Goal: Task Accomplishment & Management: Use online tool/utility

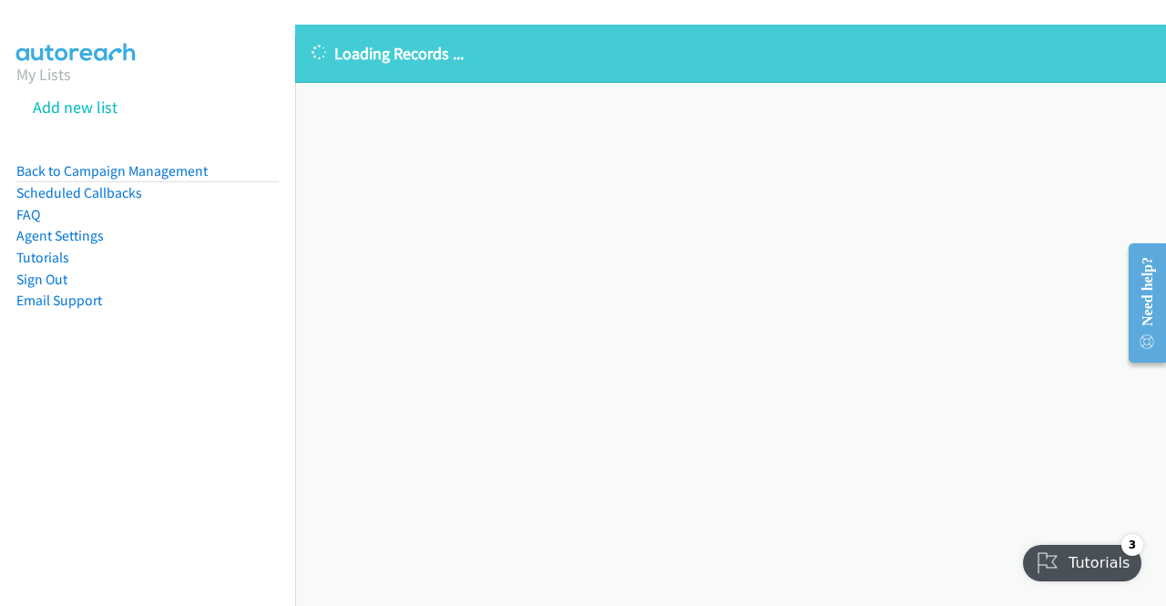
click at [856, 327] on div "Loading Records ... Sorry, something went wrong please try again." at bounding box center [730, 315] width 871 height 581
click at [827, 353] on div "Loading Records ... Sorry, something went wrong please try again." at bounding box center [730, 315] width 871 height 581
click at [149, 162] on link "Back to Campaign Management" at bounding box center [111, 170] width 191 height 17
click at [641, 265] on div "Loading Records ... Sorry, something went wrong please try again." at bounding box center [730, 315] width 871 height 581
click at [617, 273] on div "Loading Records ... Sorry, something went wrong please try again." at bounding box center [730, 315] width 871 height 581
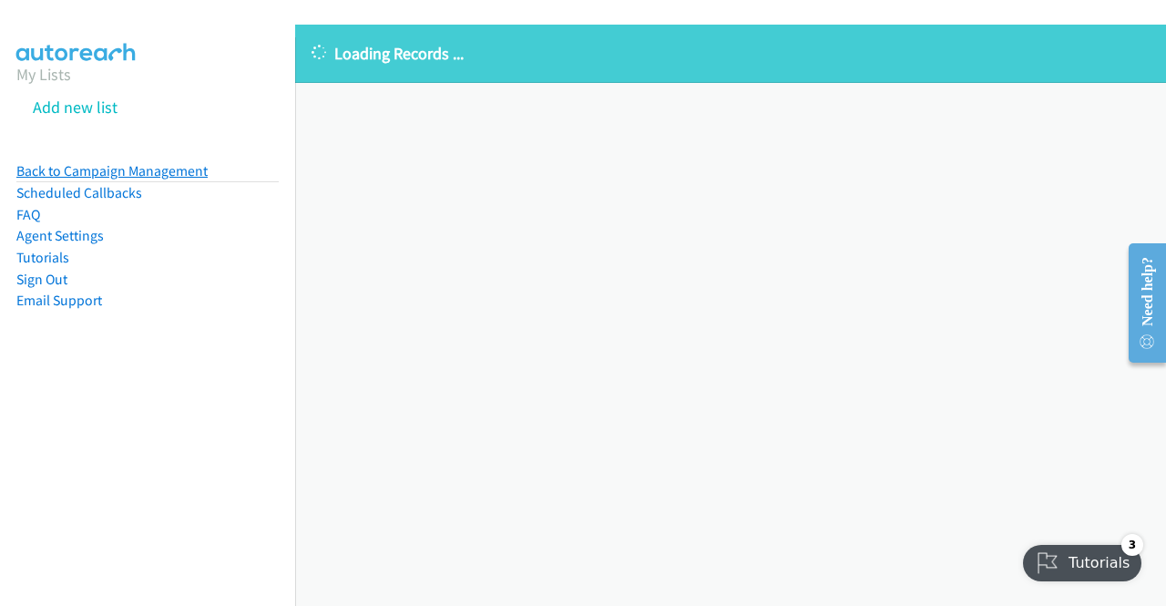
click at [173, 171] on link "Back to Campaign Management" at bounding box center [111, 170] width 191 height 17
click at [86, 160] on li "Back to Campaign Management" at bounding box center [147, 171] width 262 height 23
click at [124, 174] on link "Back to Campaign Management" at bounding box center [111, 170] width 191 height 17
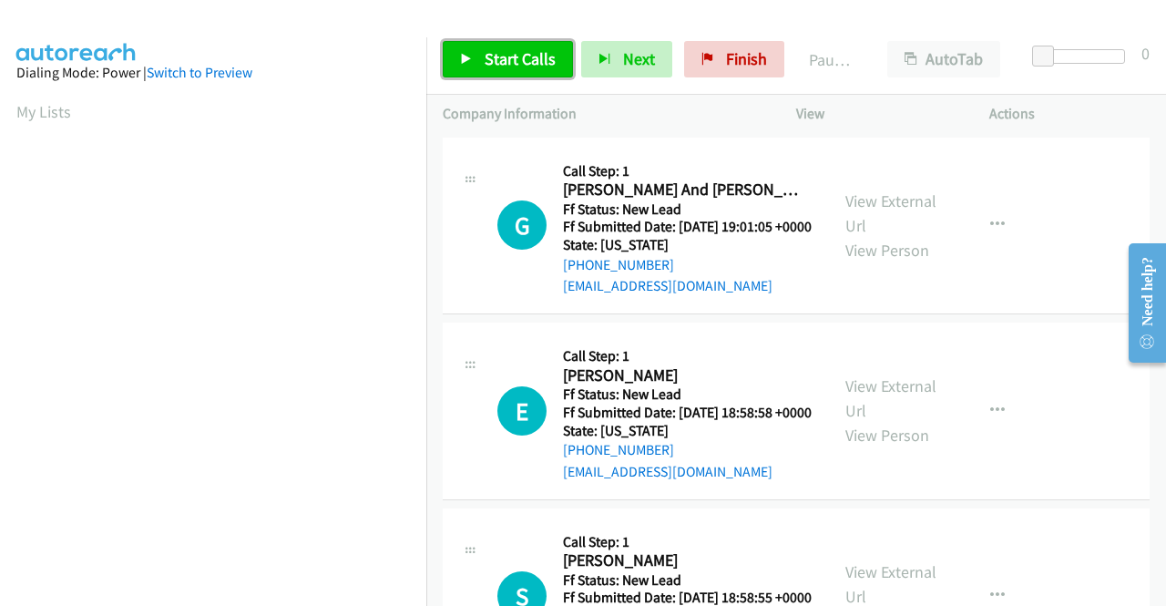
click at [514, 66] on span "Start Calls" at bounding box center [520, 58] width 71 height 21
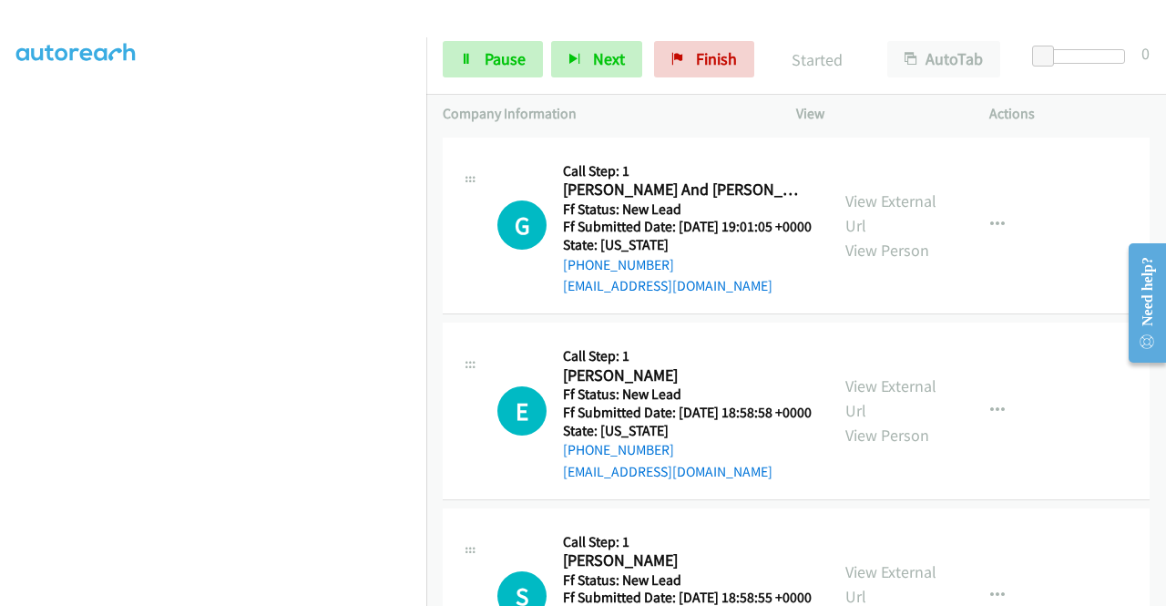
scroll to position [415, 0]
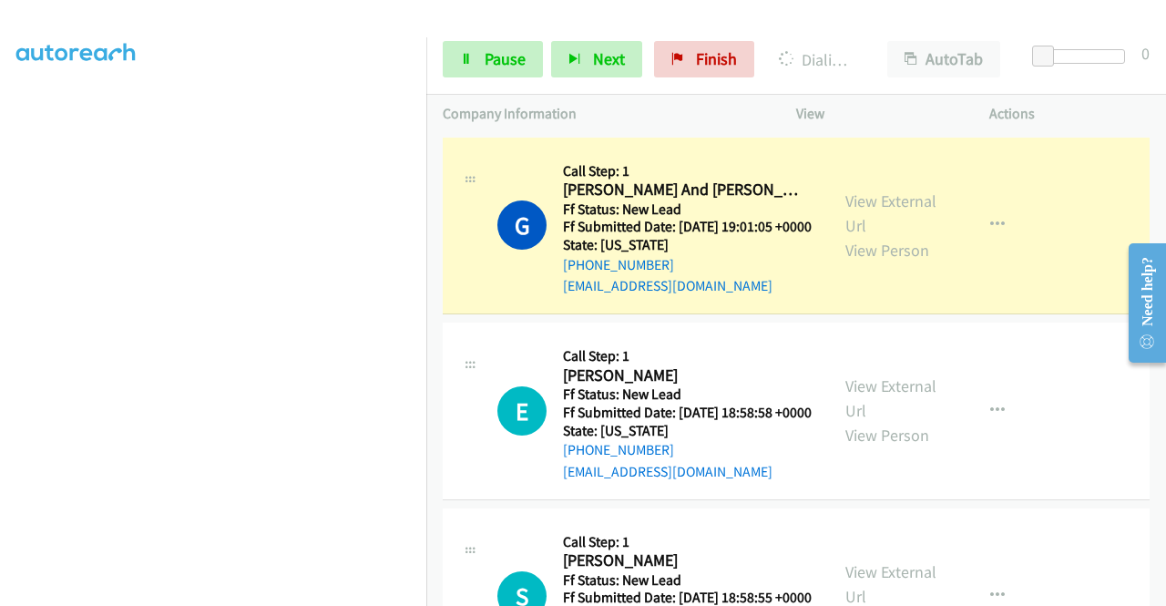
click at [0, 329] on aside "Dialing Mode: Power | Switch to Preview My Lists" at bounding box center [213, 139] width 426 height 1008
click at [211, 593] on section at bounding box center [213, 174] width 394 height 872
click at [874, 202] on link "View External Url" at bounding box center [890, 213] width 91 height 46
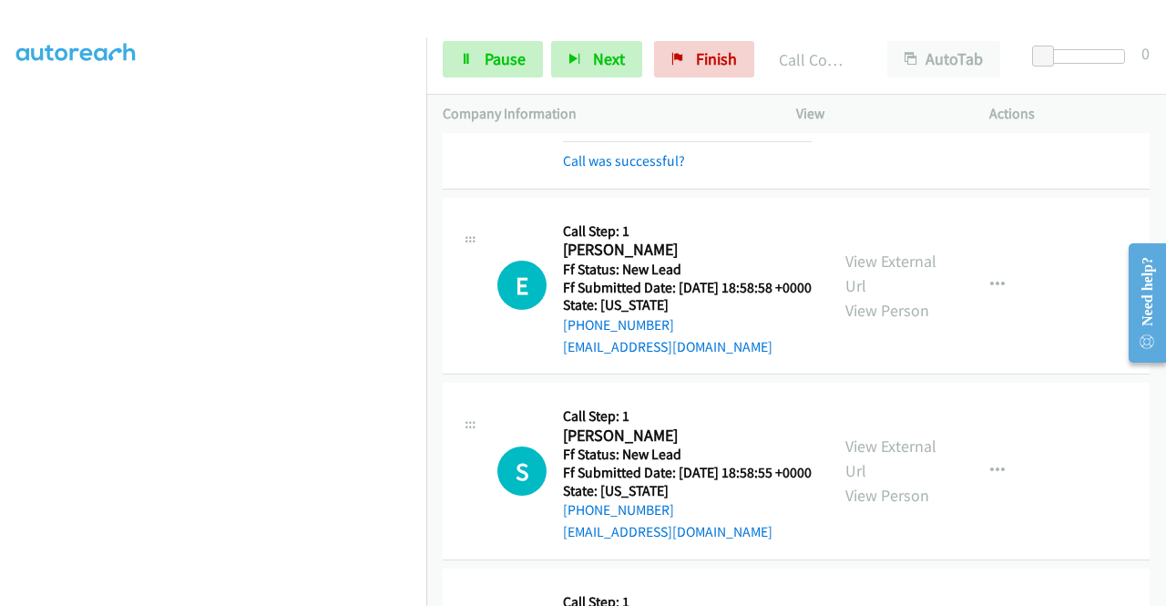
scroll to position [191, 0]
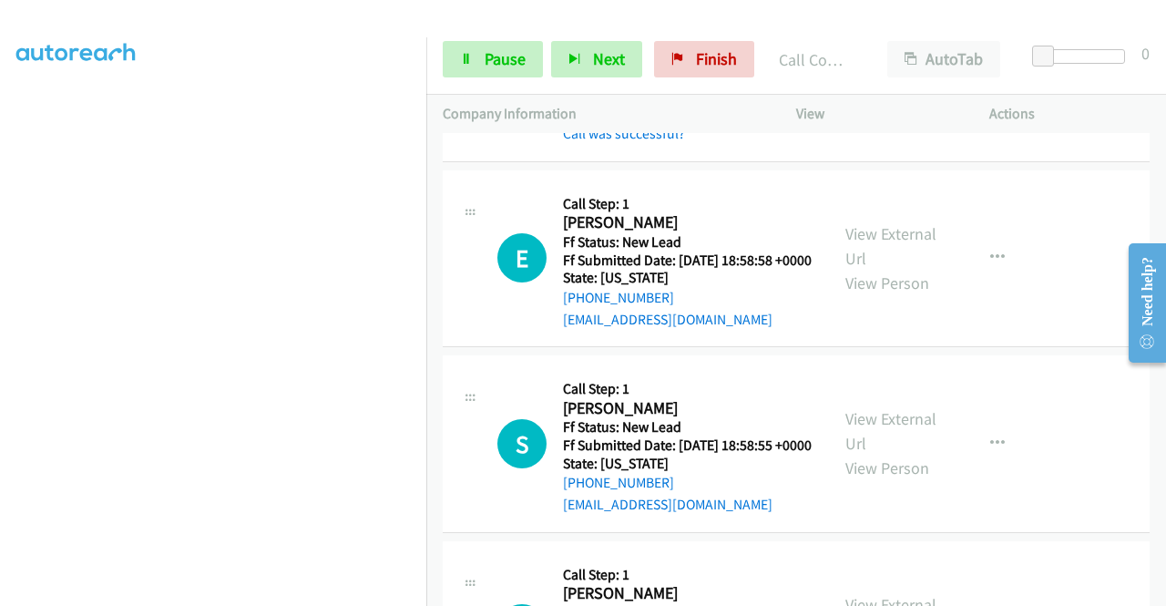
drag, startPoint x: 1158, startPoint y: 190, endPoint x: 49, endPoint y: 38, distance: 1119.0
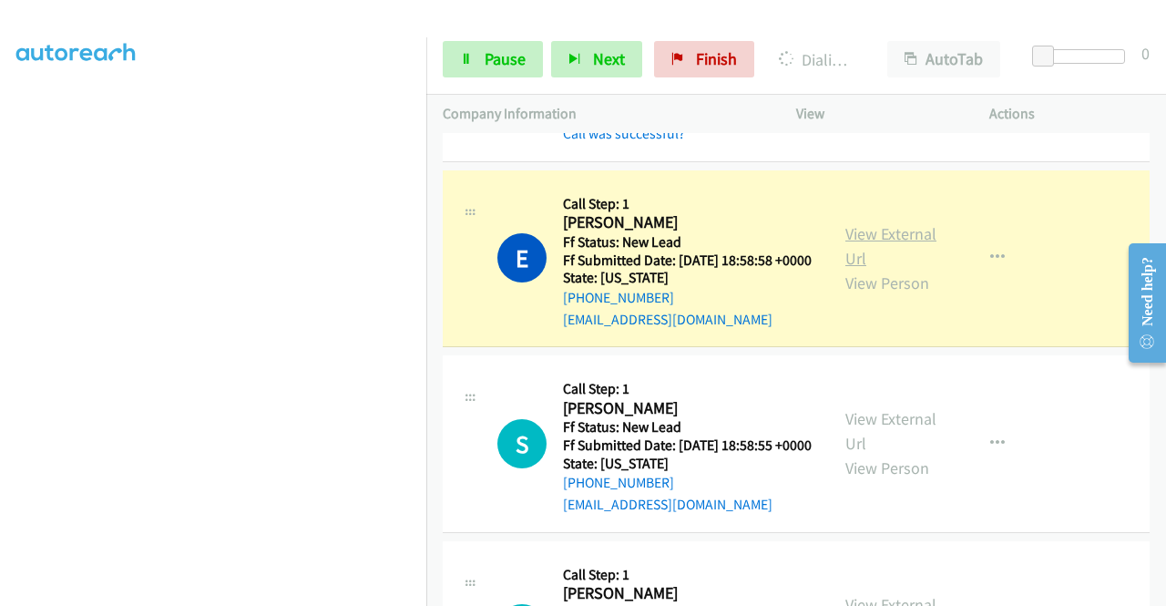
click at [886, 266] on link "View External Url" at bounding box center [890, 246] width 91 height 46
click at [0, 265] on aside "Dialing Mode: Power | Switch to Preview My Lists" at bounding box center [213, 165] width 426 height 1008
click at [426, 209] on td "E Callback Scheduled Call Step: 1 Ella Boissonnault America/New_York Ff Status:…" at bounding box center [796, 259] width 740 height 186
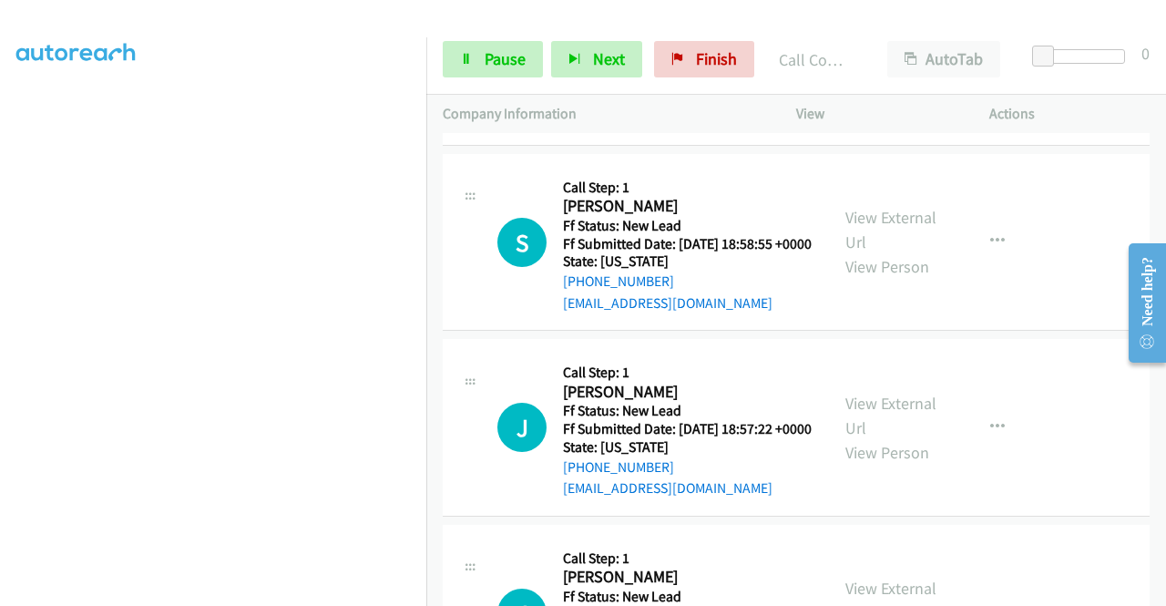
scroll to position [438, 0]
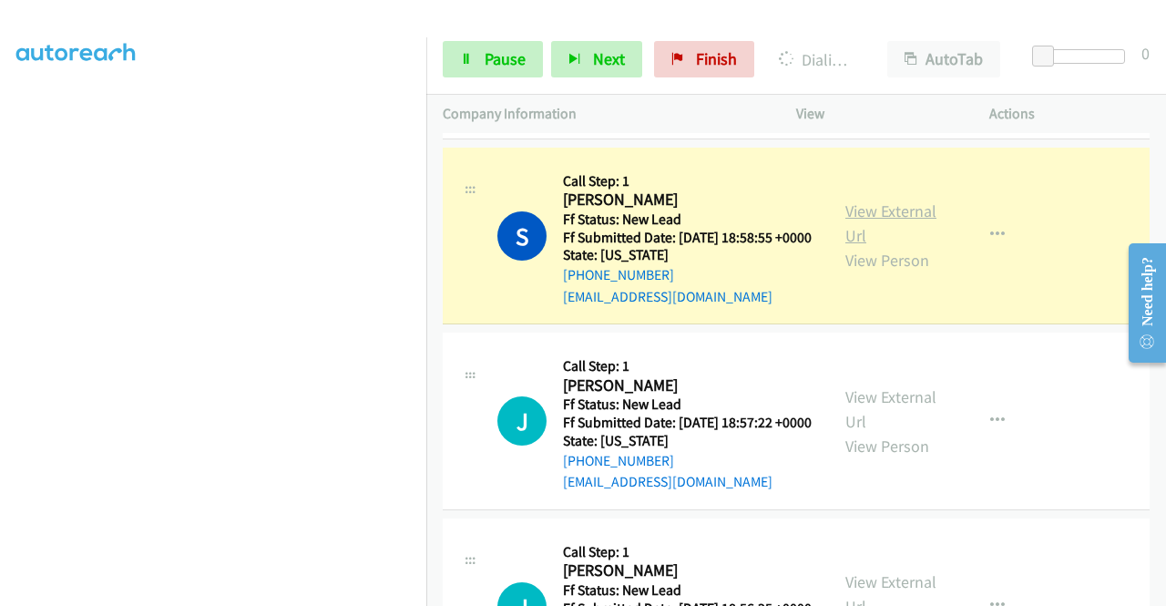
click at [867, 246] on link "View External Url" at bounding box center [890, 223] width 91 height 46
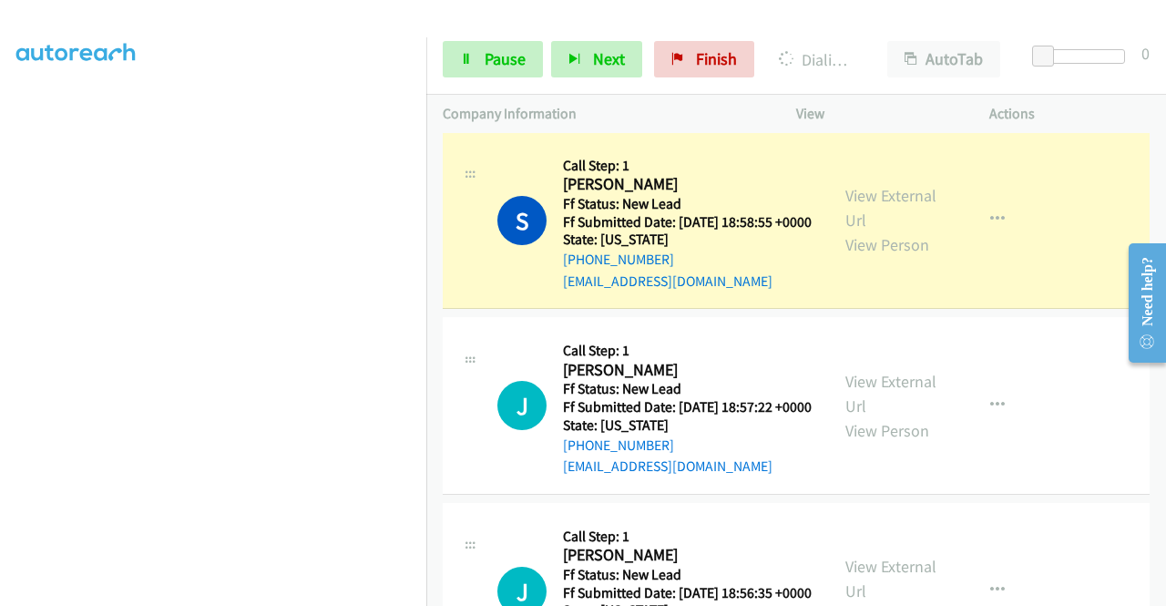
scroll to position [415, 0]
click at [493, 58] on span "Pause" at bounding box center [505, 58] width 41 height 21
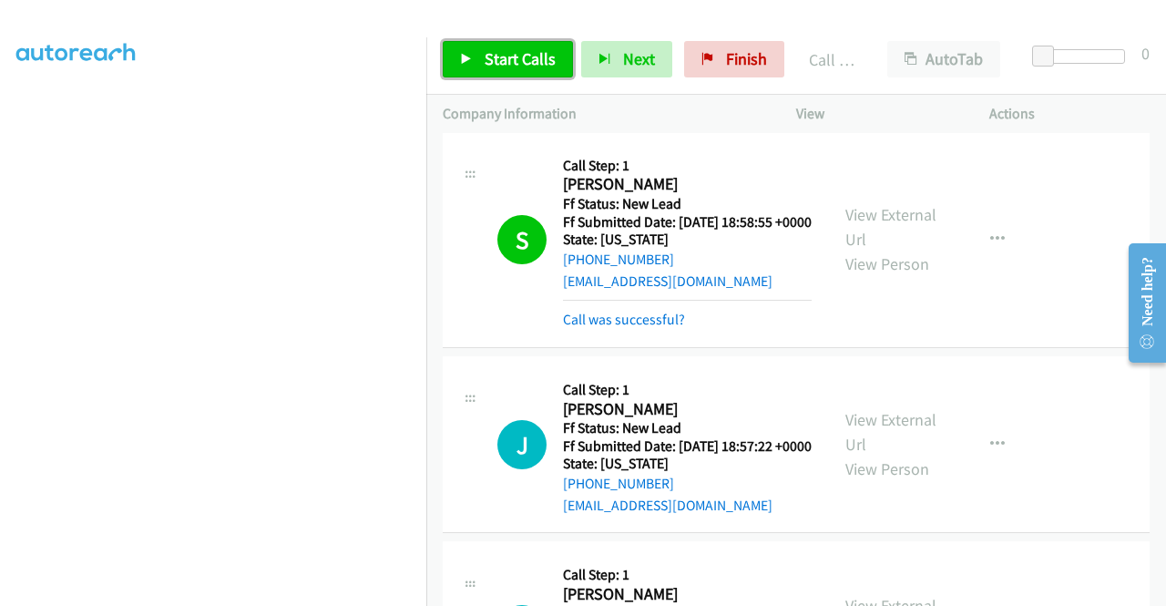
click at [500, 63] on span "Start Calls" at bounding box center [520, 58] width 71 height 21
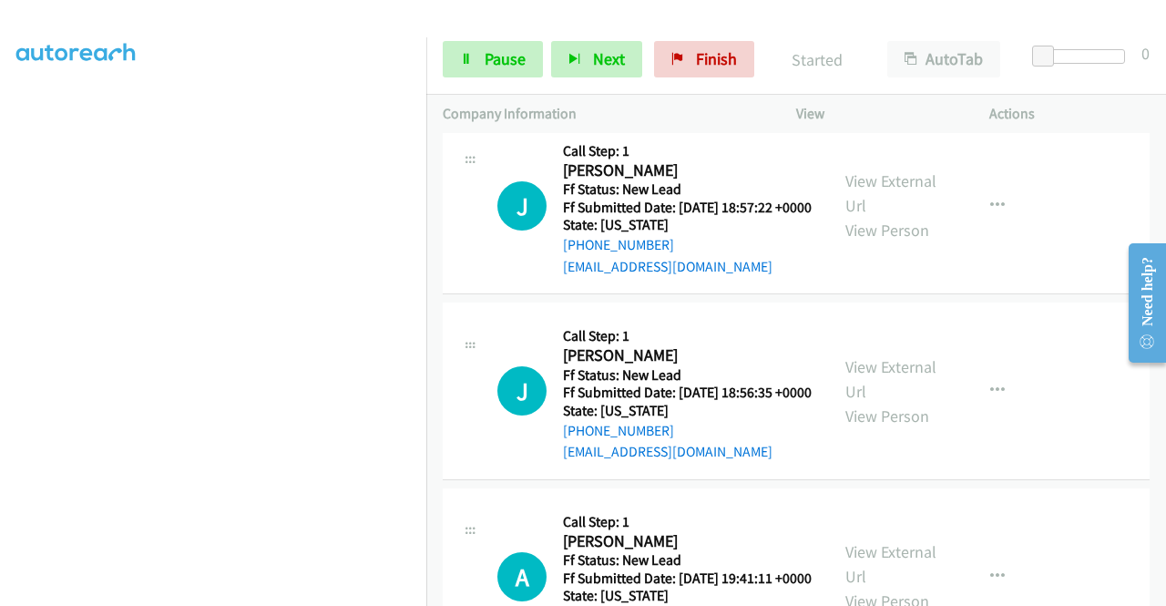
scroll to position [709, 0]
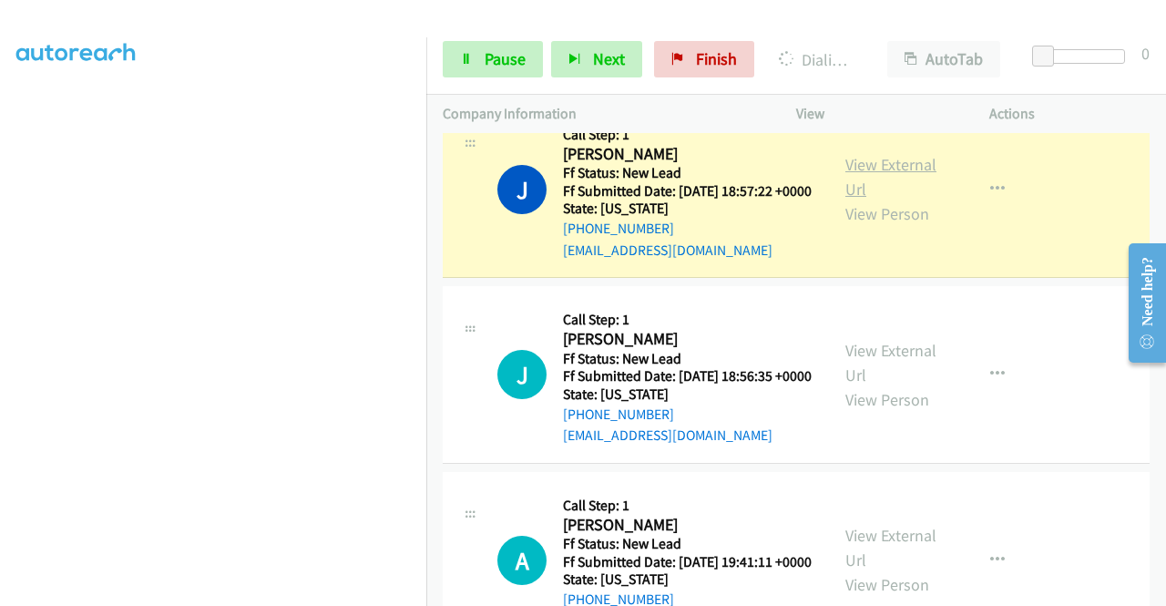
click at [897, 199] on link "View External Url" at bounding box center [890, 177] width 91 height 46
click at [0, 285] on aside "Dialing Mode: Power | Switch to Preview My Lists" at bounding box center [213, 139] width 426 height 1008
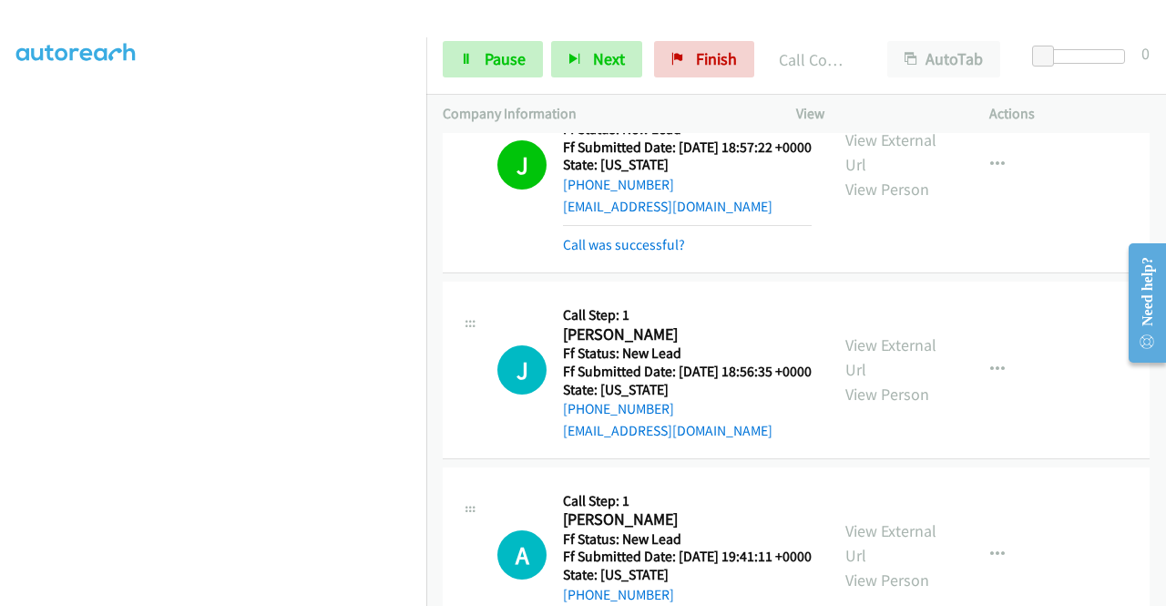
scroll to position [750, 0]
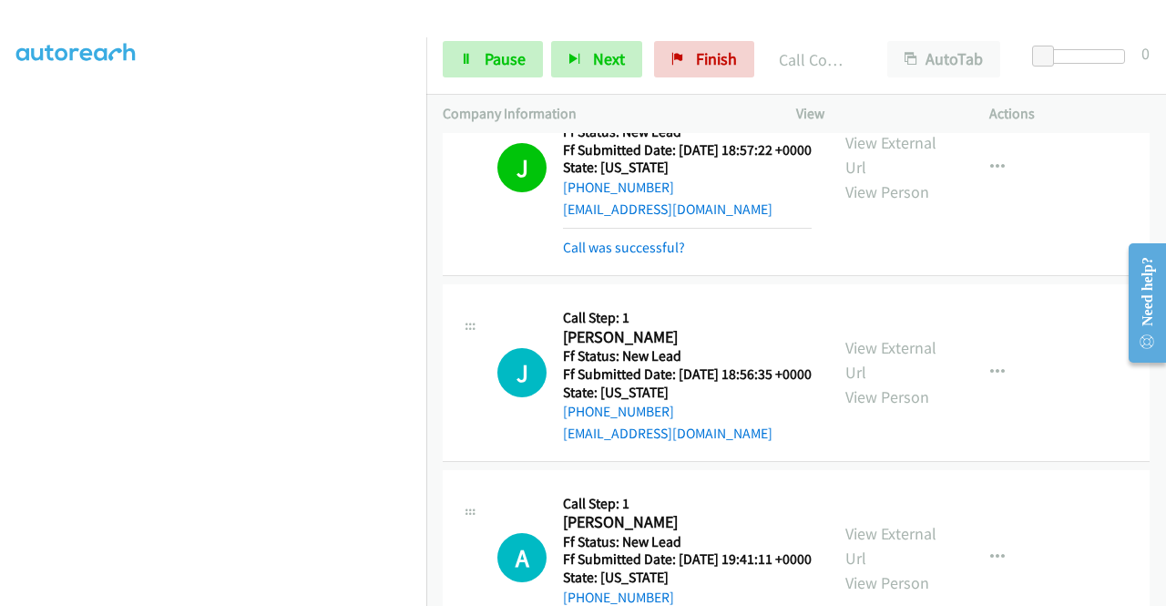
click at [683, 259] on div "Call was successful?" at bounding box center [687, 248] width 249 height 22
click at [664, 256] on link "Call was successful?" at bounding box center [624, 247] width 122 height 17
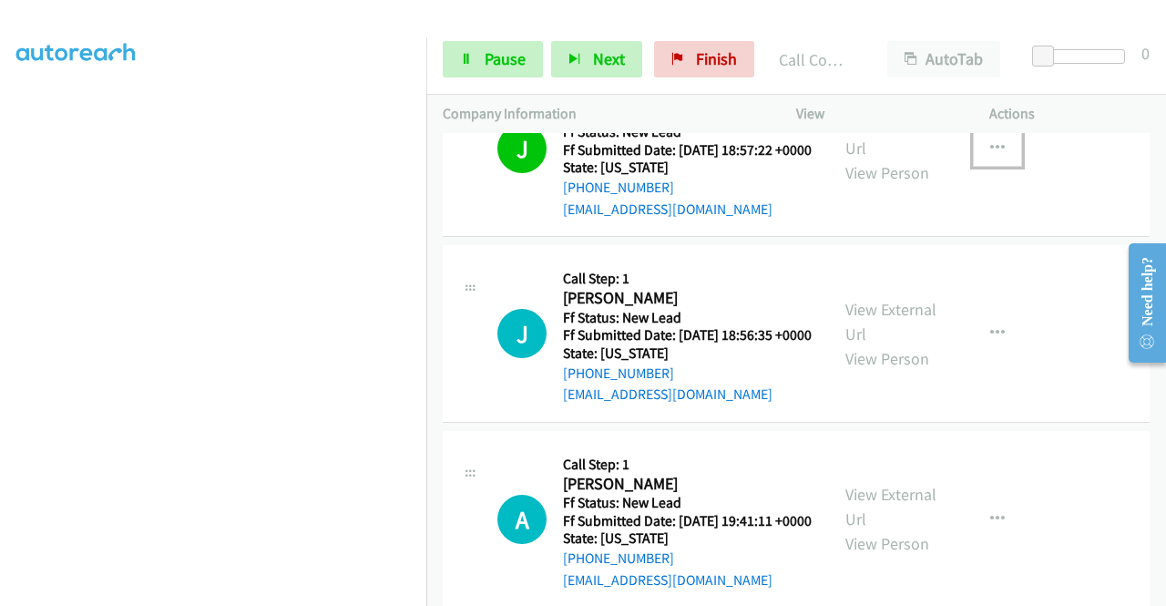
click at [973, 167] on button "button" at bounding box center [997, 148] width 49 height 36
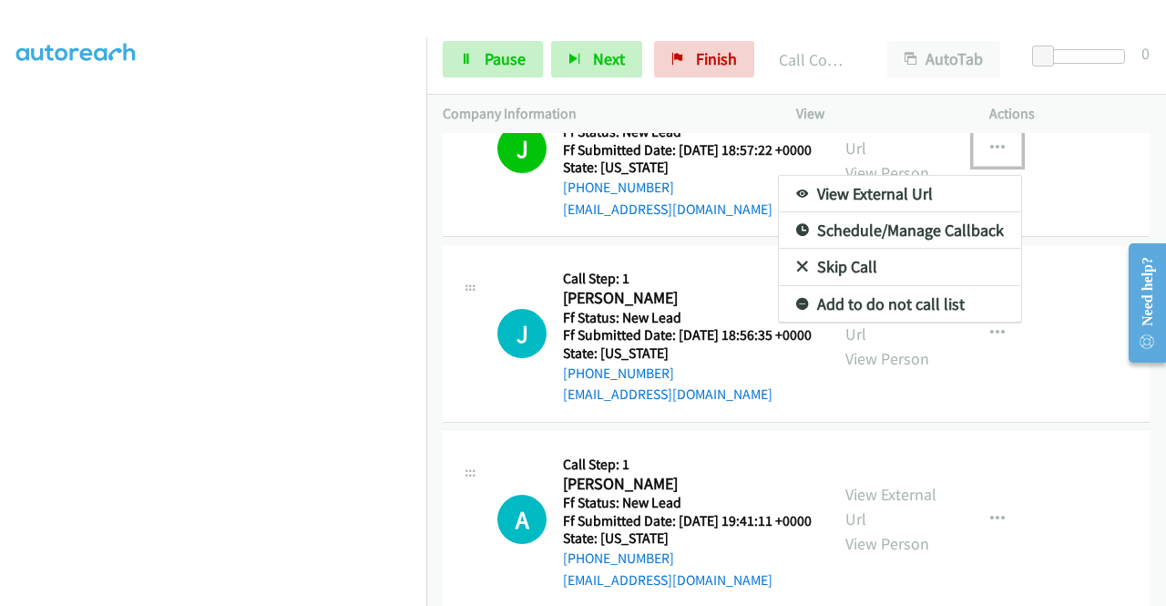
click at [890, 322] on link "Add to do not call list" at bounding box center [900, 304] width 242 height 36
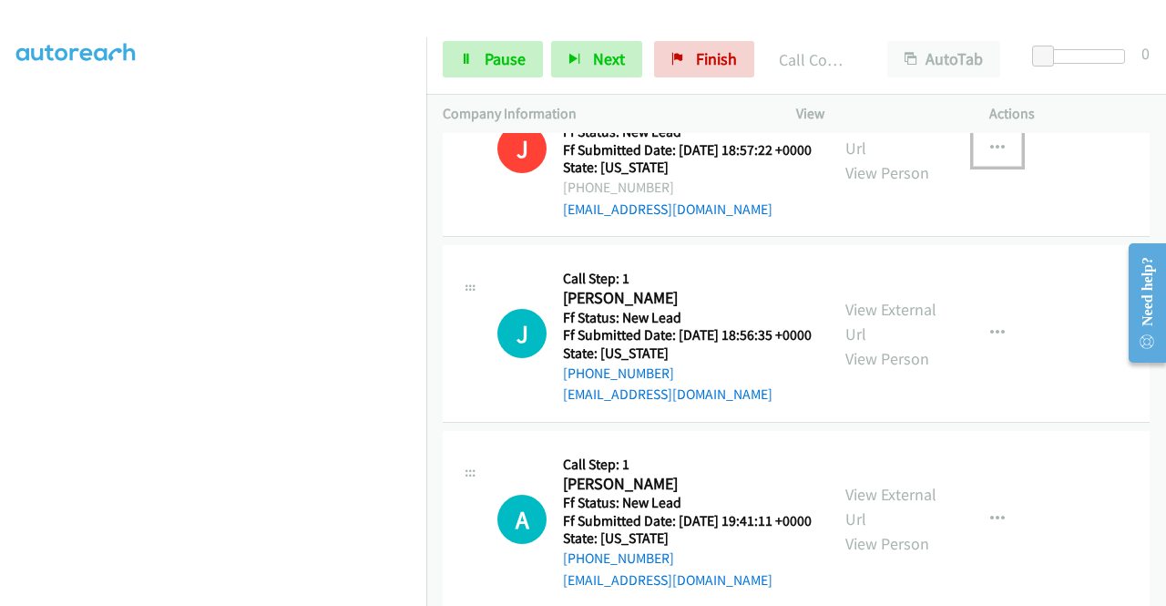
scroll to position [895, 0]
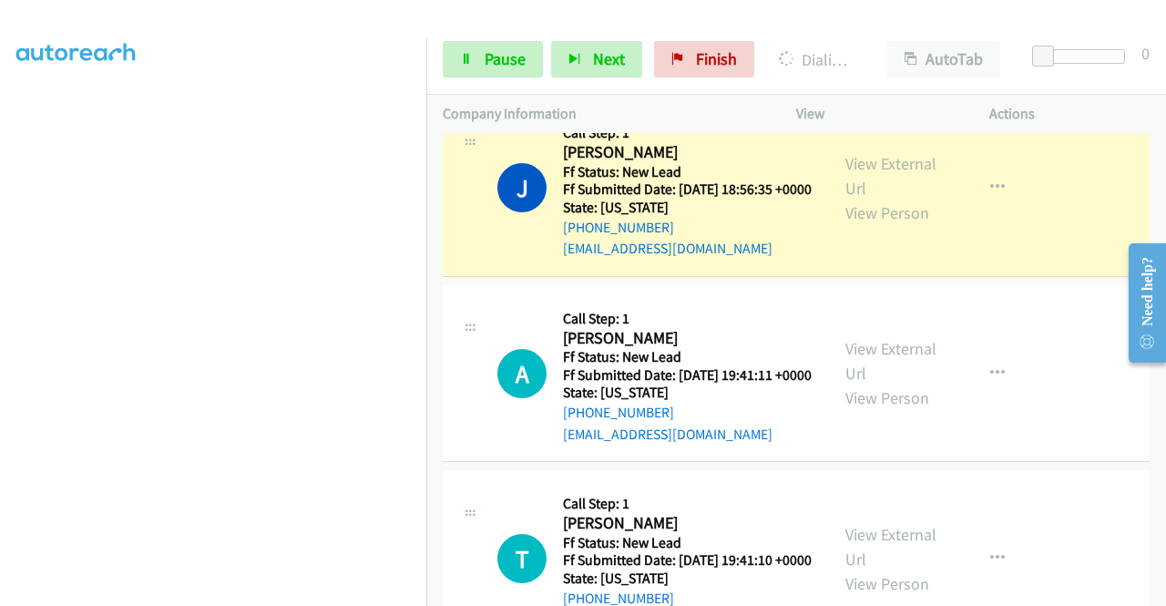
click at [850, 225] on div "View External Url View Person" at bounding box center [892, 188] width 95 height 74
click at [850, 199] on link "View External Url" at bounding box center [890, 176] width 91 height 46
click at [0, 339] on aside "Dialing Mode: Power | Switch to Preview My Lists" at bounding box center [213, 139] width 426 height 1008
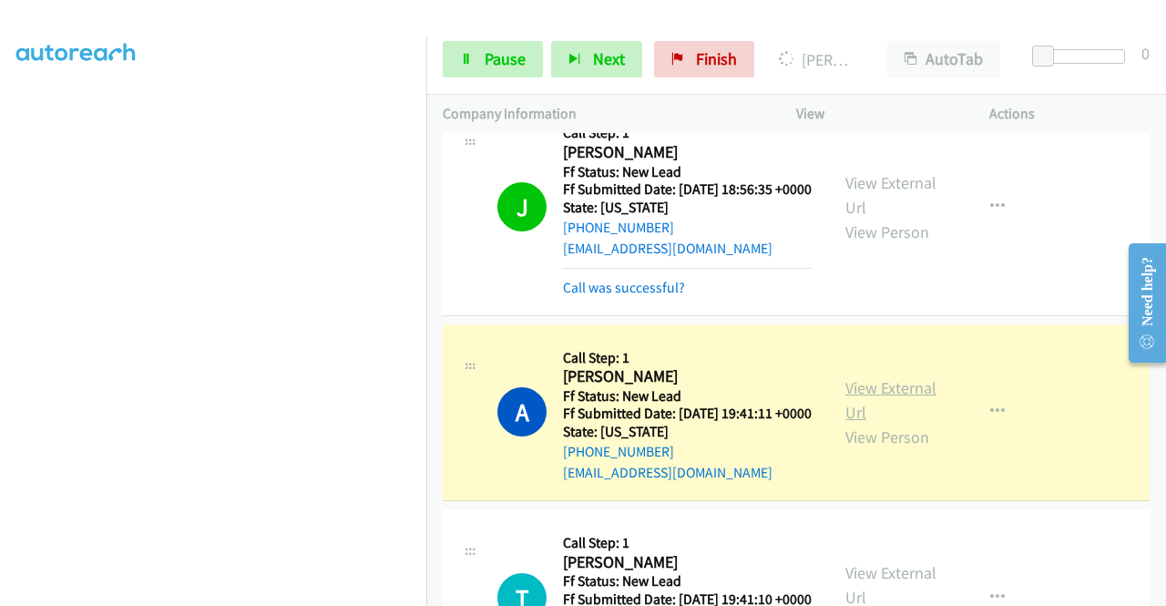
click at [904, 423] on link "View External Url" at bounding box center [890, 400] width 91 height 46
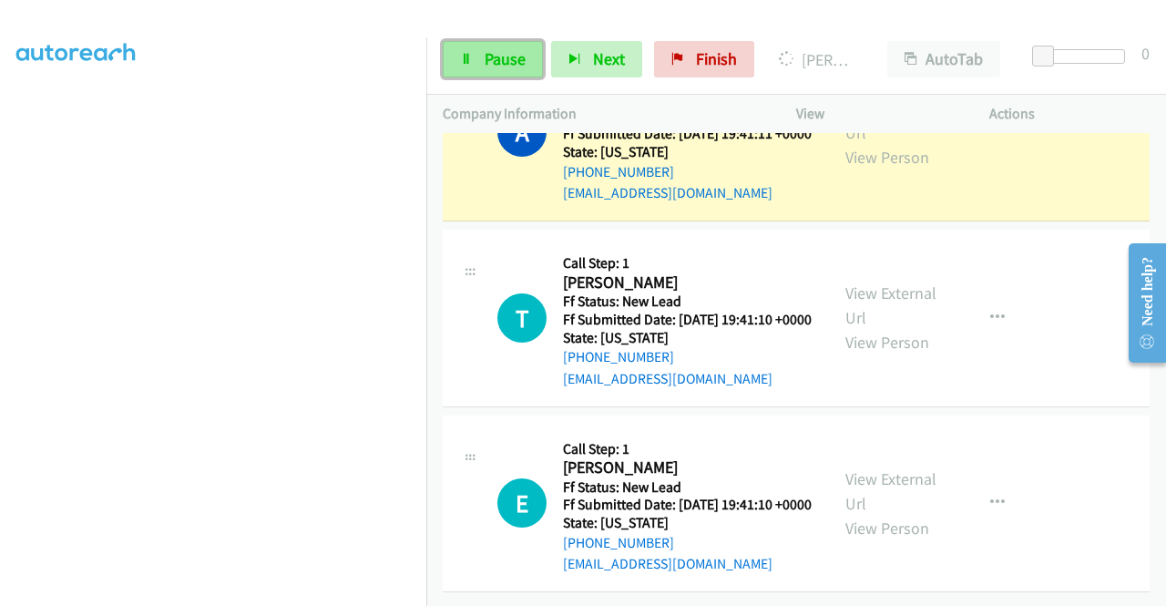
click at [496, 57] on span "Pause" at bounding box center [505, 58] width 41 height 21
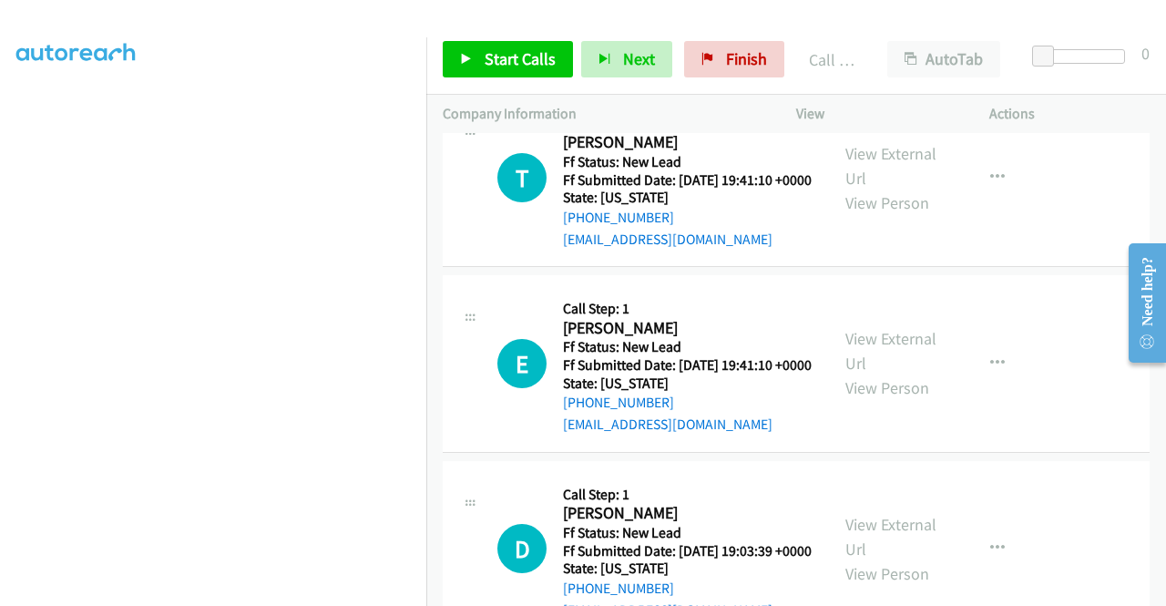
scroll to position [1348, 0]
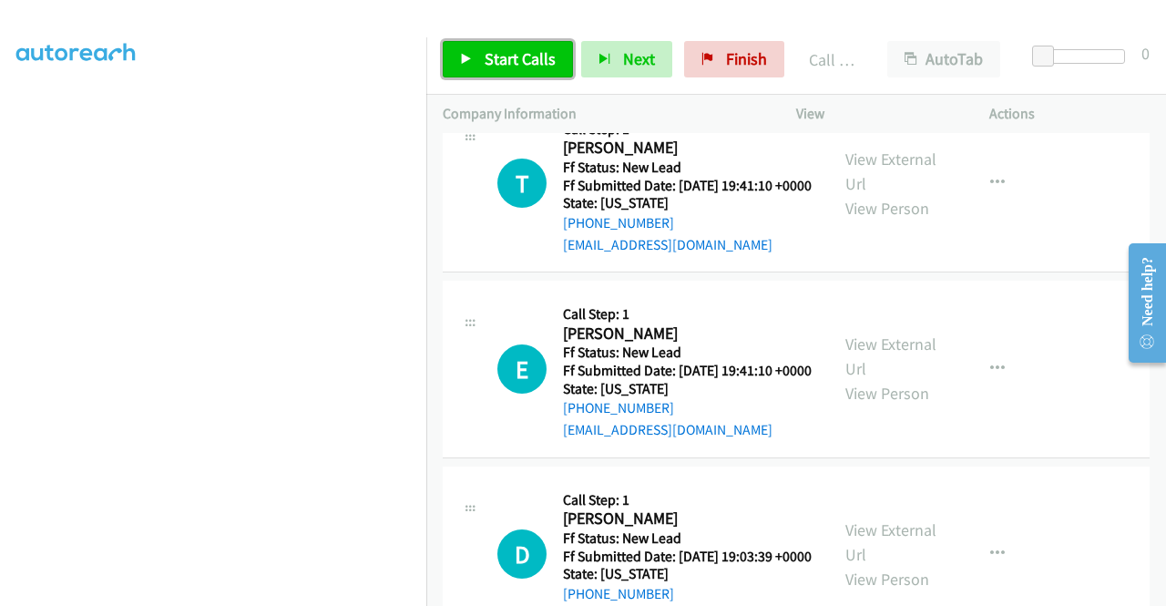
click at [549, 72] on link "Start Calls" at bounding box center [508, 59] width 130 height 36
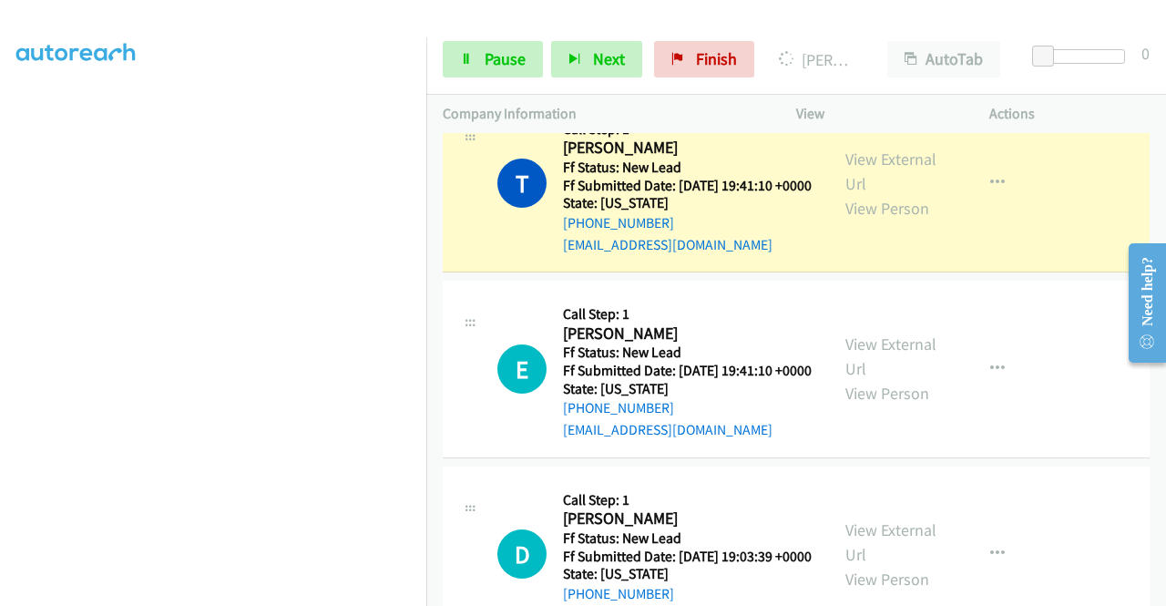
scroll to position [415, 0]
click at [921, 194] on link "View External Url" at bounding box center [890, 171] width 91 height 46
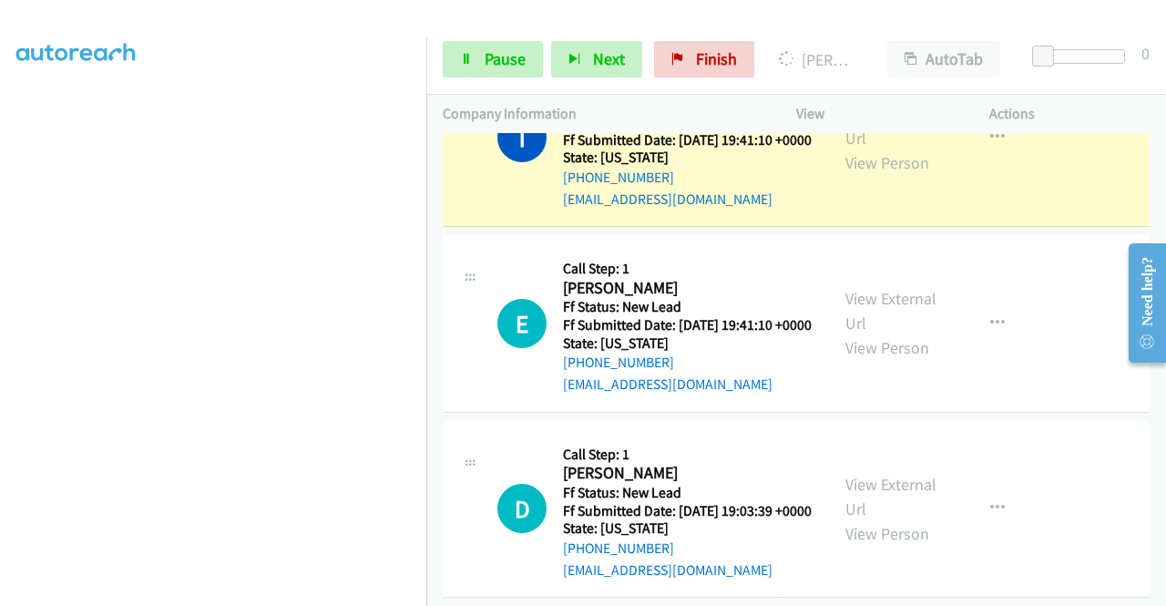
scroll to position [1410, 0]
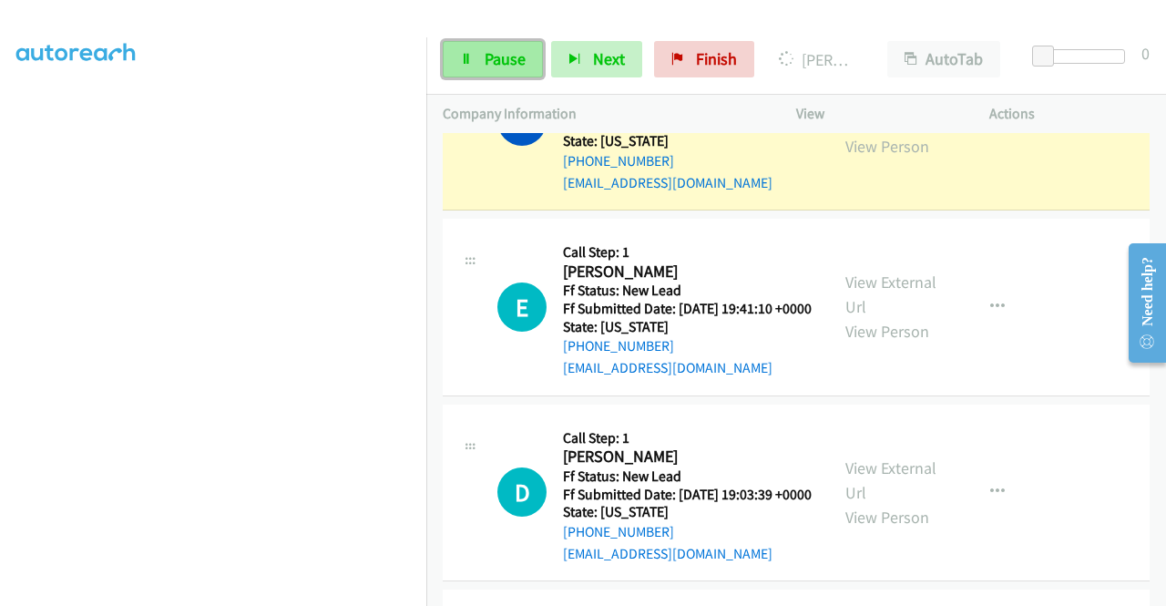
click at [513, 68] on span "Pause" at bounding box center [505, 58] width 41 height 21
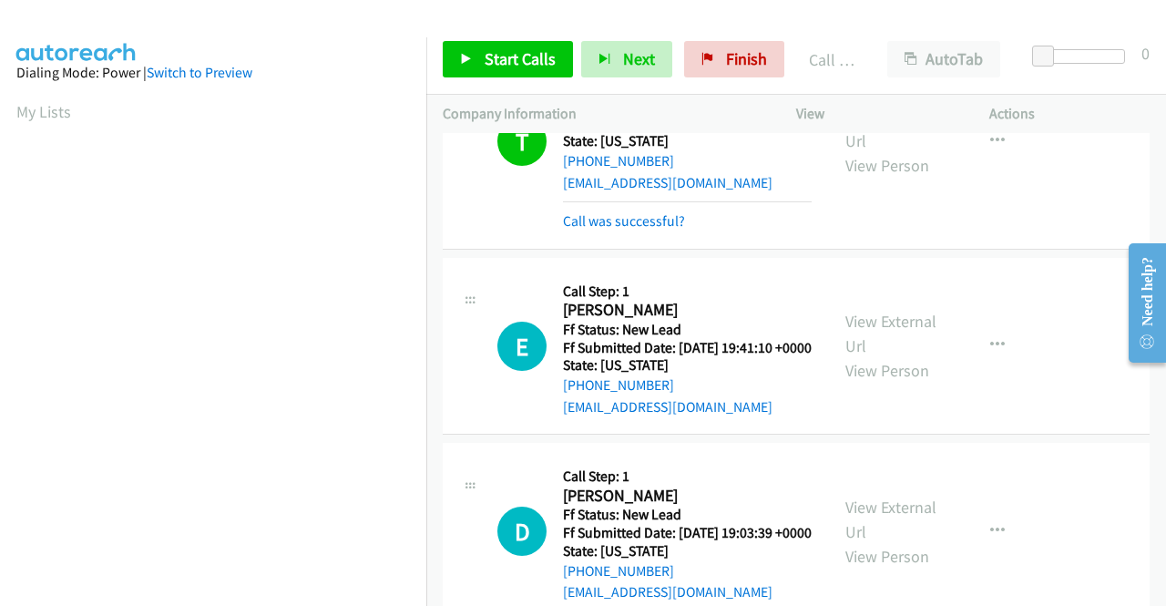
scroll to position [415, 0]
click at [661, 230] on link "Call was successful?" at bounding box center [624, 220] width 122 height 17
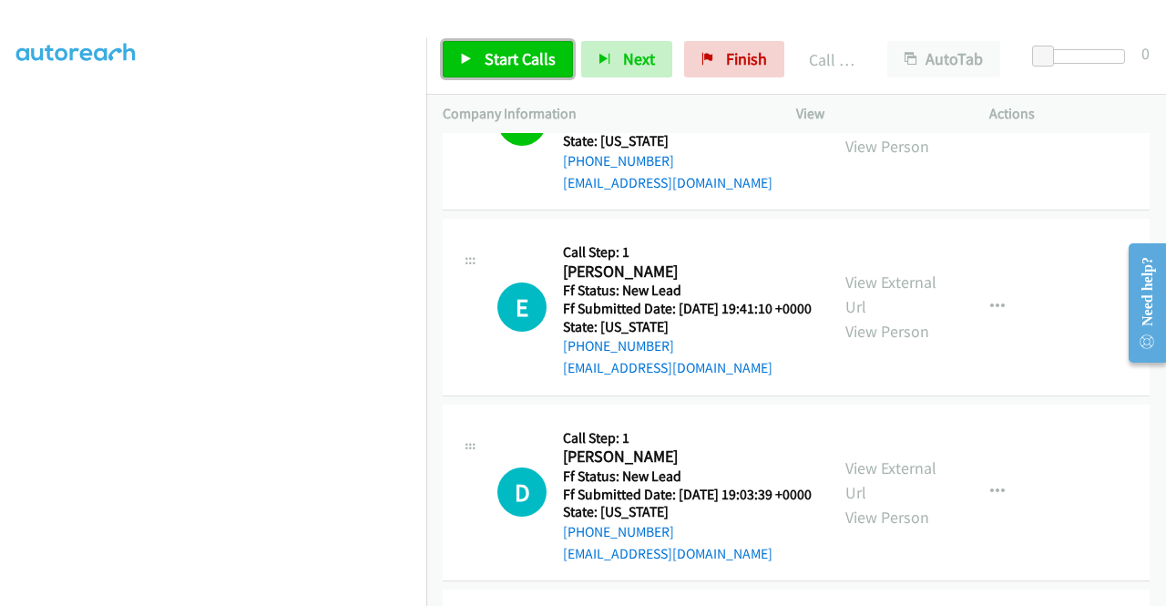
click at [527, 70] on link "Start Calls" at bounding box center [508, 59] width 130 height 36
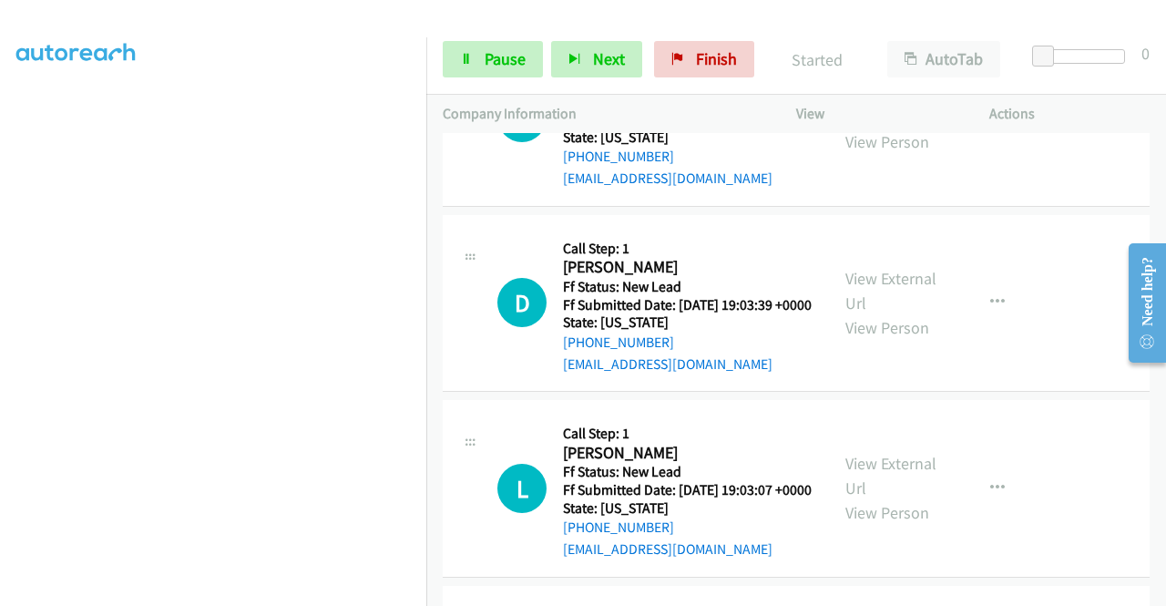
scroll to position [1603, 0]
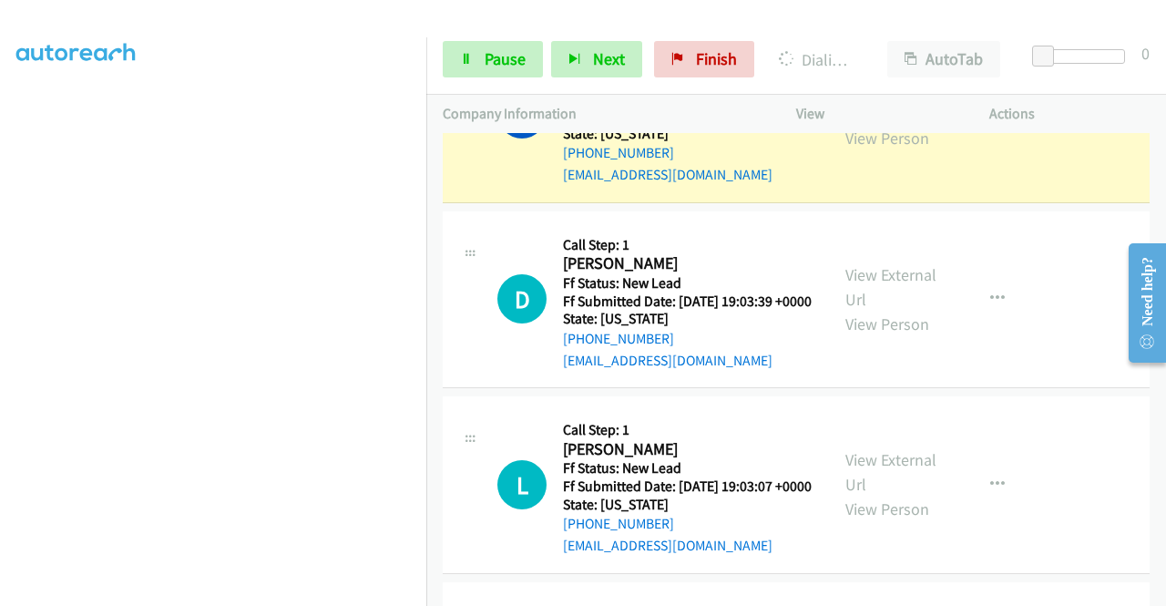
click at [858, 124] on link "View External Url" at bounding box center [890, 101] width 91 height 46
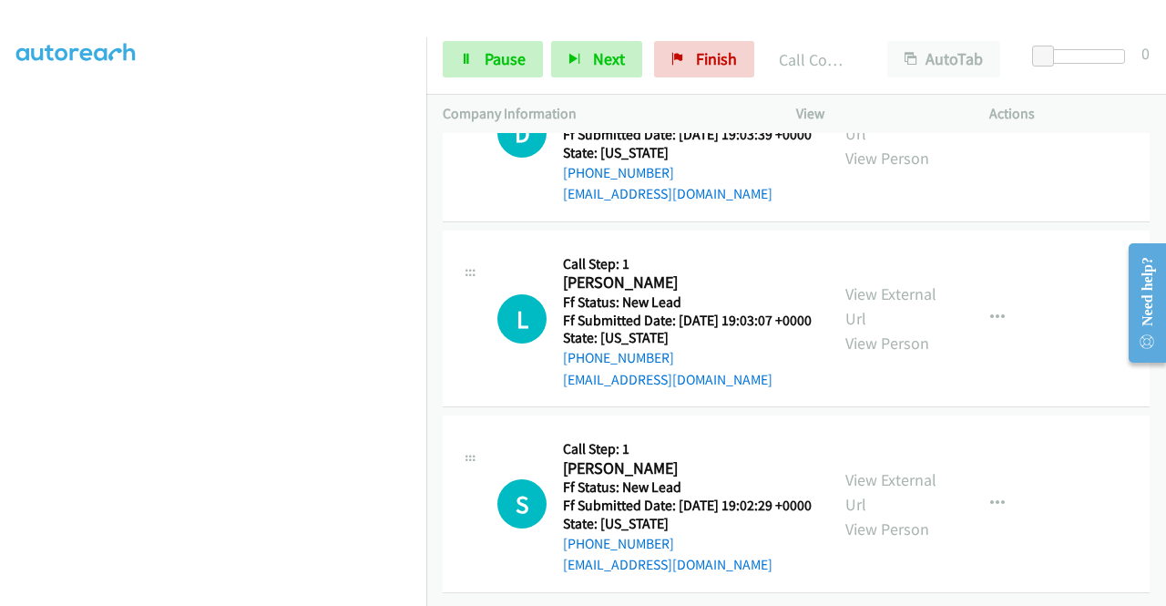
scroll to position [1883, 0]
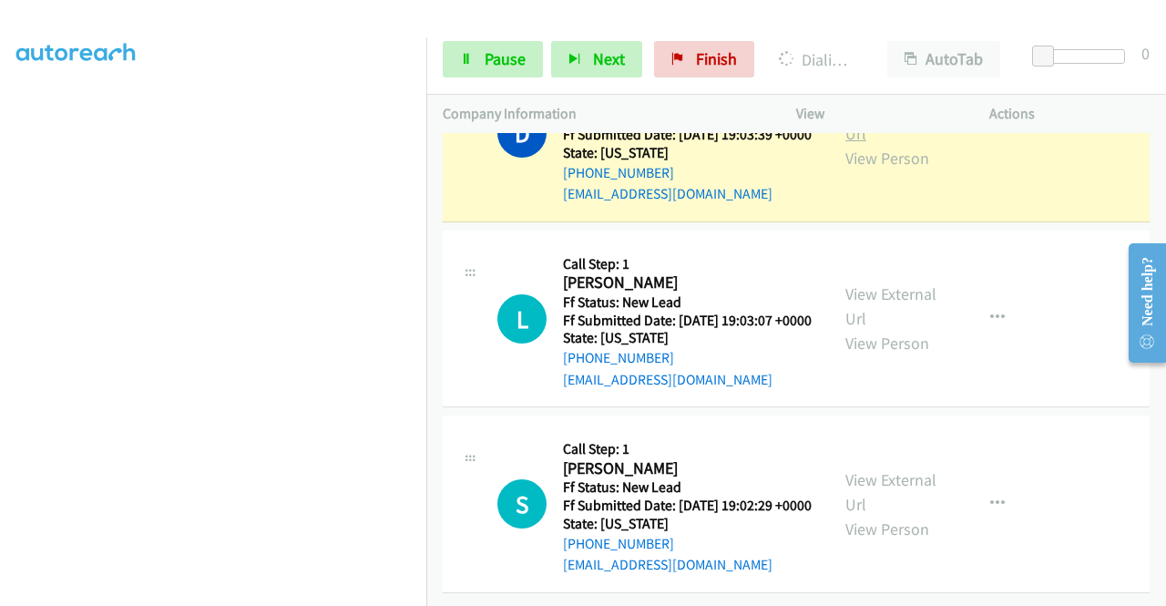
click at [871, 144] on link "View External Url" at bounding box center [890, 121] width 91 height 46
click at [0, 372] on aside "Dialing Mode: Power | Switch to Preview My Lists" at bounding box center [213, 139] width 426 height 1008
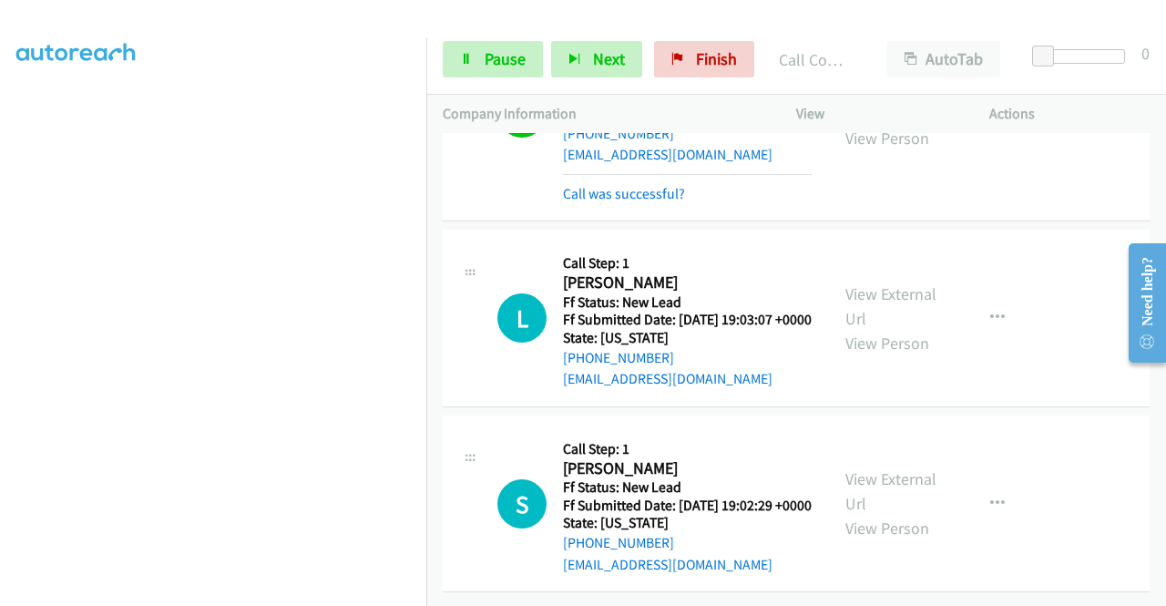
scroll to position [2052, 0]
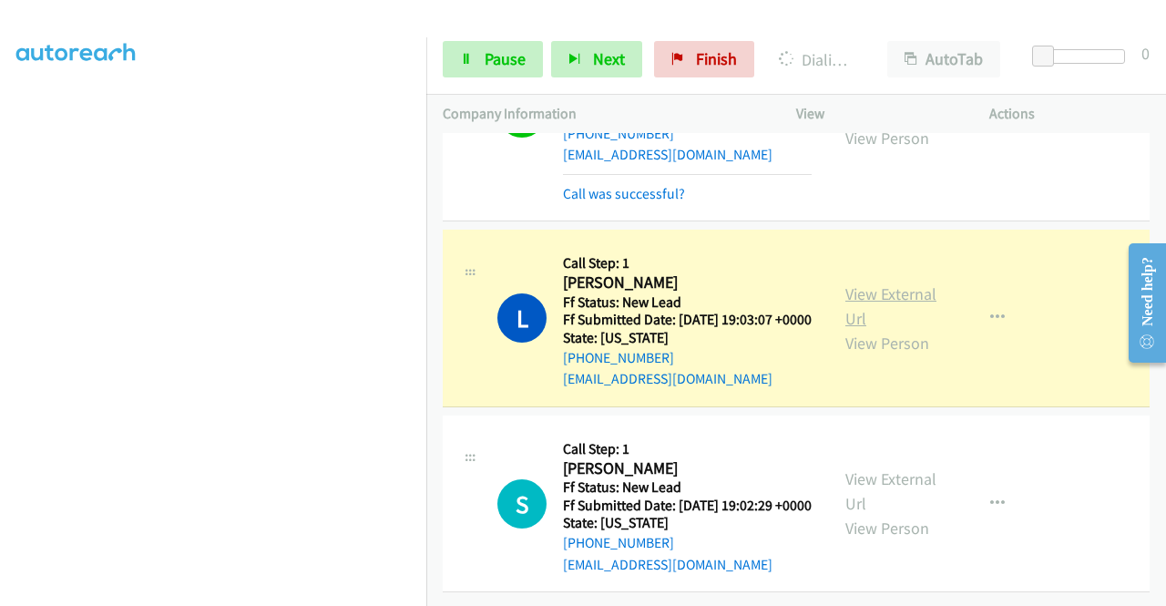
click at [876, 283] on link "View External Url" at bounding box center [890, 306] width 91 height 46
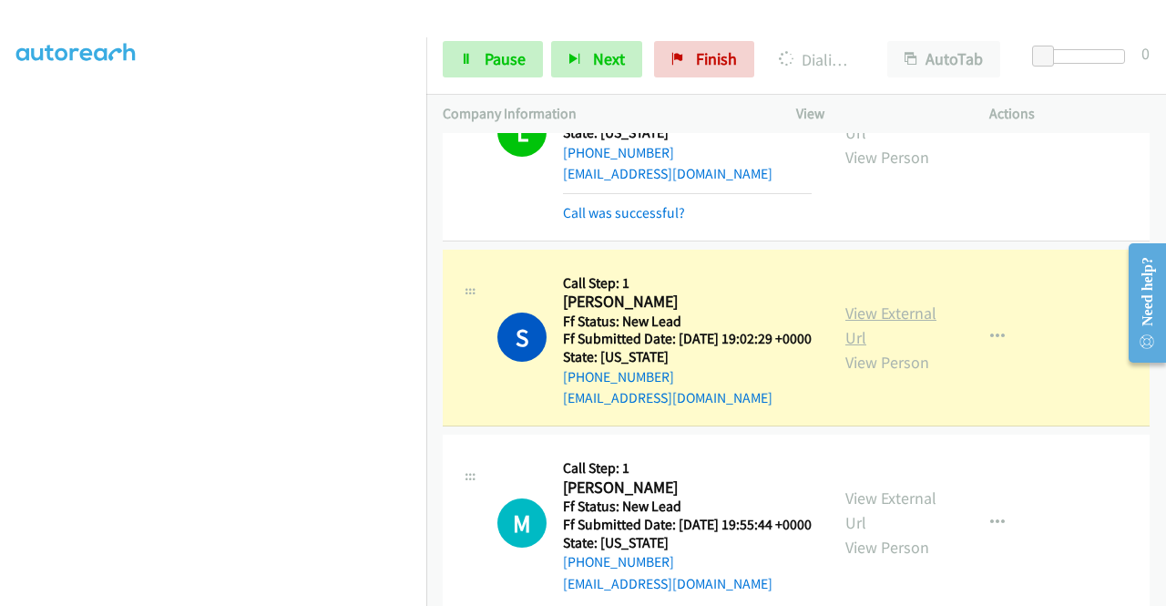
click at [867, 348] on link "View External Url" at bounding box center [890, 325] width 91 height 46
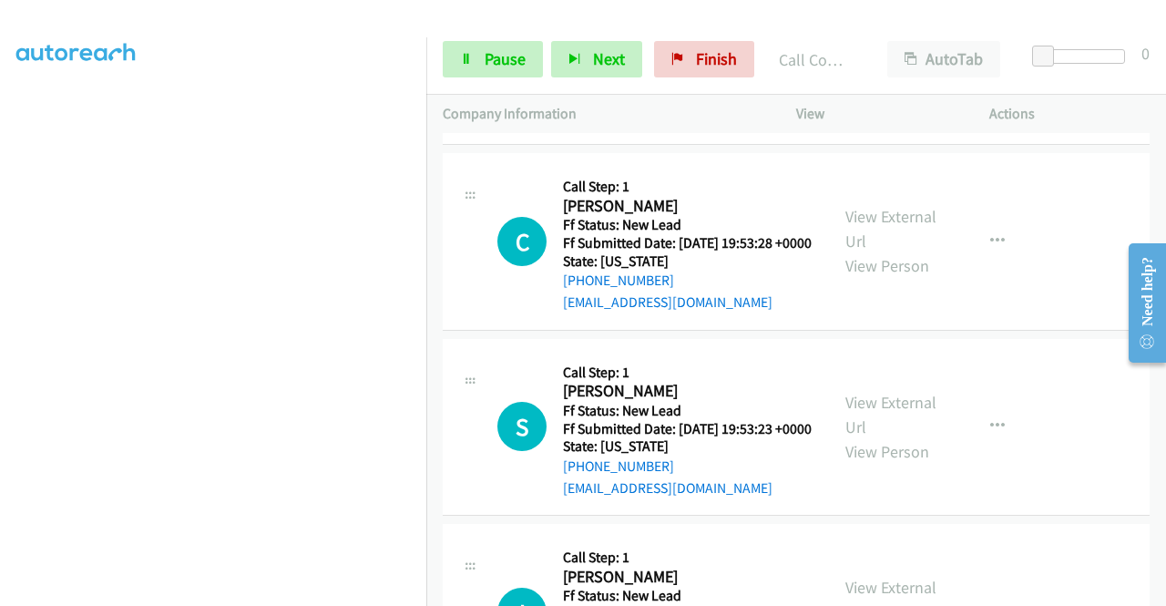
scroll to position [2589, 0]
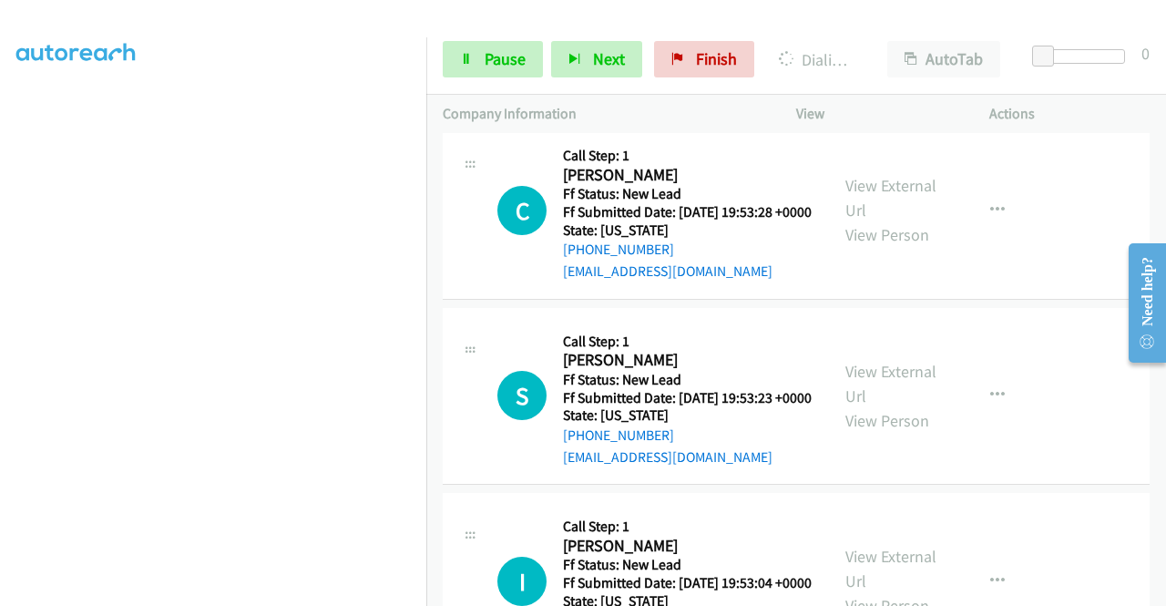
click at [858, 62] on div "View External Url View Person" at bounding box center [892, 25] width 95 height 74
click at [863, 36] on link "View External Url" at bounding box center [890, 13] width 91 height 46
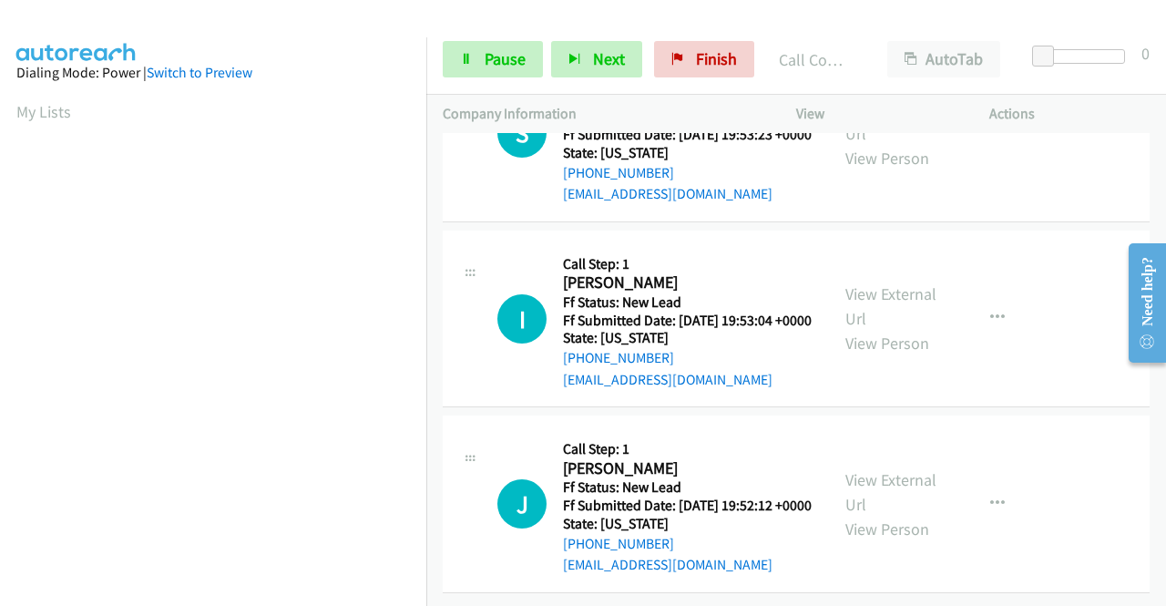
scroll to position [2809, 0]
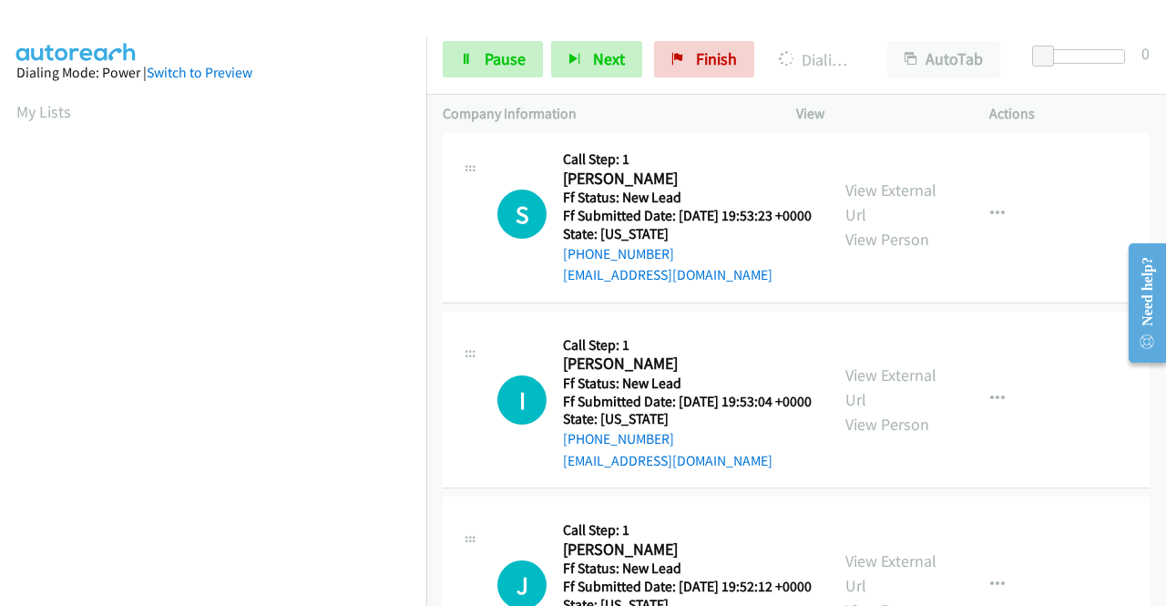
click at [910, 39] on link "View External Url" at bounding box center [890, 17] width 91 height 46
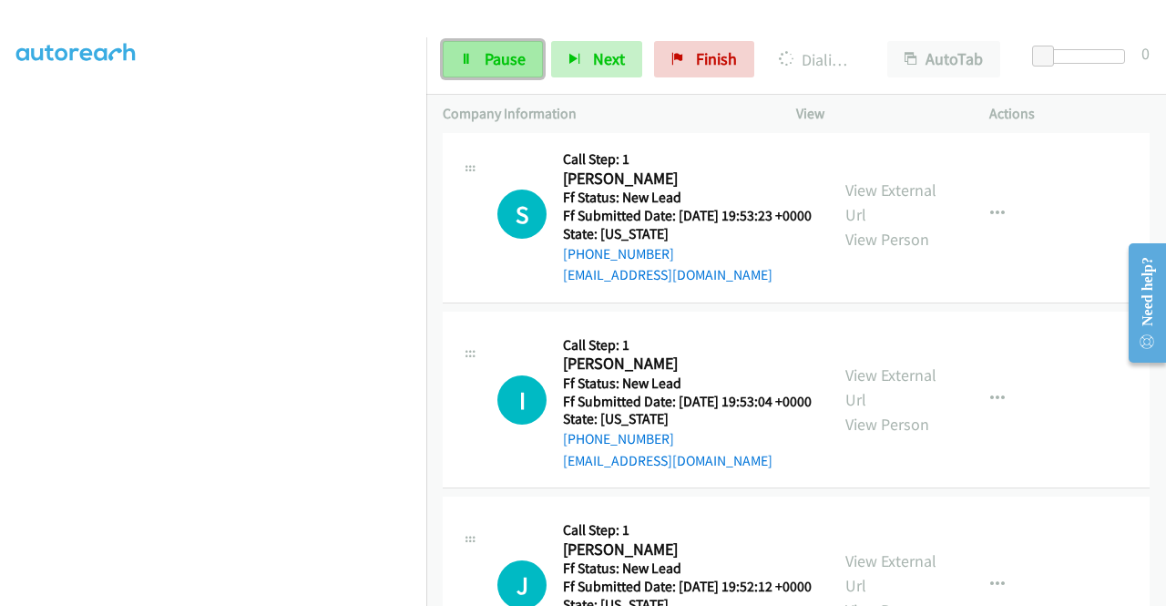
click at [482, 55] on link "Pause" at bounding box center [493, 59] width 100 height 36
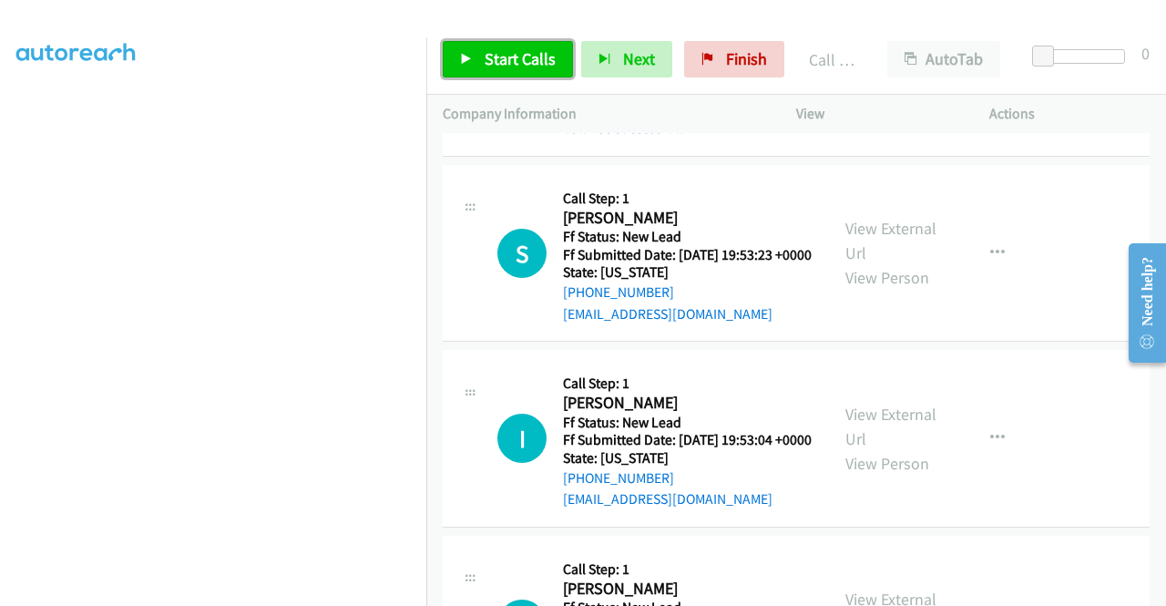
click at [532, 44] on link "Start Calls" at bounding box center [508, 59] width 130 height 36
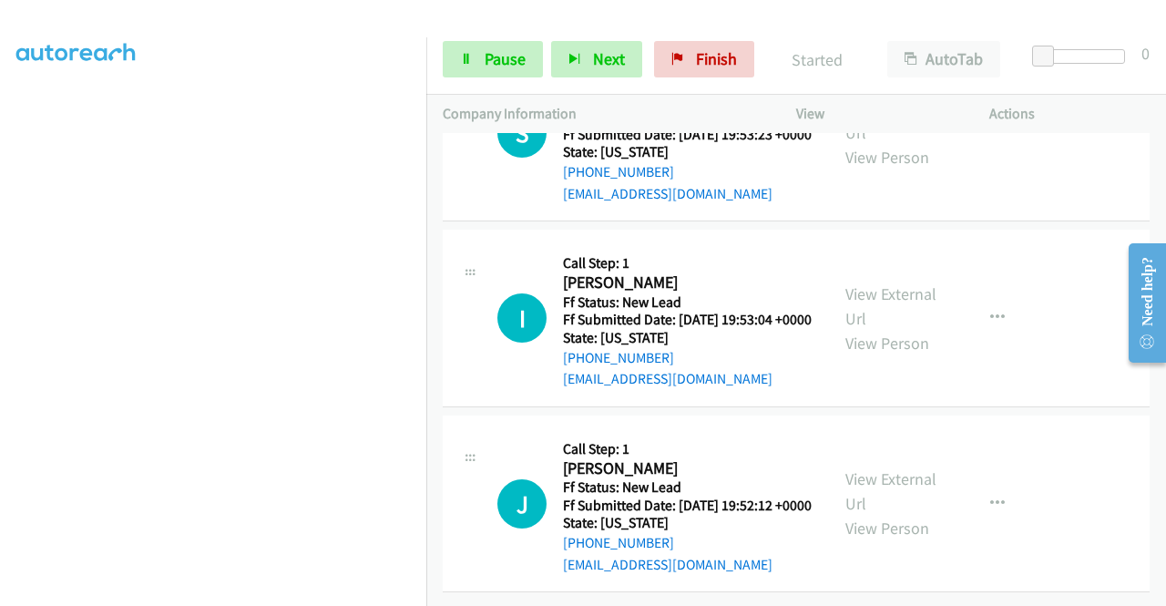
scroll to position [2990, 0]
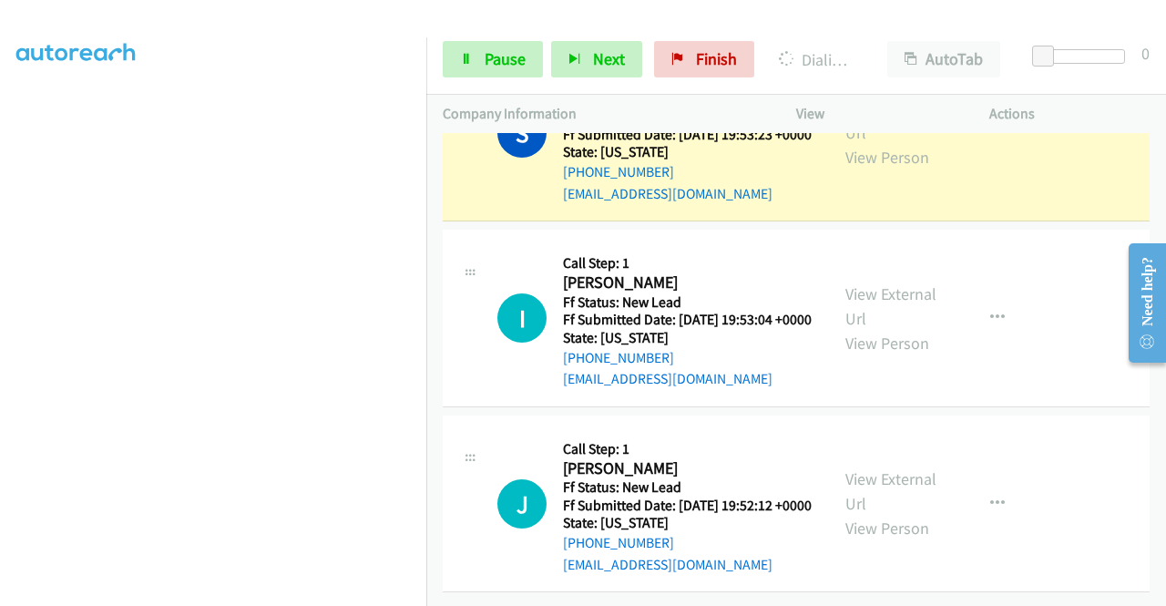
click at [909, 169] on div "View External Url View Person" at bounding box center [892, 133] width 95 height 74
click at [878, 143] on link "View External Url" at bounding box center [890, 120] width 91 height 46
click at [0, 281] on aside "Dialing Mode: Power | Switch to Preview My Lists" at bounding box center [213, 139] width 426 height 1008
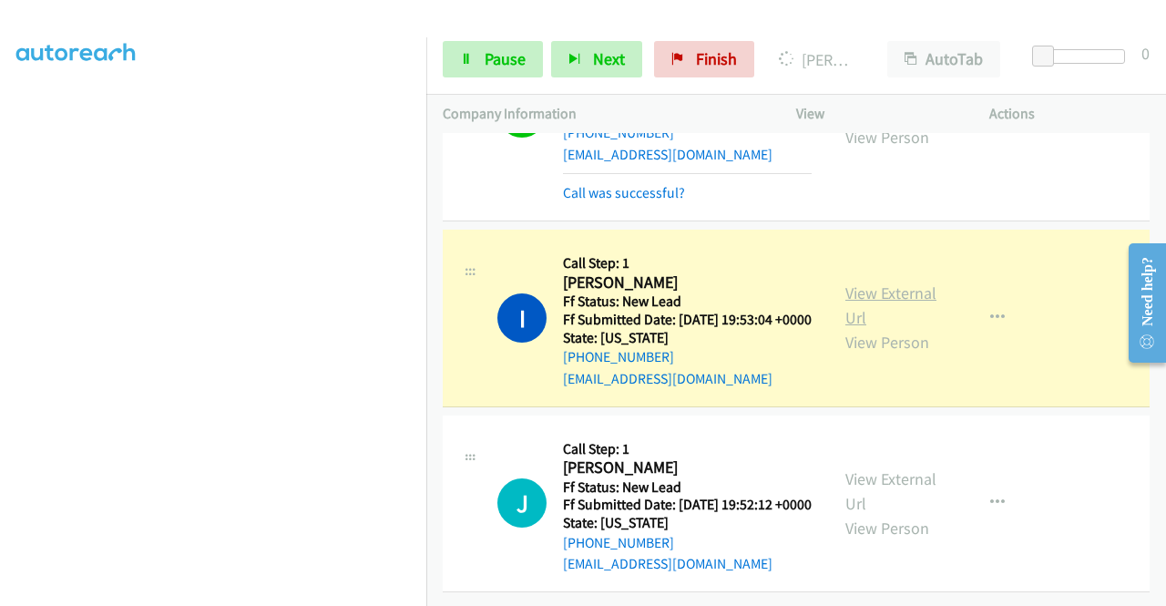
click at [895, 294] on link "View External Url" at bounding box center [890, 305] width 91 height 46
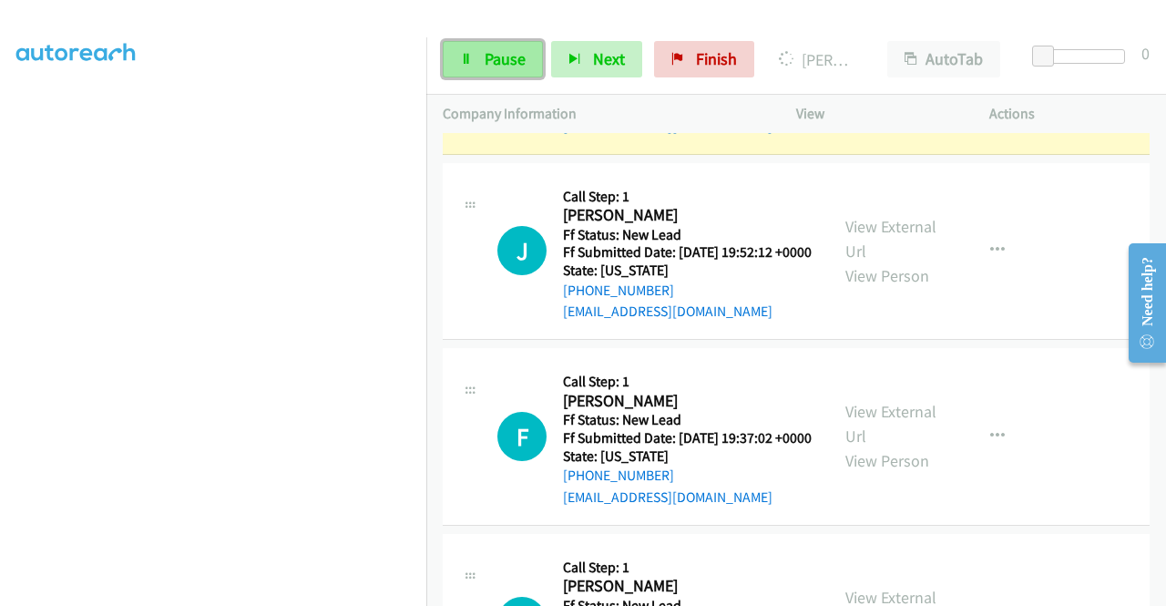
click at [451, 50] on link "Pause" at bounding box center [493, 59] width 100 height 36
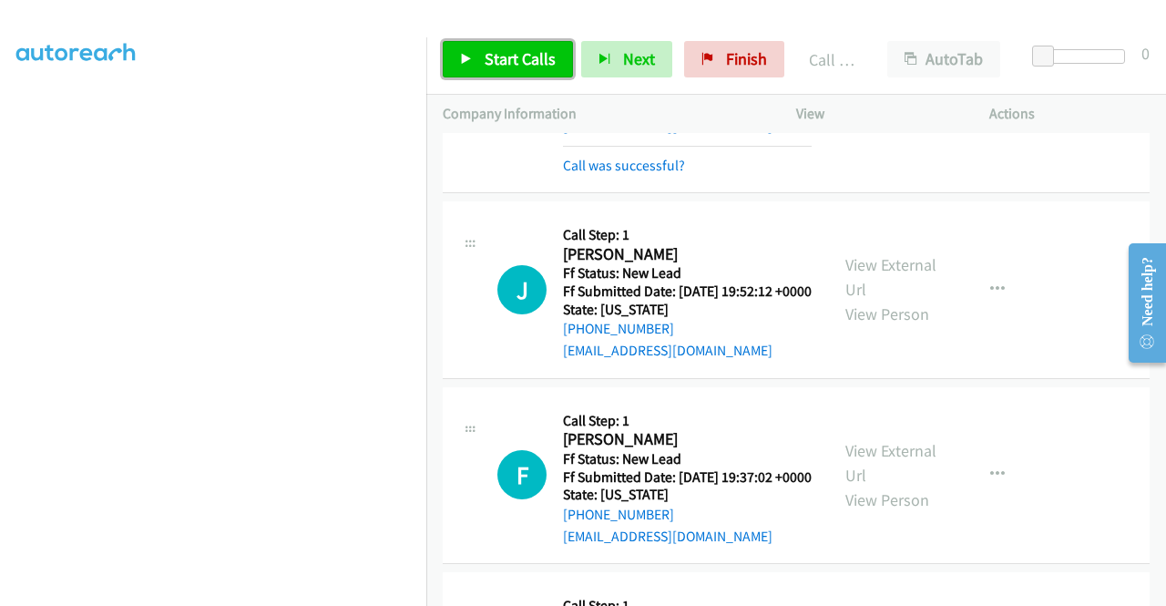
click at [502, 56] on span "Start Calls" at bounding box center [520, 58] width 71 height 21
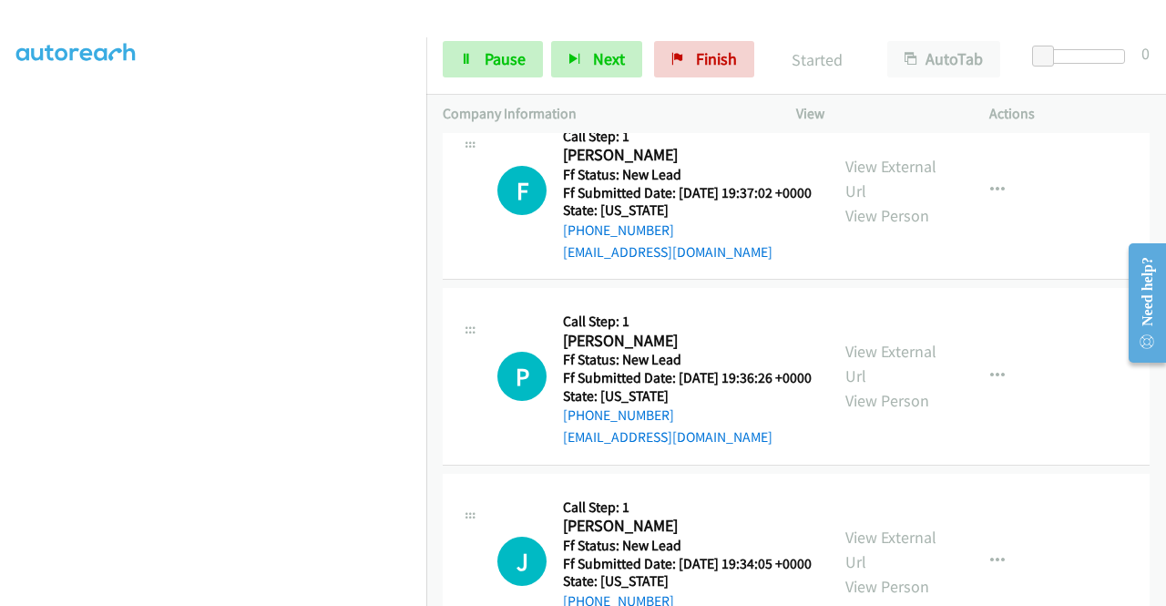
scroll to position [3531, 0]
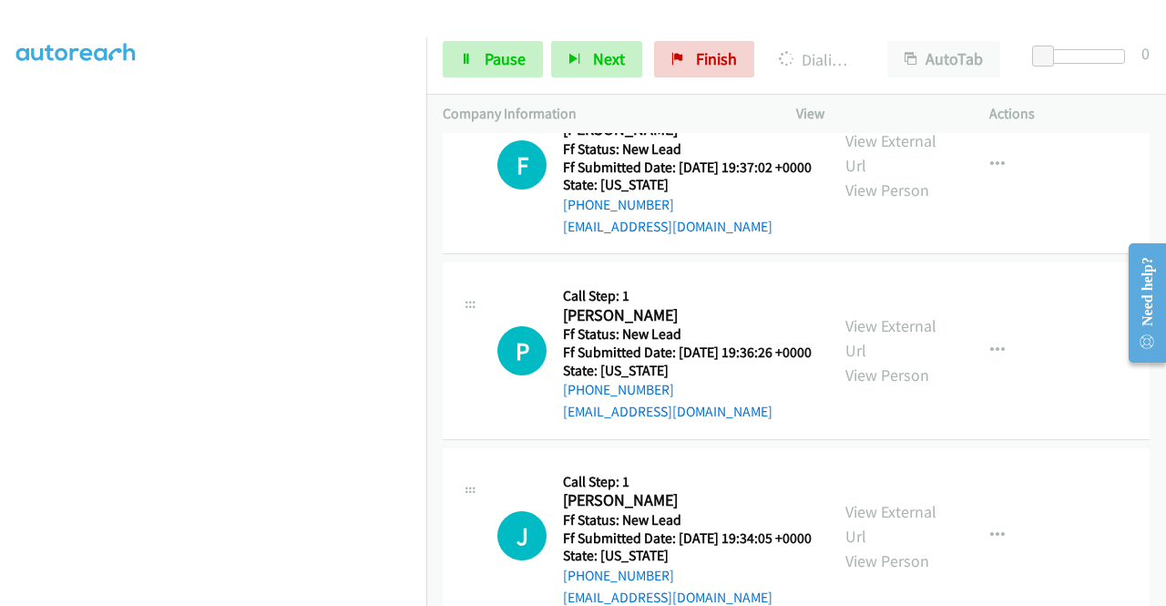
click at [0, 298] on aside "Dialing Mode: Power | Switch to Preview My Lists" at bounding box center [213, 139] width 426 height 1008
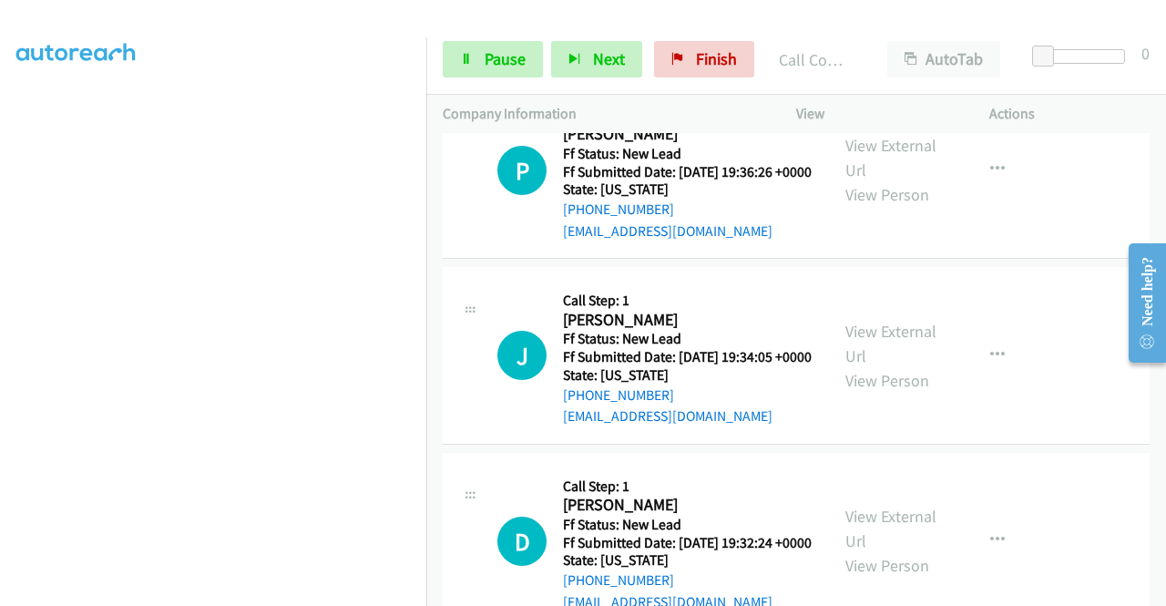
scroll to position [3763, 0]
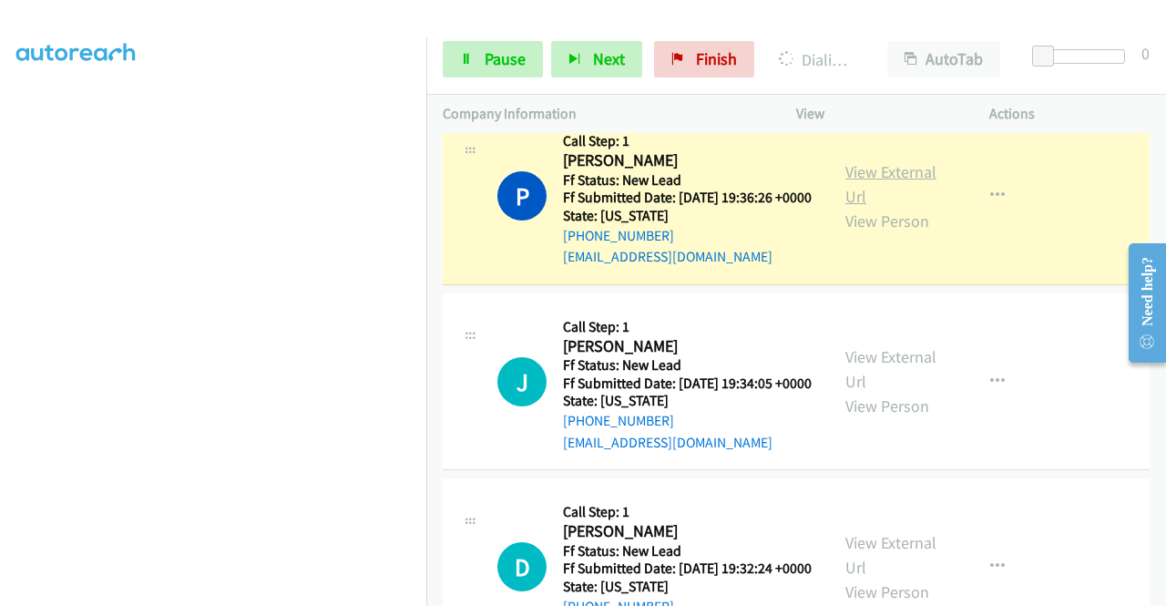
click at [901, 207] on link "View External Url" at bounding box center [890, 184] width 91 height 46
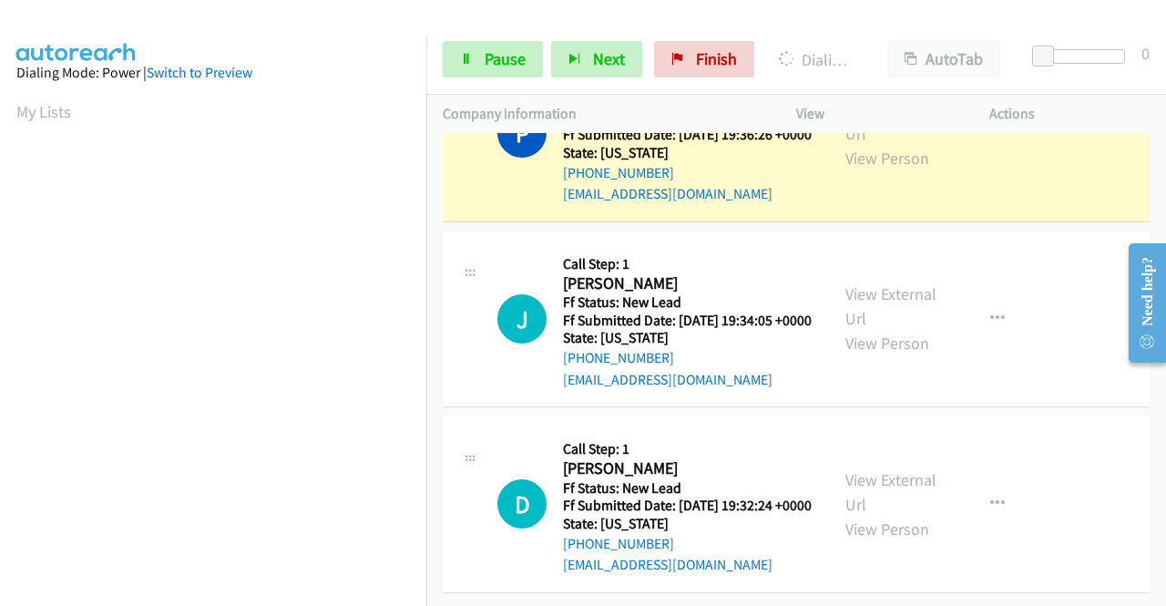
scroll to position [415, 0]
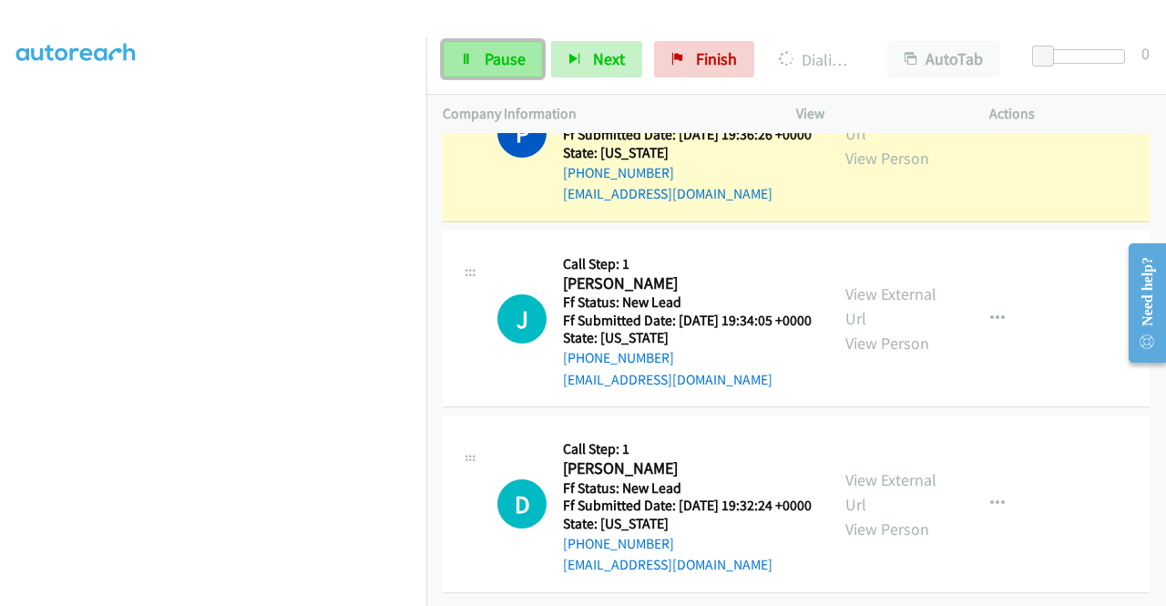
click at [474, 66] on link "Pause" at bounding box center [493, 59] width 100 height 36
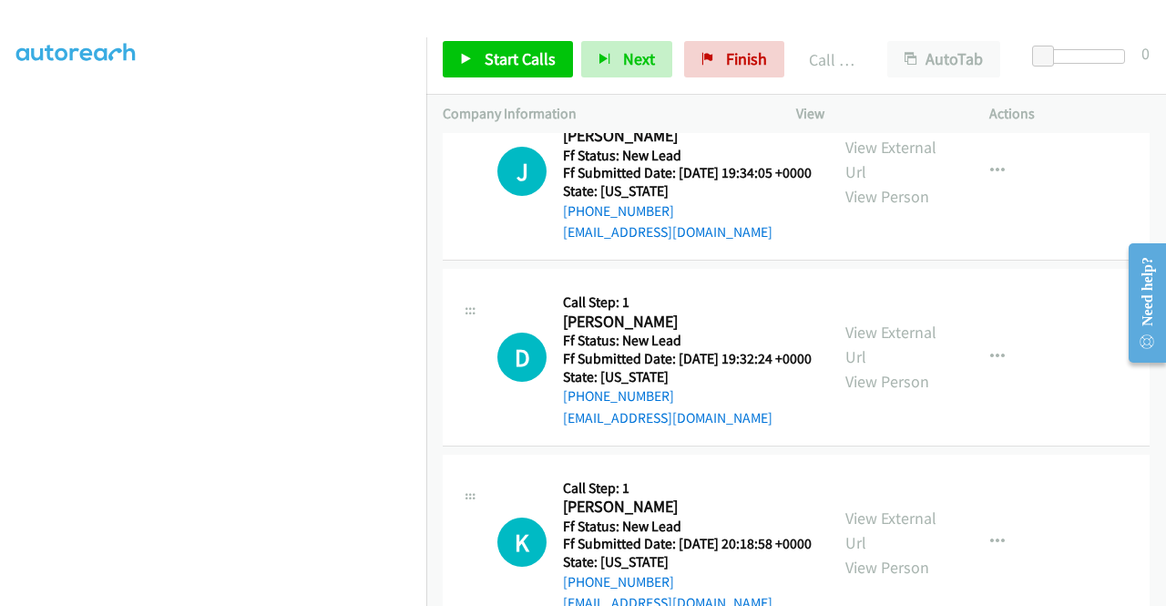
click at [439, 55] on div "Start Calls Pause Next Finish Call Completed AutoTab AutoTab 0" at bounding box center [796, 60] width 740 height 70
click at [476, 65] on link "Start Calls" at bounding box center [508, 59] width 130 height 36
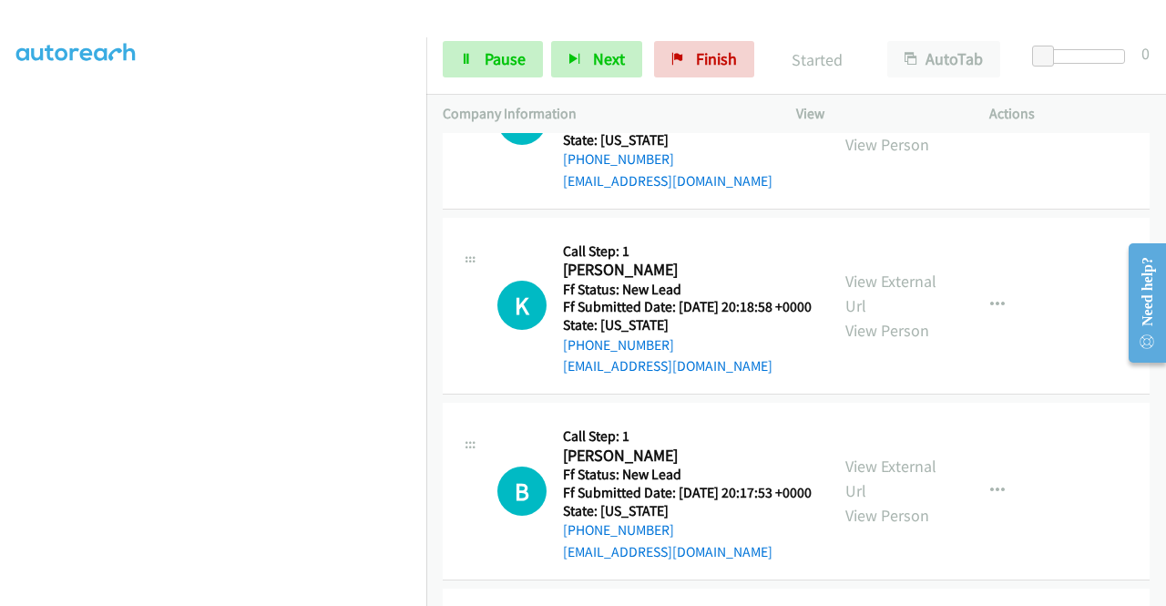
scroll to position [4227, 0]
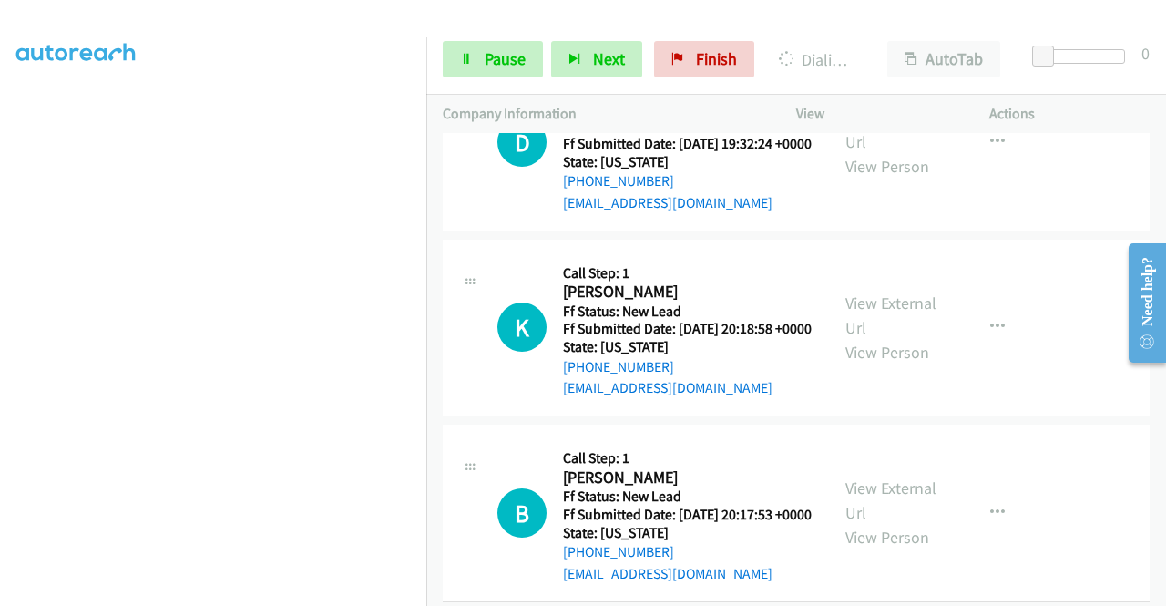
click at [0, 305] on aside "Dialing Mode: Power | Switch to Preview My Lists" at bounding box center [213, 139] width 426 height 1008
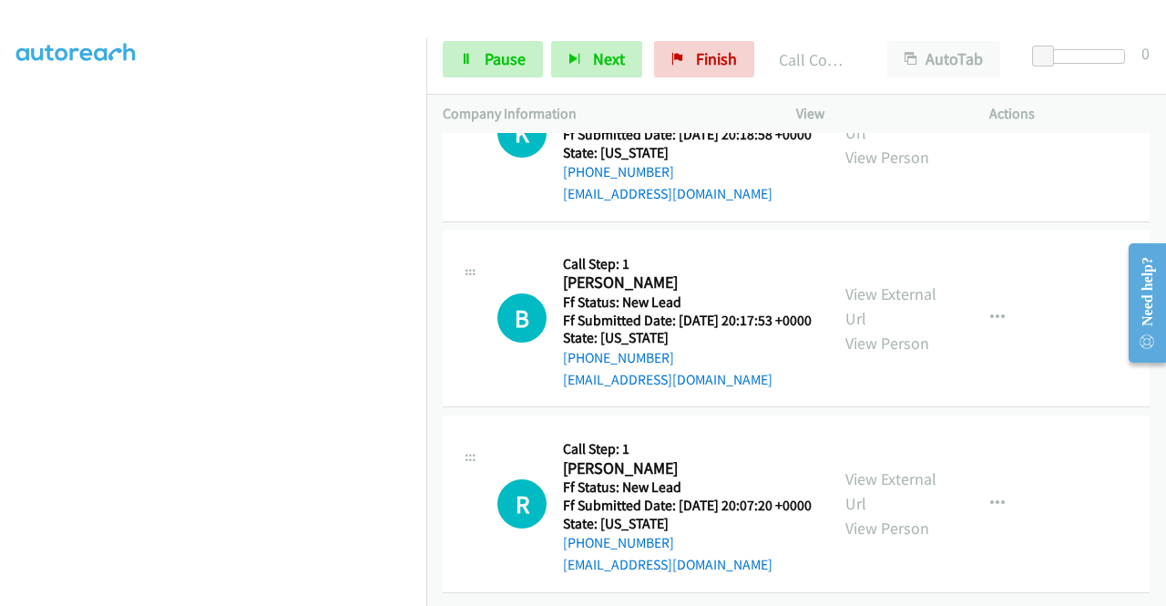
scroll to position [4533, 0]
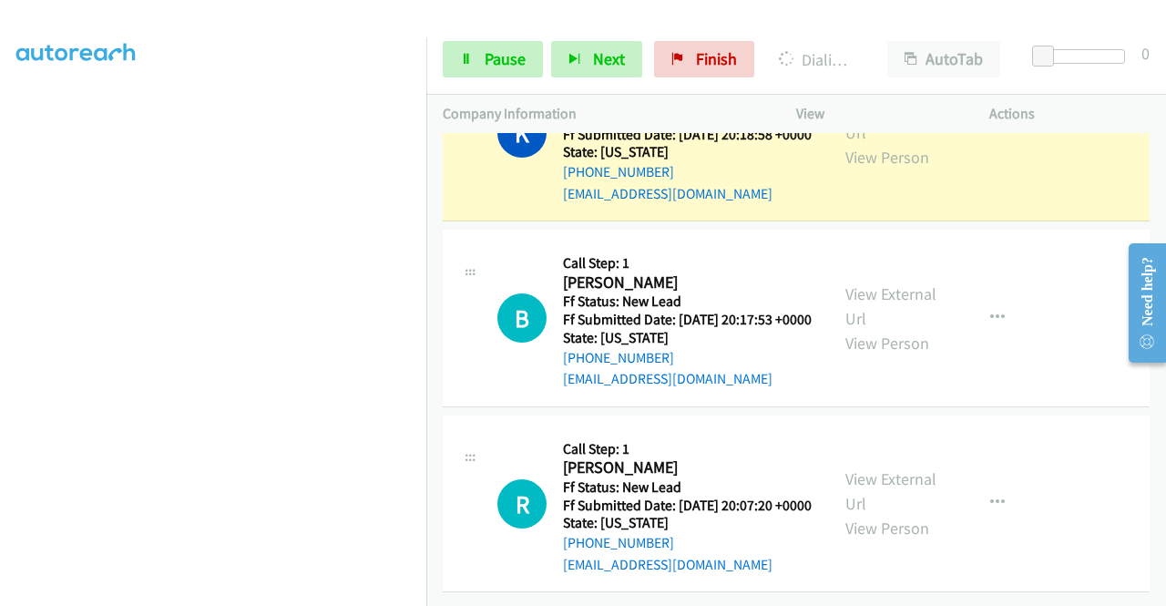
scroll to position [4751, 0]
click at [863, 169] on div "View External Url View Person" at bounding box center [892, 133] width 95 height 74
click at [856, 143] on link "View External Url" at bounding box center [890, 120] width 91 height 46
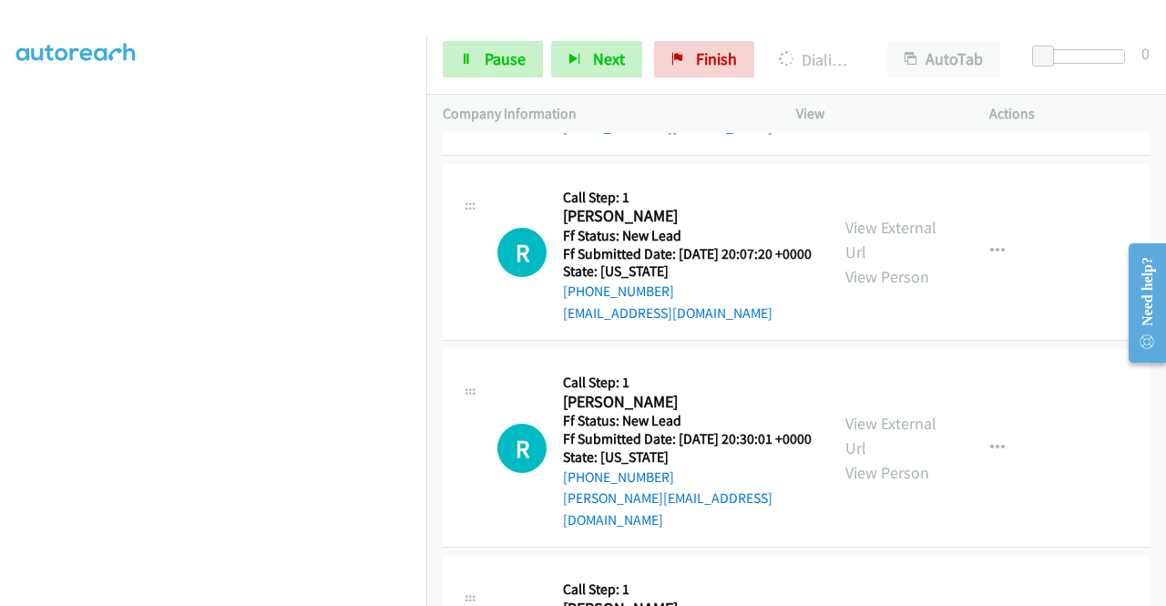
scroll to position [0, 0]
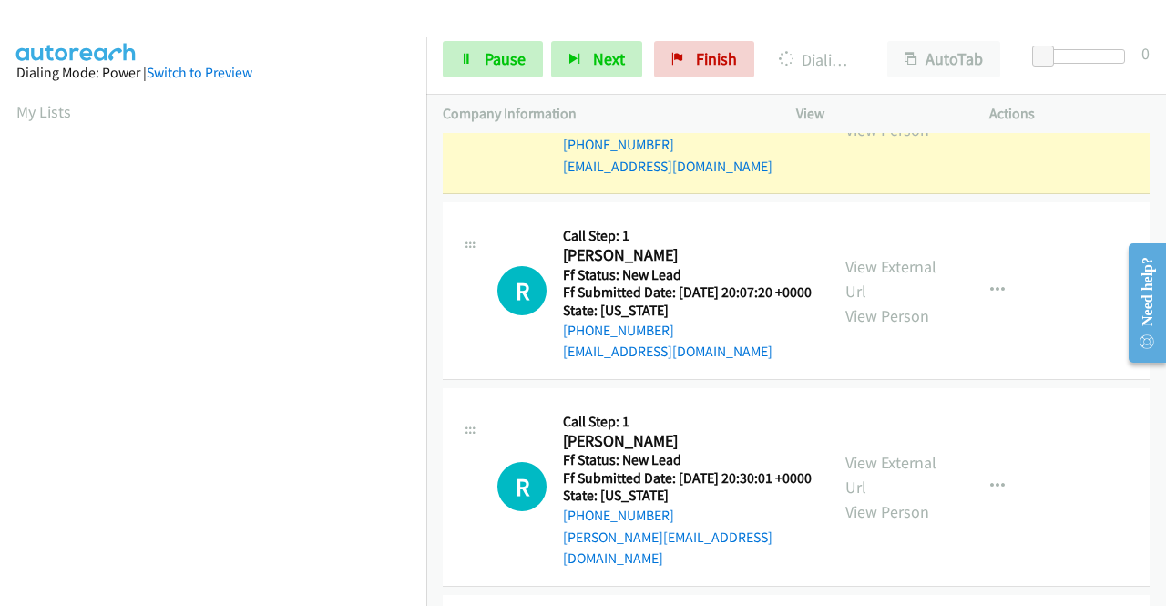
click at [879, 178] on div "View External Url View Person View External Url Email Schedule/Manage Callback …" at bounding box center [934, 106] width 210 height 144
click at [869, 116] on link "View External Url" at bounding box center [890, 93] width 91 height 46
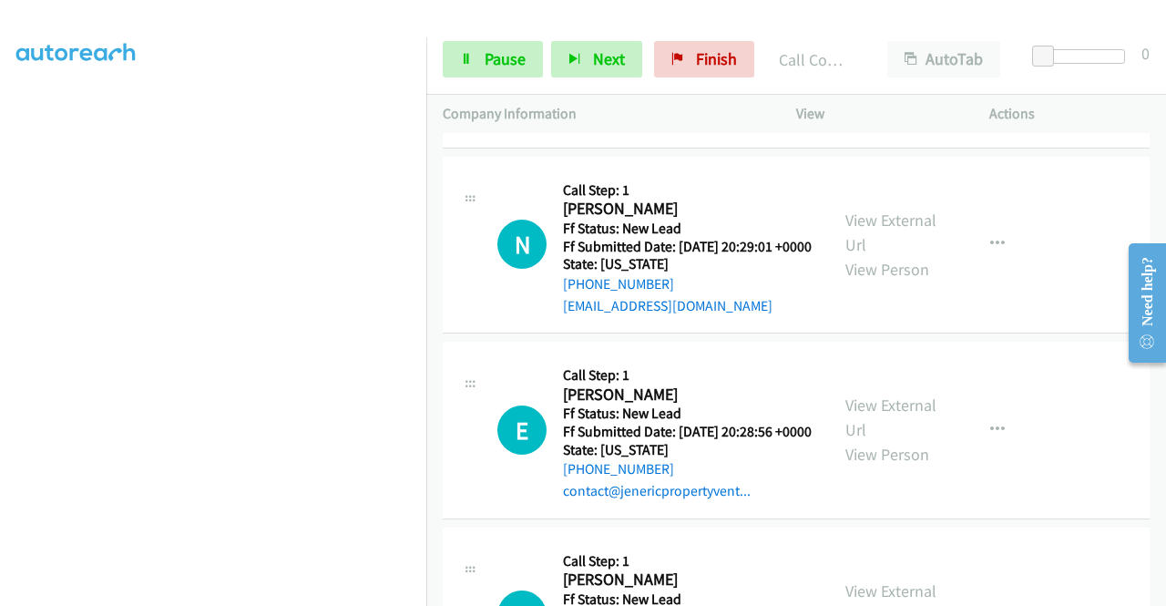
scroll to position [5236, 0]
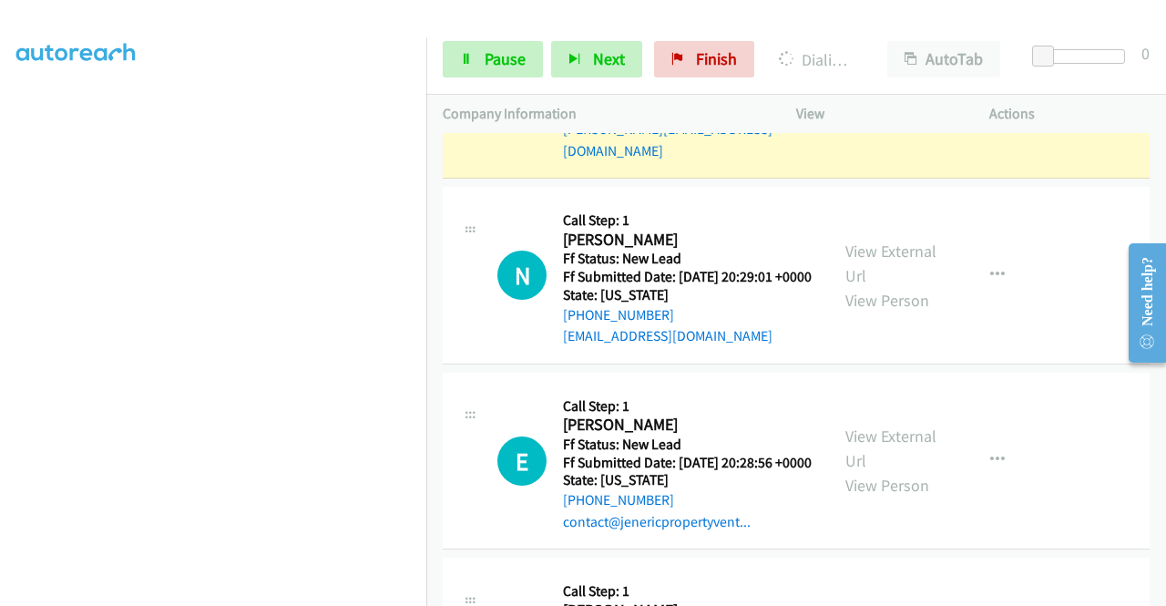
click at [867, 89] on link "View External Url" at bounding box center [890, 67] width 91 height 46
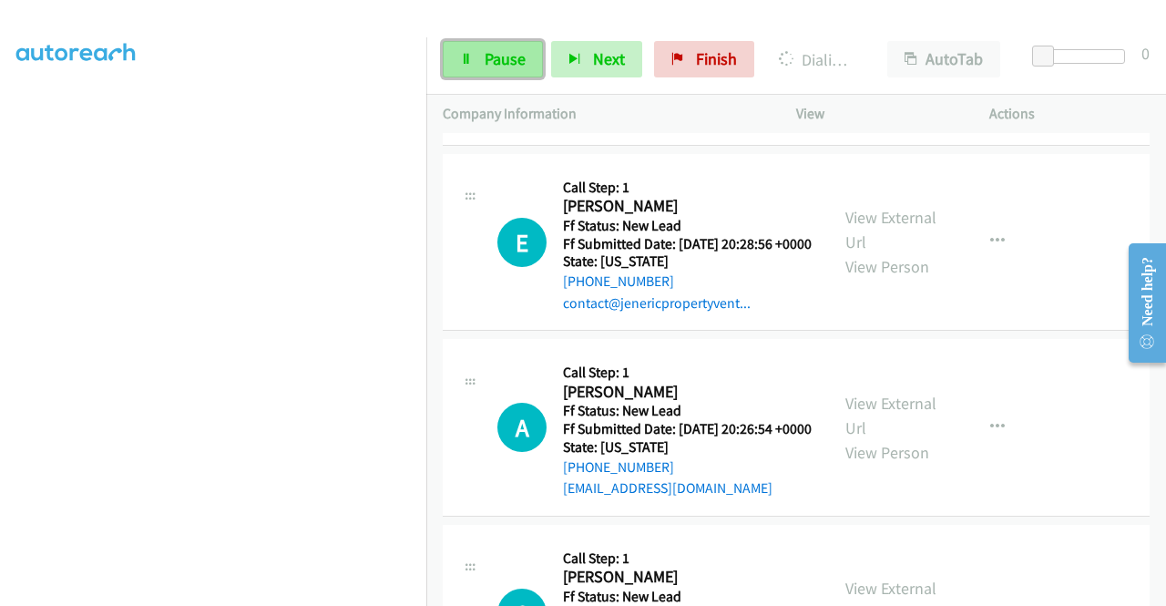
click at [472, 63] on icon at bounding box center [466, 60] width 13 height 13
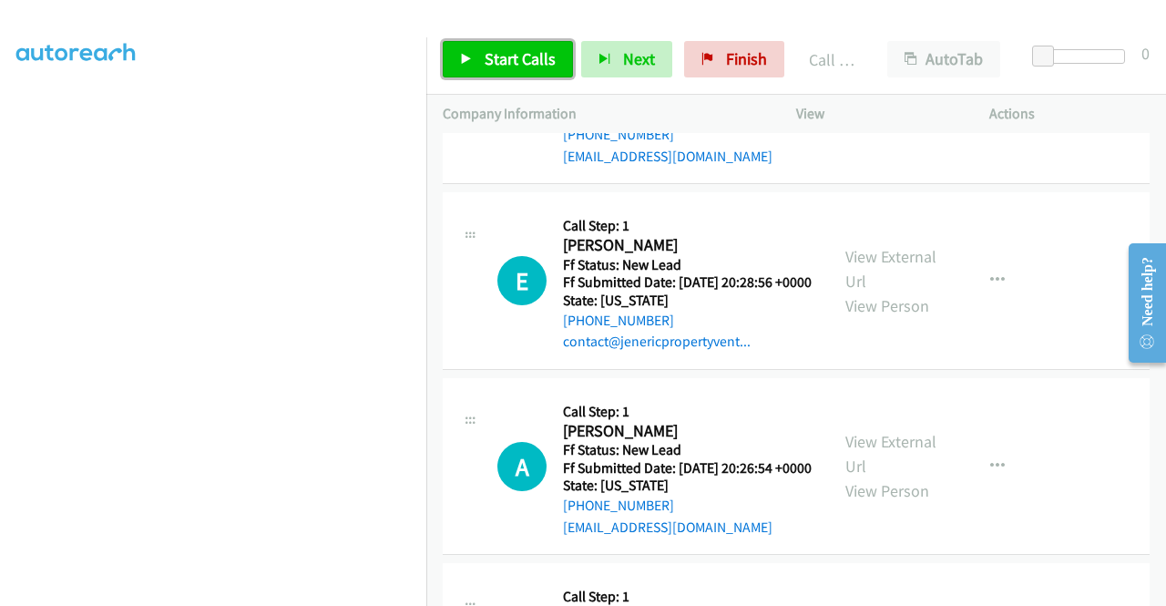
click at [490, 48] on span "Start Calls" at bounding box center [520, 58] width 71 height 21
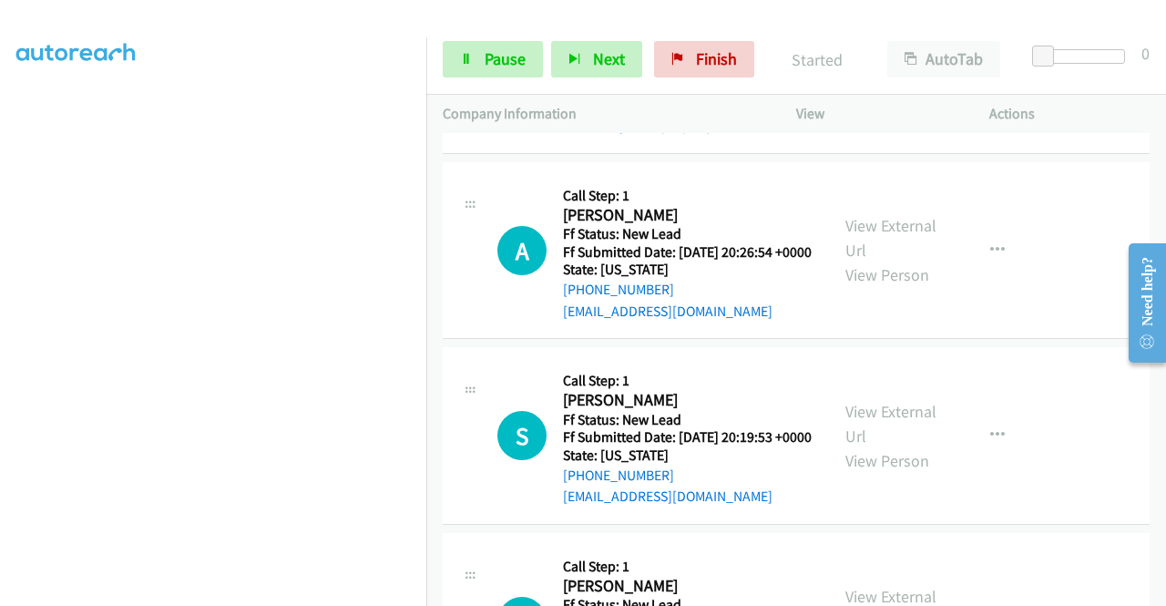
scroll to position [5681, 0]
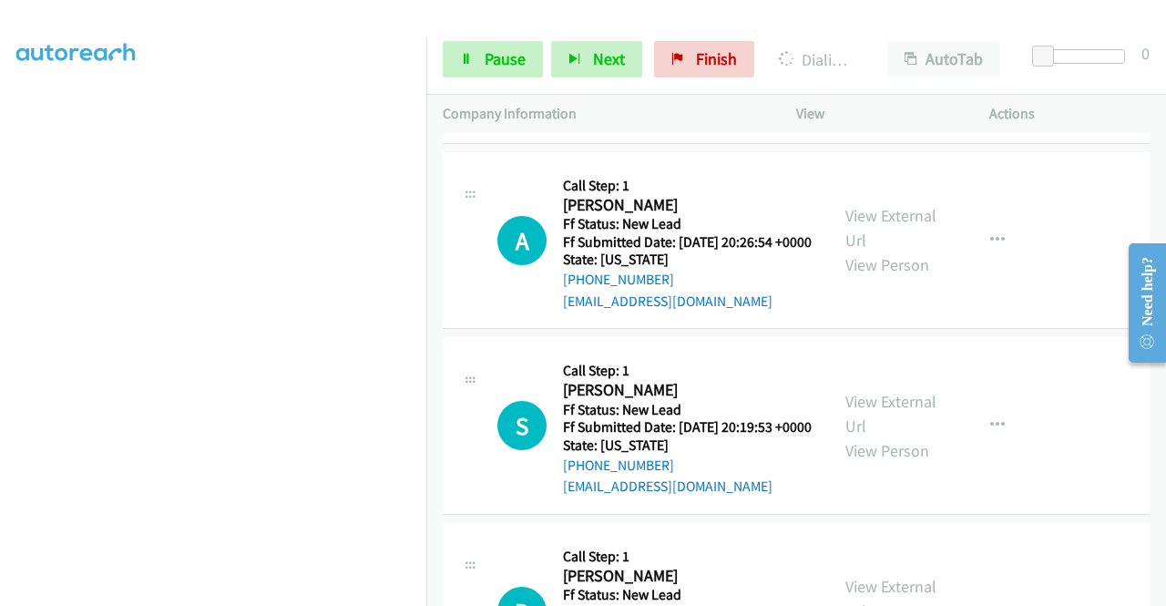
click at [0, 362] on aside "Dialing Mode: Power | Switch to Preview My Lists" at bounding box center [213, 139] width 426 height 1008
click at [506, 70] on link "Pause" at bounding box center [493, 59] width 100 height 36
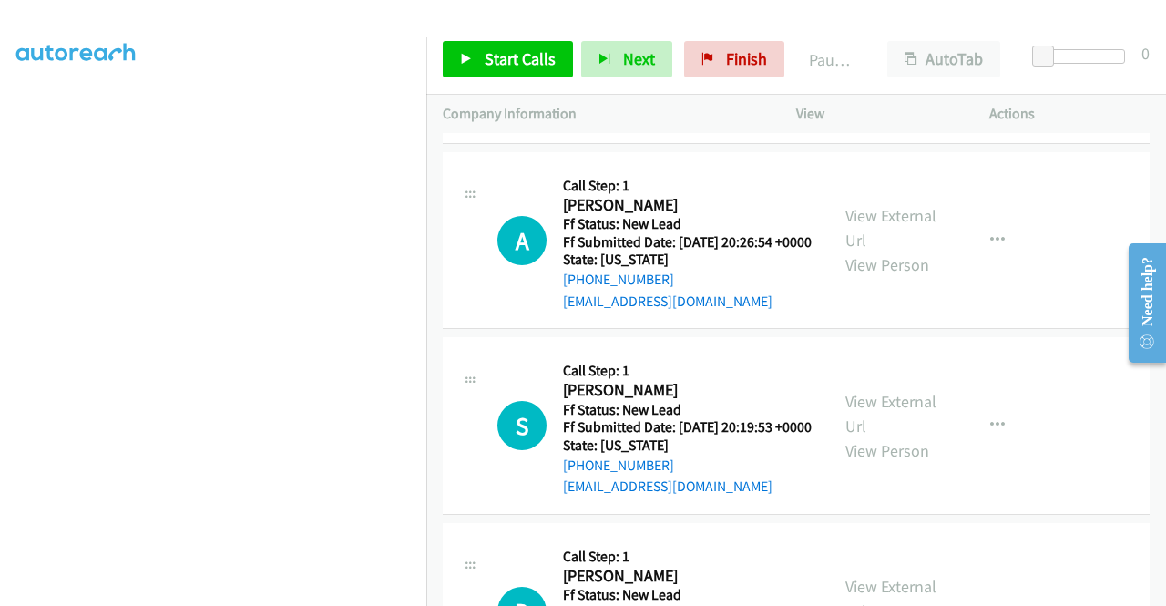
scroll to position [392, 0]
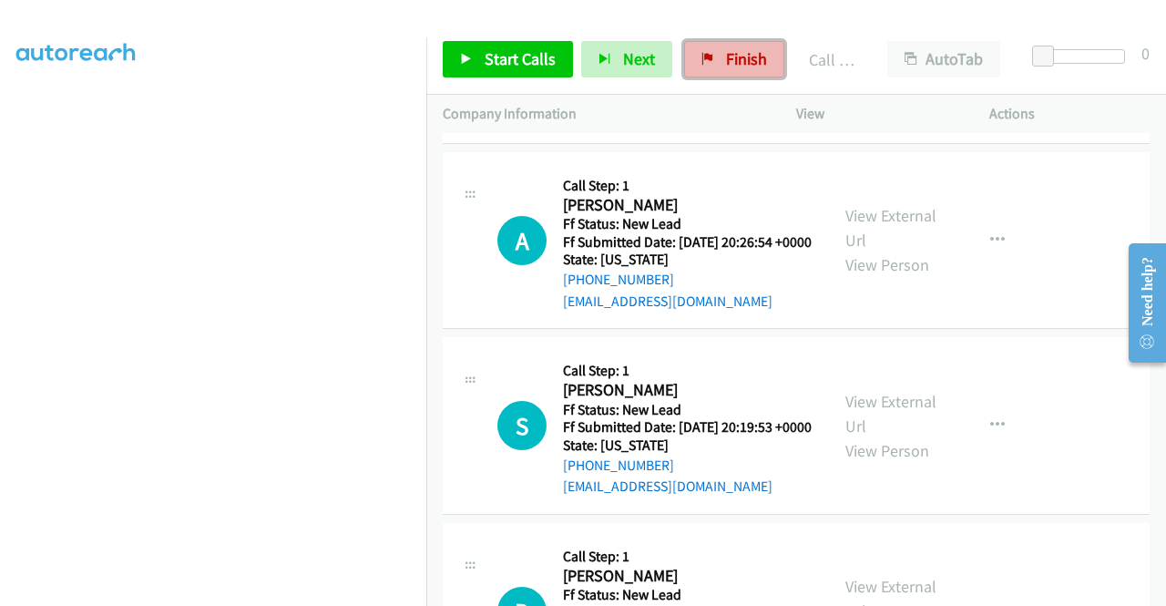
click at [746, 55] on span "Finish" at bounding box center [746, 58] width 41 height 21
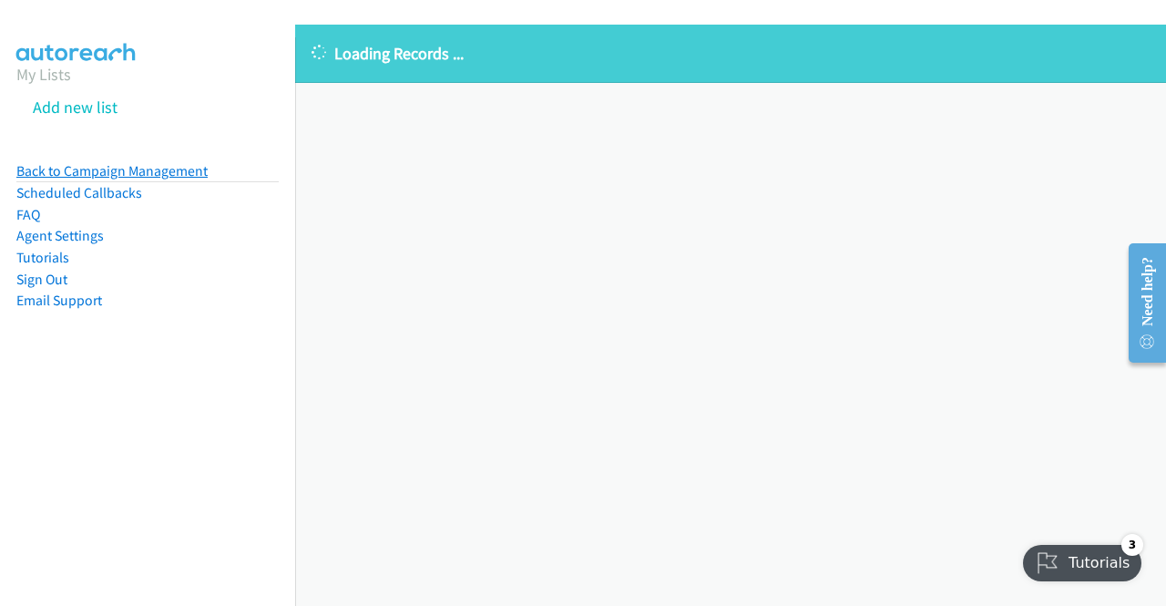
click at [175, 165] on link "Back to Campaign Management" at bounding box center [111, 170] width 191 height 17
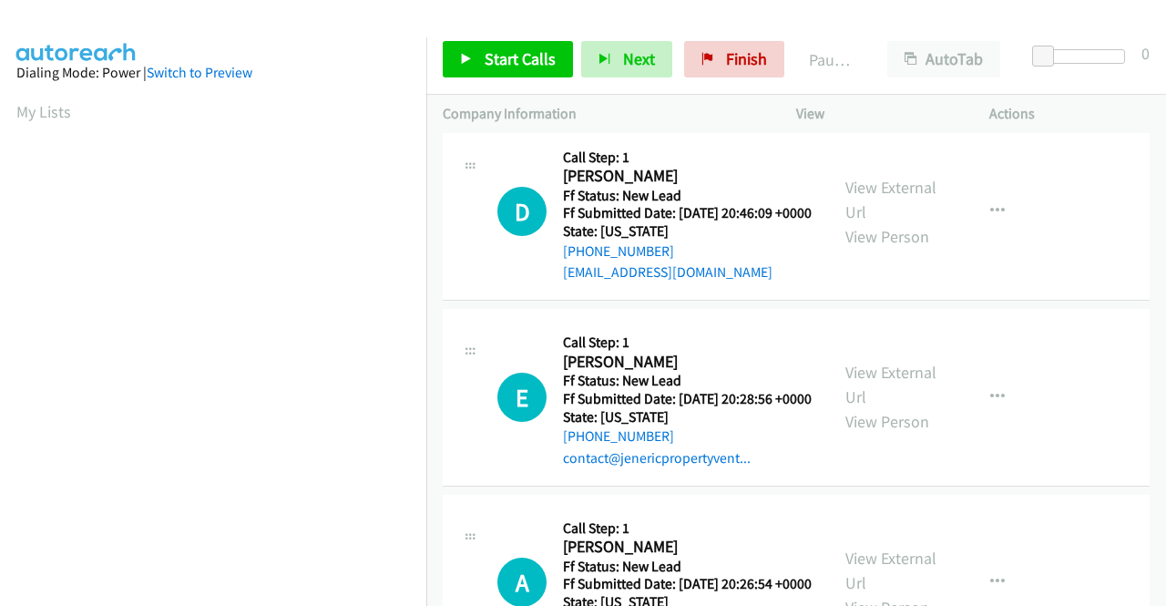
scroll to position [15, 0]
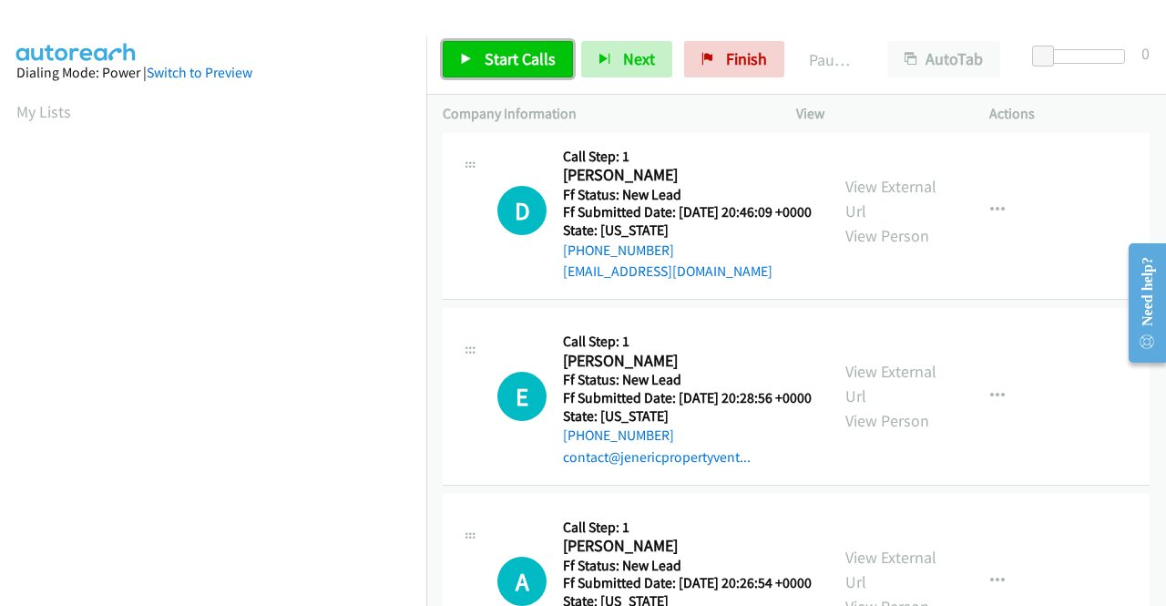
click at [546, 75] on link "Start Calls" at bounding box center [508, 59] width 130 height 36
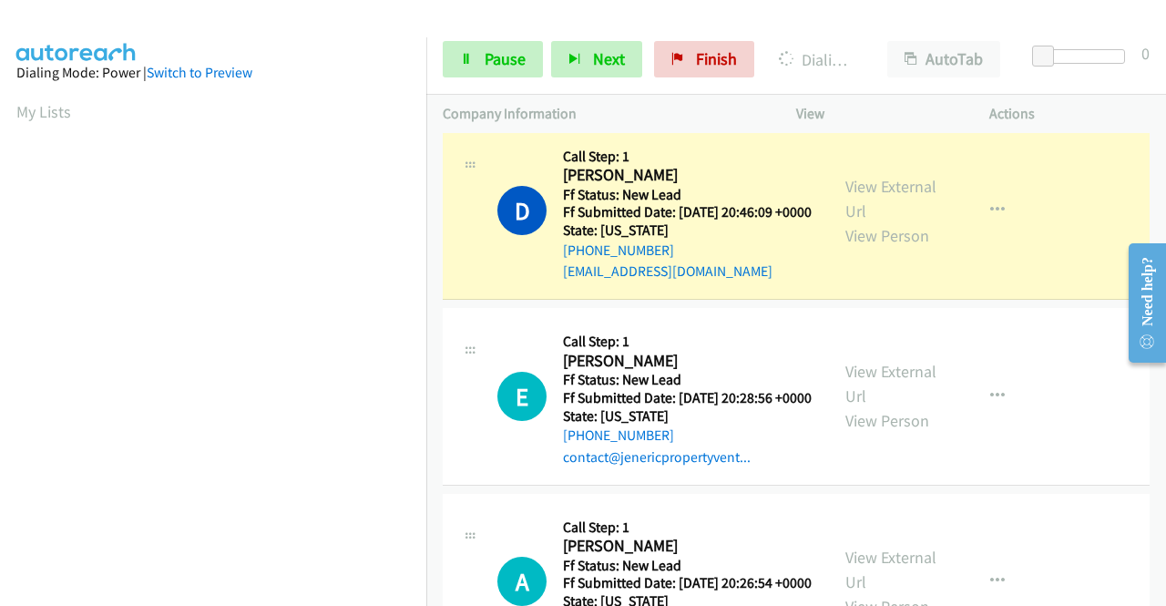
click at [0, 275] on aside "Dialing Mode: Power | Switch to Preview My Lists" at bounding box center [213, 541] width 426 height 1008
click at [892, 189] on link "View External Url" at bounding box center [890, 199] width 91 height 46
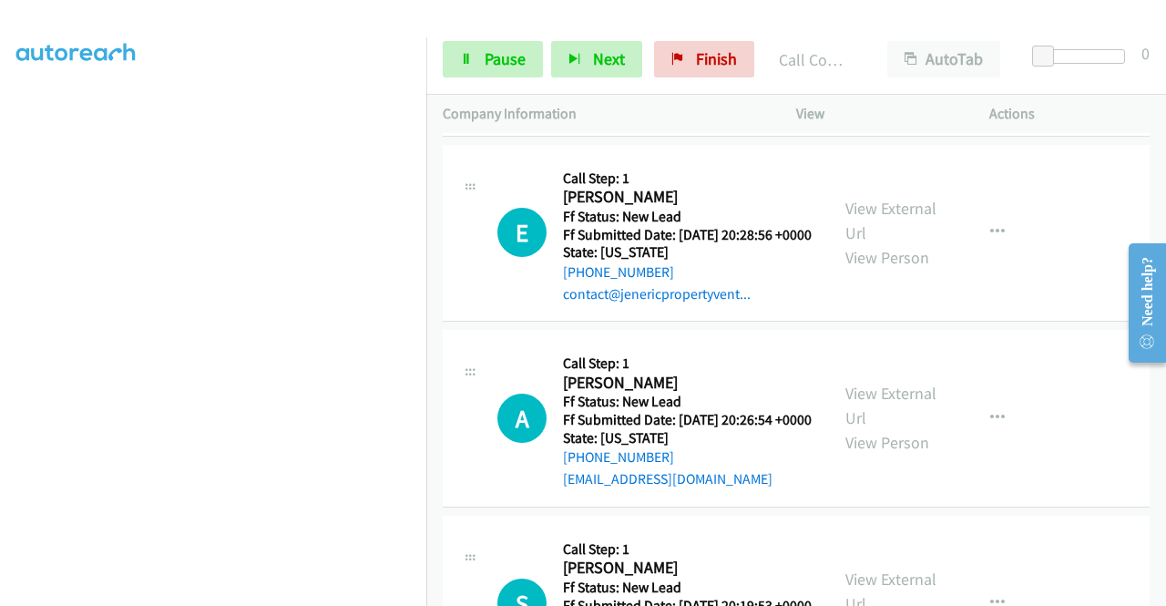
scroll to position [220, 0]
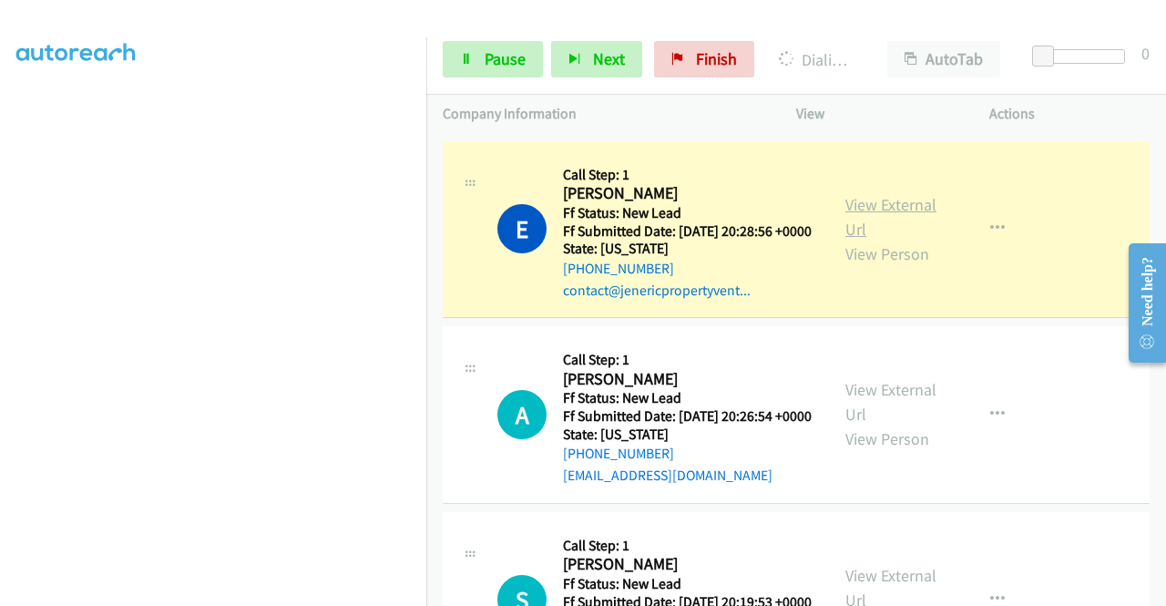
click at [907, 236] on link "View External Url" at bounding box center [890, 217] width 91 height 46
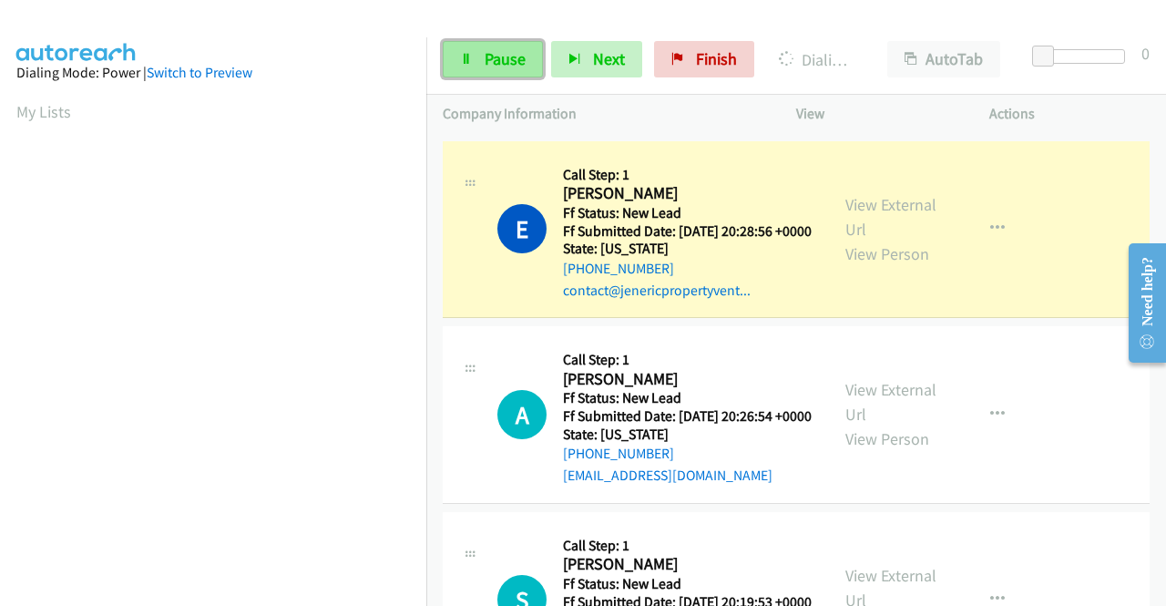
click at [485, 46] on link "Pause" at bounding box center [493, 59] width 100 height 36
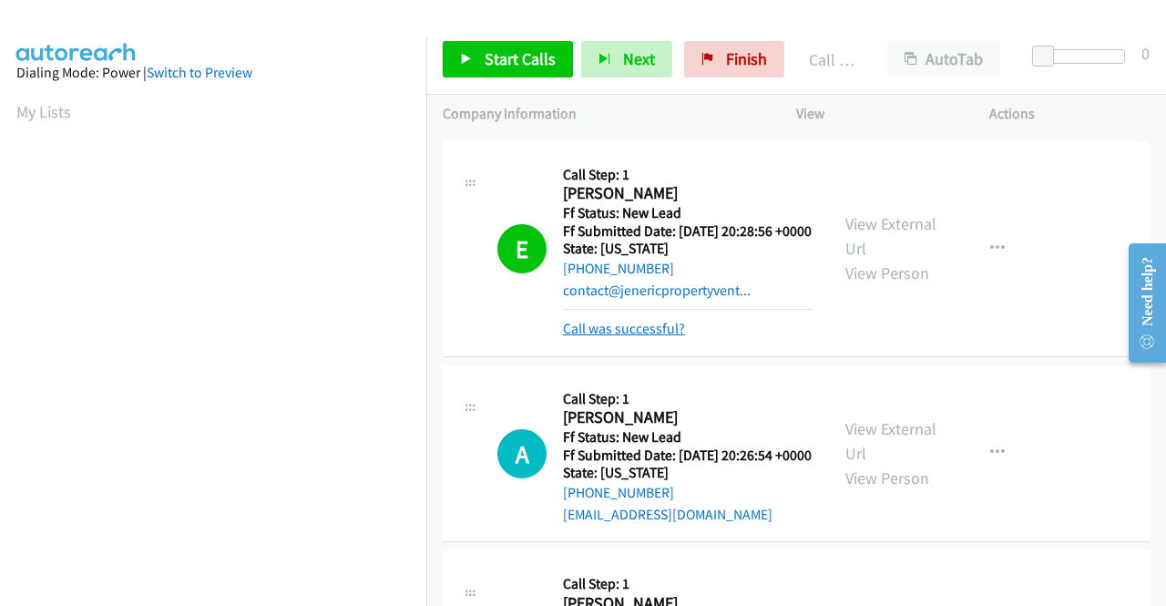
click at [578, 337] on link "Call was successful?" at bounding box center [624, 328] width 122 height 17
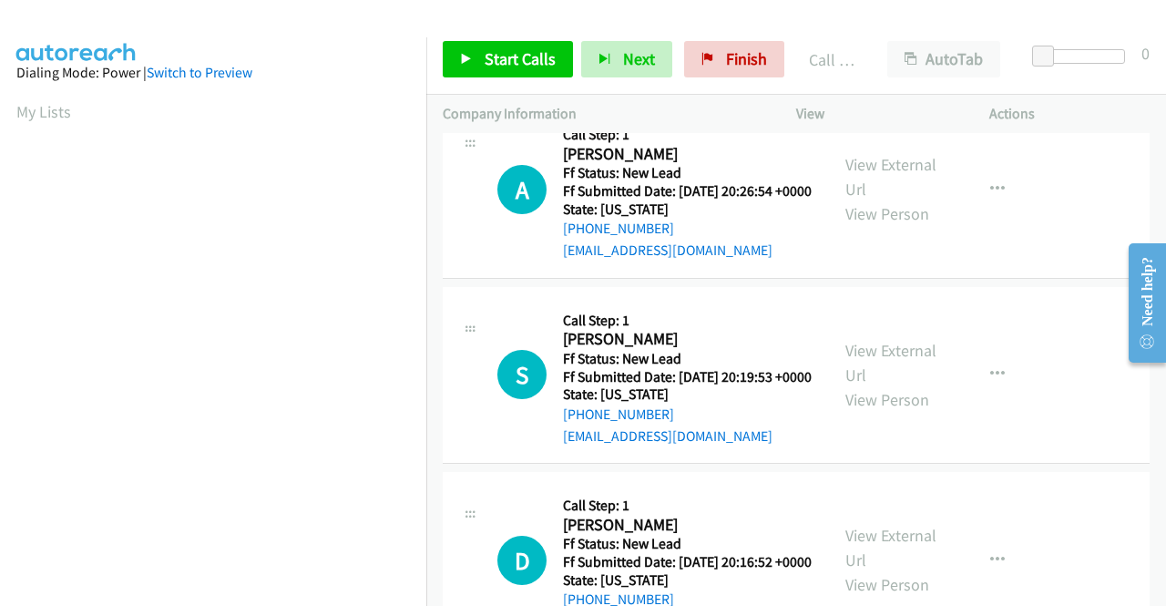
scroll to position [441, 0]
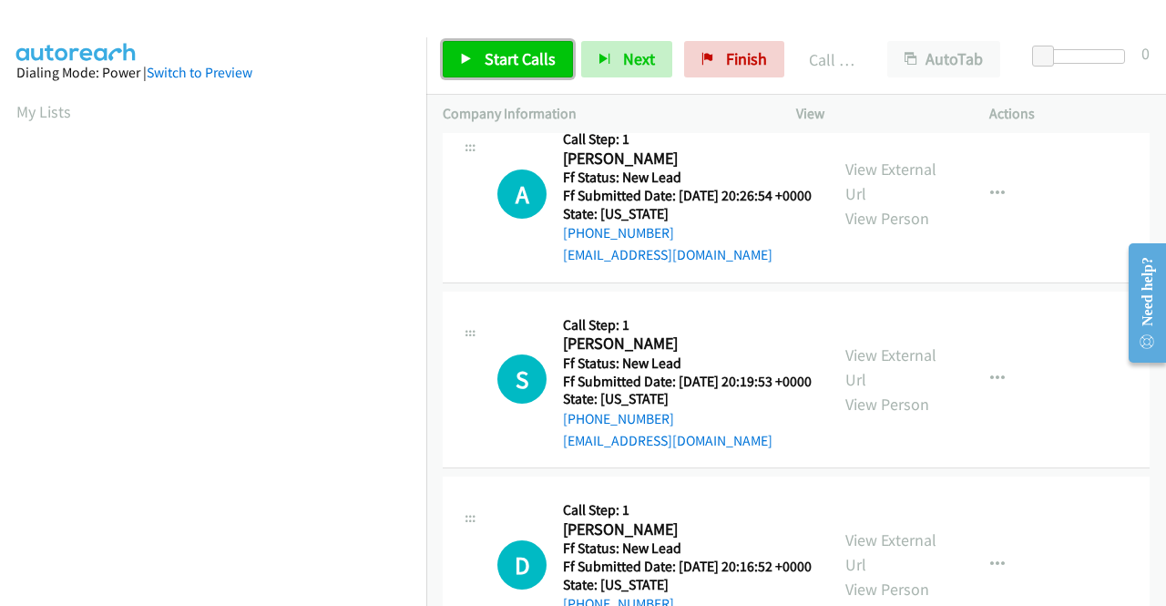
click at [519, 63] on span "Start Calls" at bounding box center [520, 58] width 71 height 21
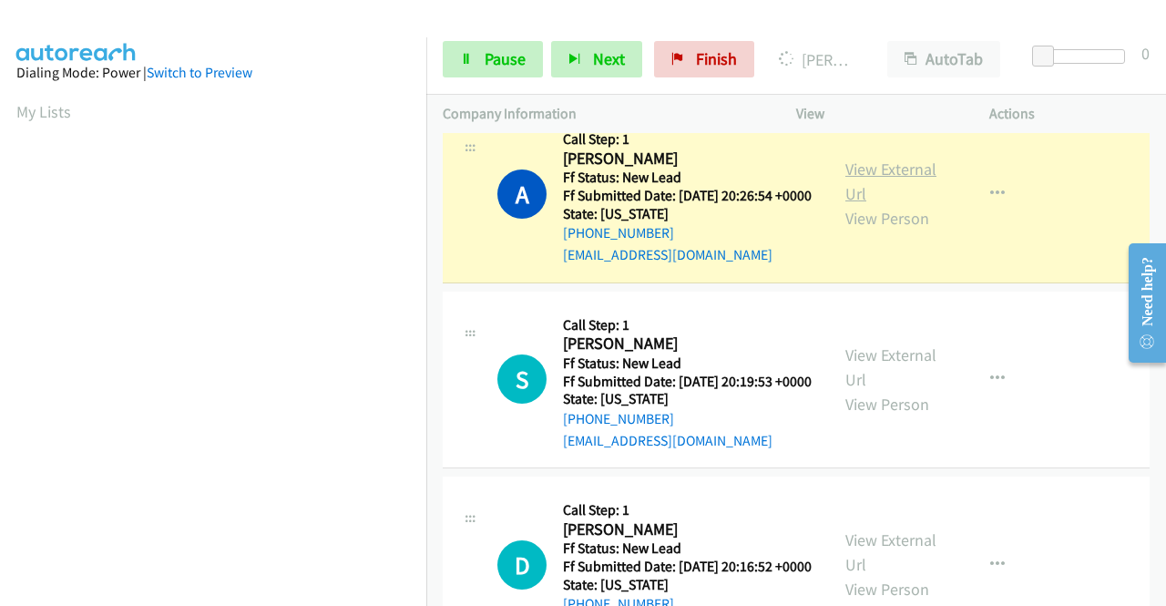
click at [894, 204] on link "View External Url" at bounding box center [890, 182] width 91 height 46
click at [0, 318] on aside "Dialing Mode: Power | Switch to Preview My Lists" at bounding box center [213, 541] width 426 height 1008
click at [427, 183] on td "A Callback Scheduled Call Step: 1 Afis Yusuf America/Chicago Ff Status: New Lea…" at bounding box center [796, 195] width 740 height 186
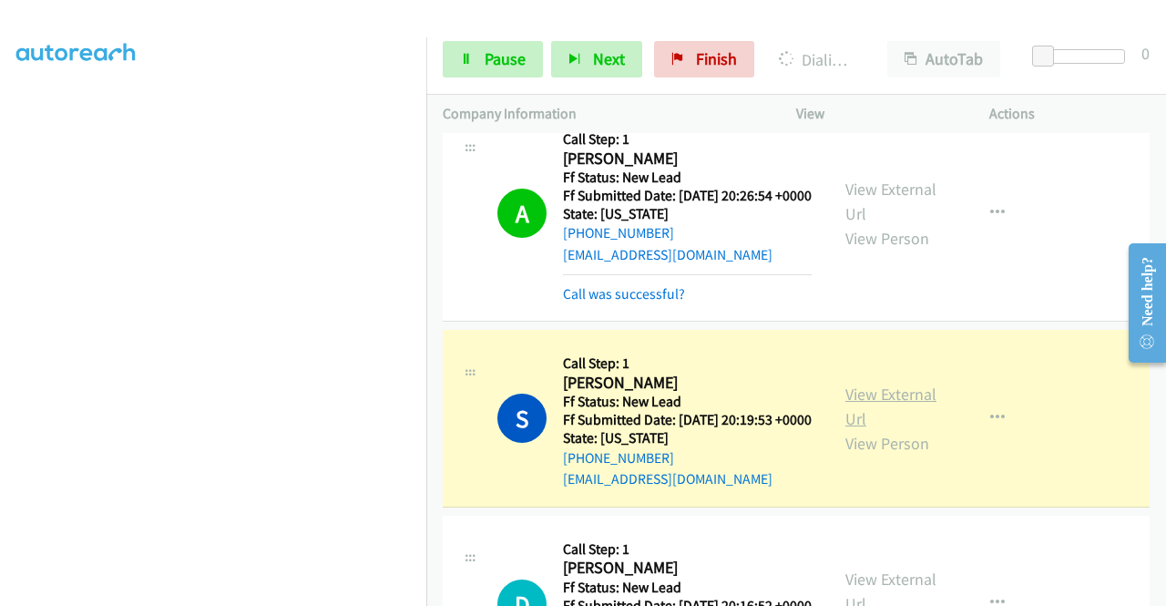
click at [874, 429] on link "View External Url" at bounding box center [890, 407] width 91 height 46
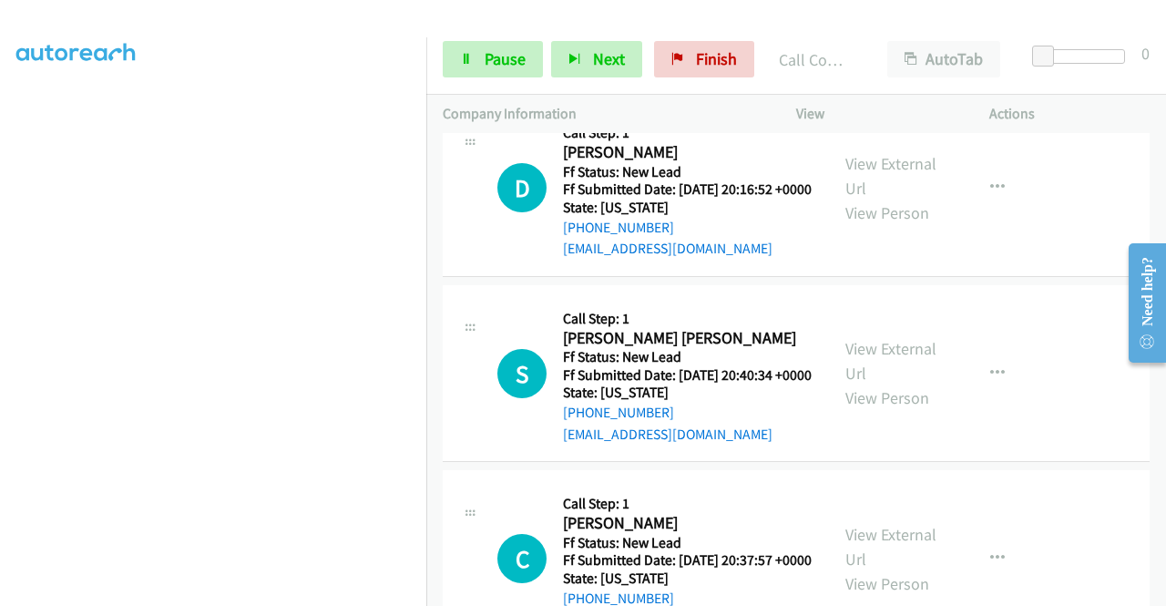
scroll to position [903, 0]
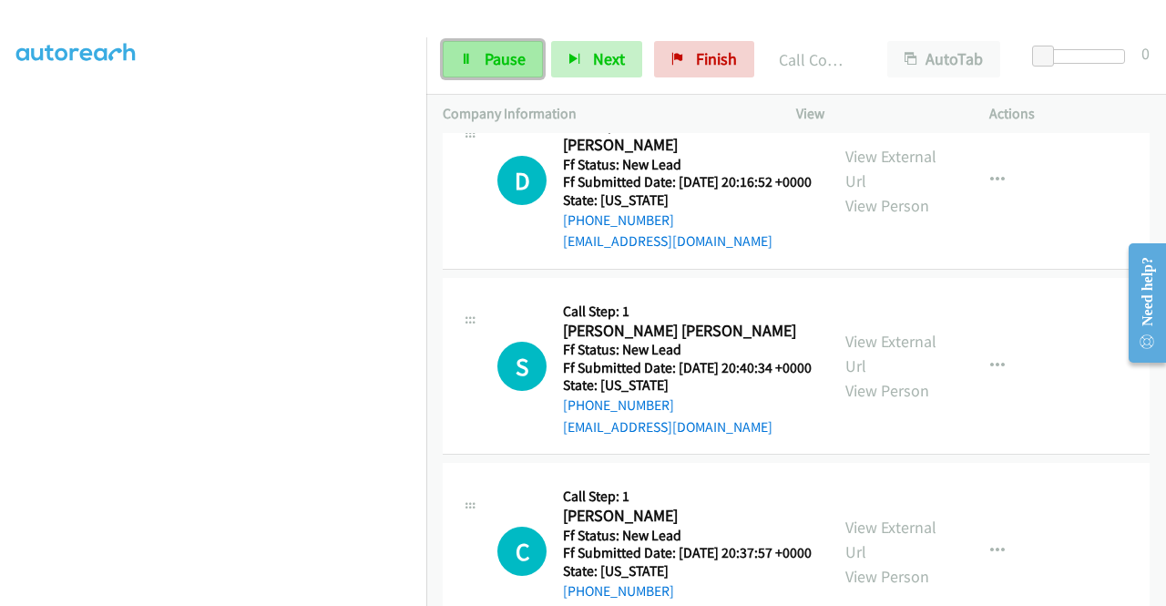
click at [527, 58] on link "Pause" at bounding box center [493, 59] width 100 height 36
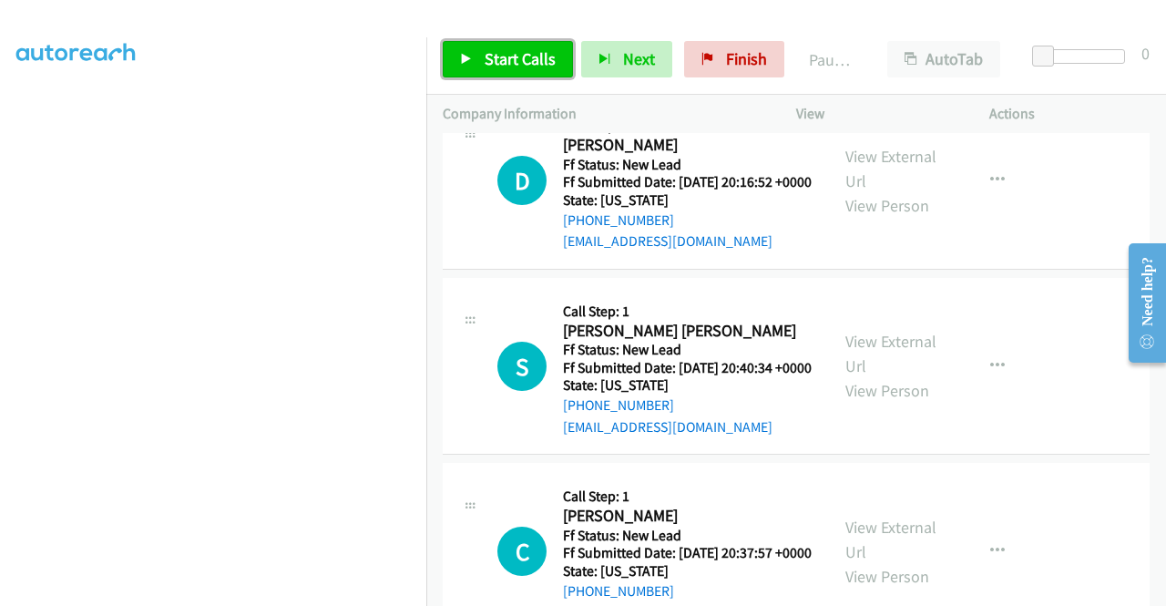
click at [527, 58] on span "Start Calls" at bounding box center [520, 58] width 71 height 21
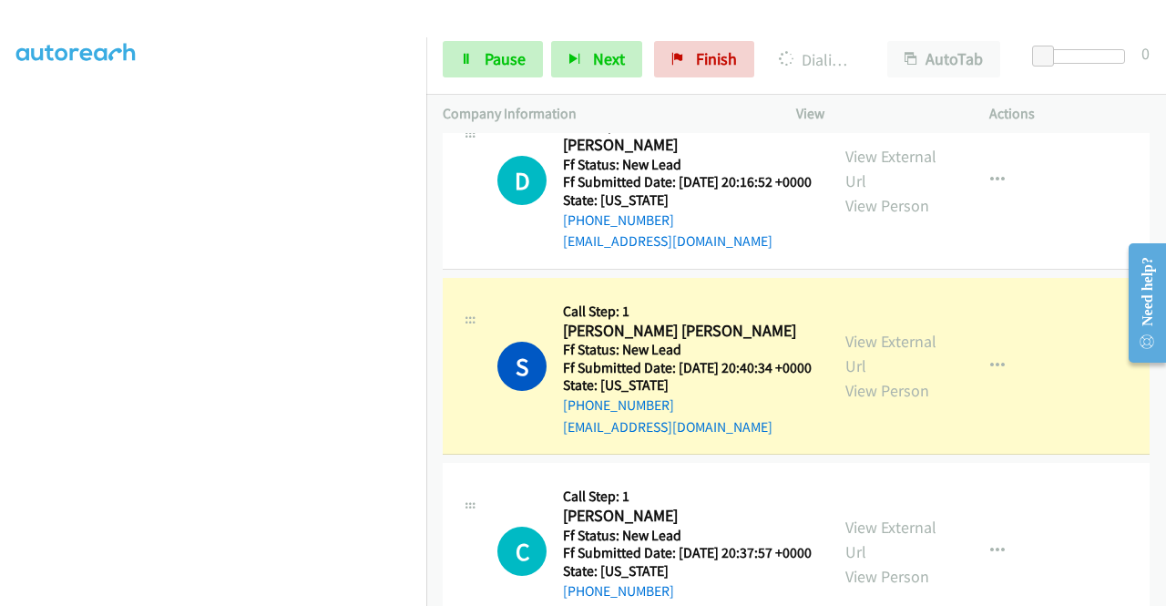
click at [852, 424] on div "View External Url View Person View External Url Email Schedule/Manage Callback …" at bounding box center [934, 366] width 210 height 144
click at [850, 376] on link "View External Url" at bounding box center [890, 354] width 91 height 46
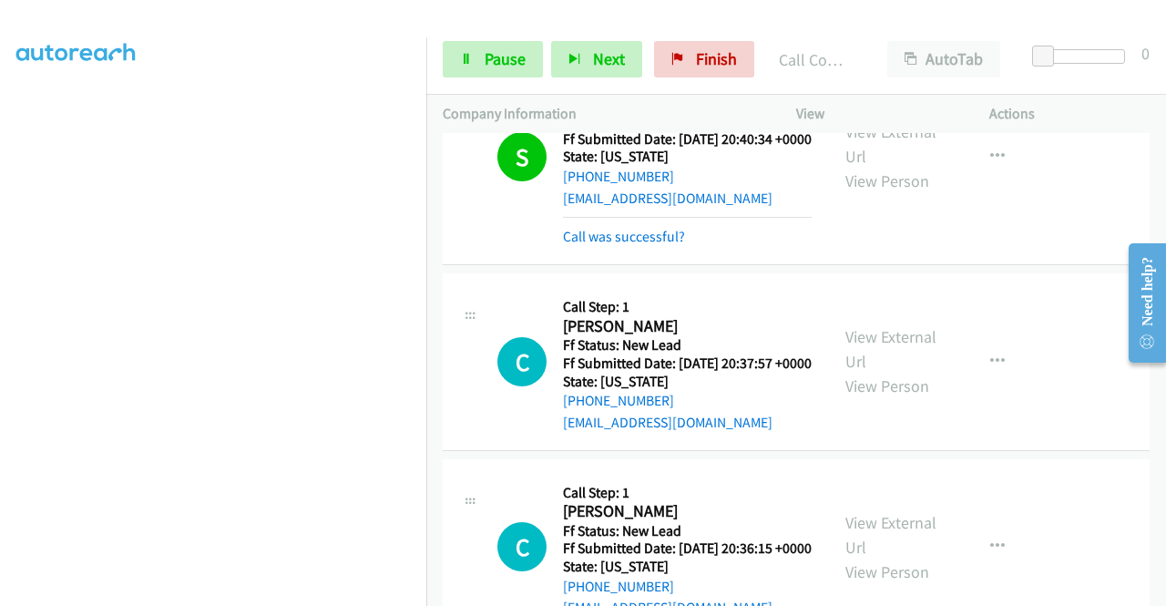
scroll to position [1328, 0]
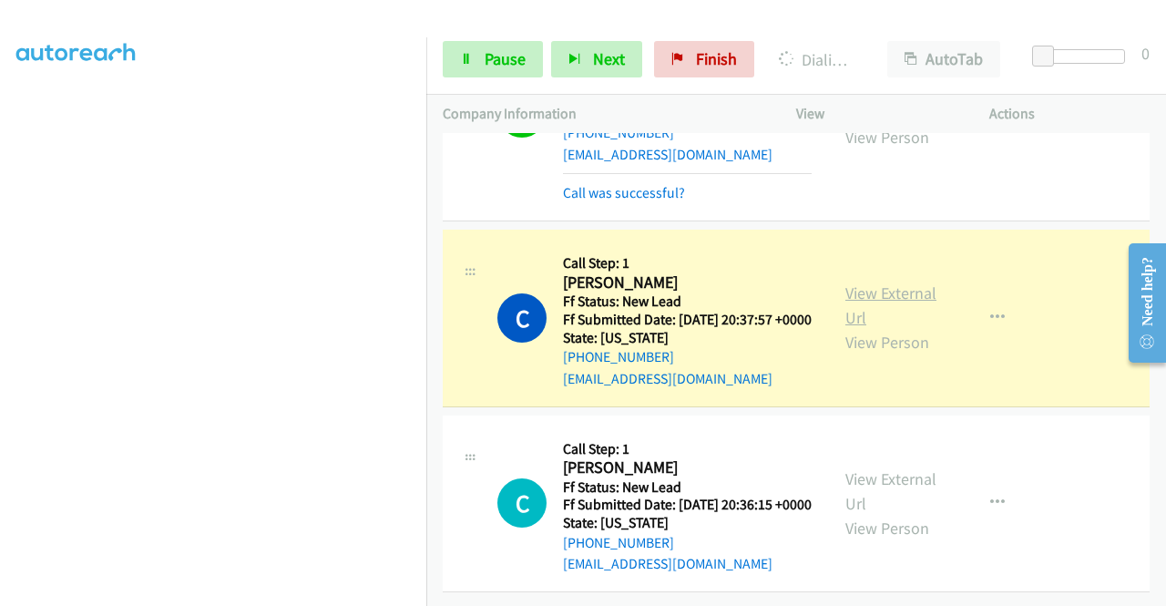
click at [846, 282] on link "View External Url" at bounding box center [890, 305] width 91 height 46
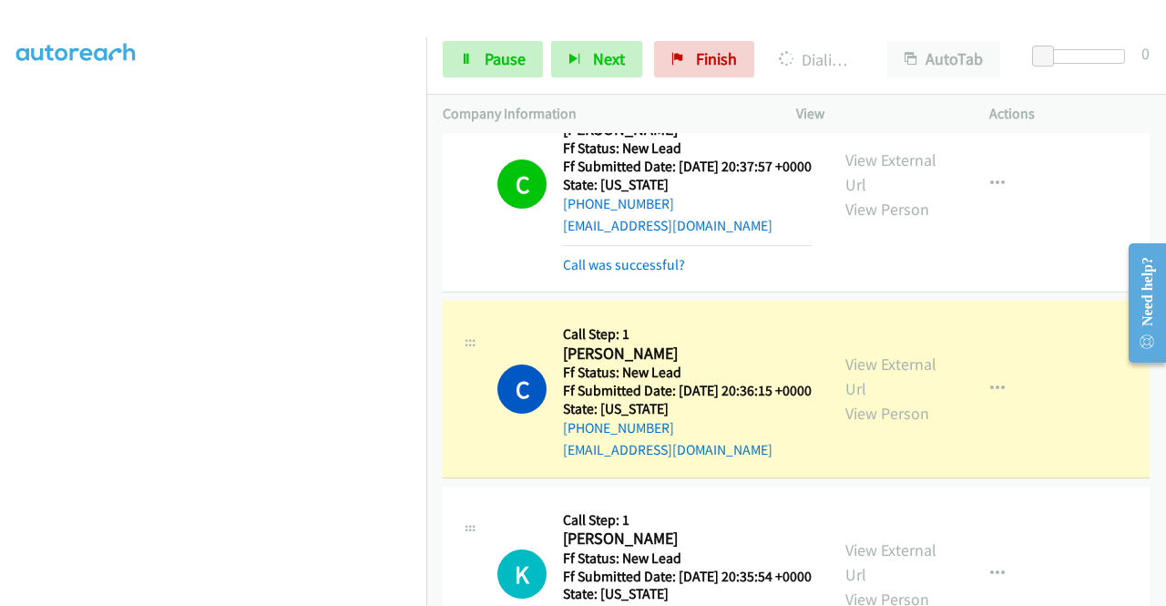
scroll to position [1621, 0]
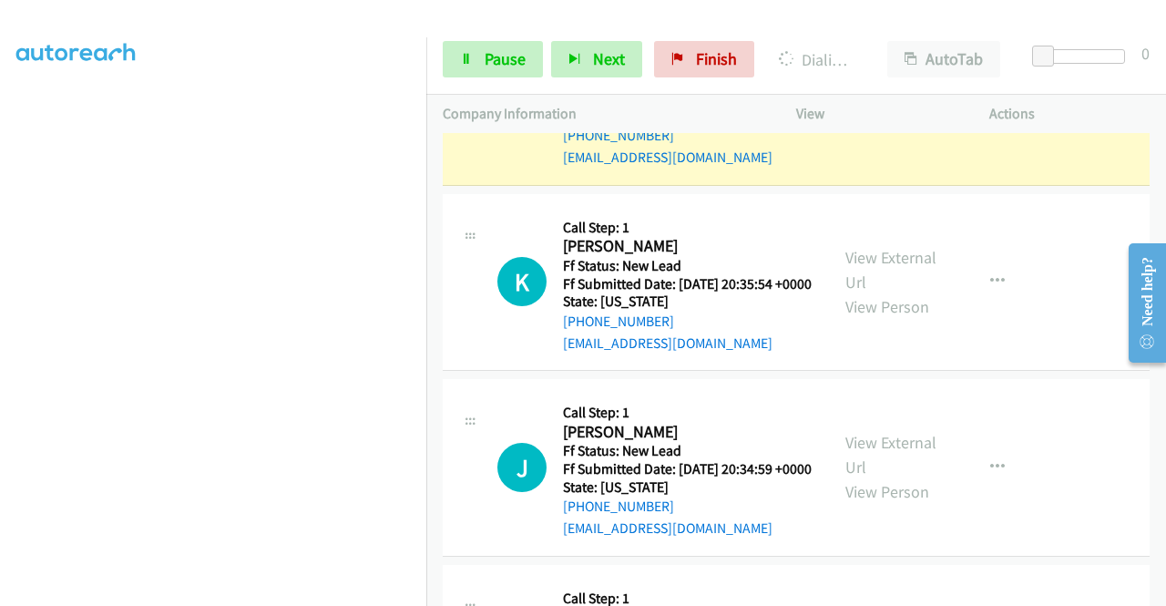
click at [857, 169] on div "View External Url View Person View External Url Email Schedule/Manage Callback …" at bounding box center [934, 97] width 210 height 144
click at [857, 107] on link "View External Url" at bounding box center [890, 84] width 91 height 46
click at [463, 64] on icon at bounding box center [466, 60] width 13 height 13
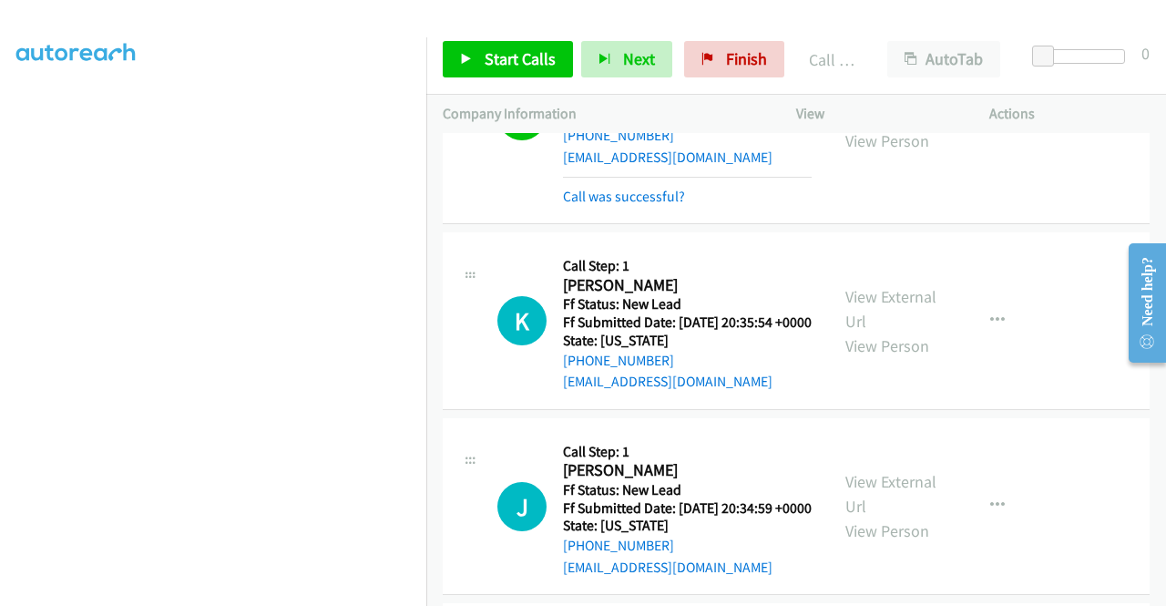
scroll to position [376, 0]
click at [516, 76] on link "Start Calls" at bounding box center [508, 59] width 130 height 36
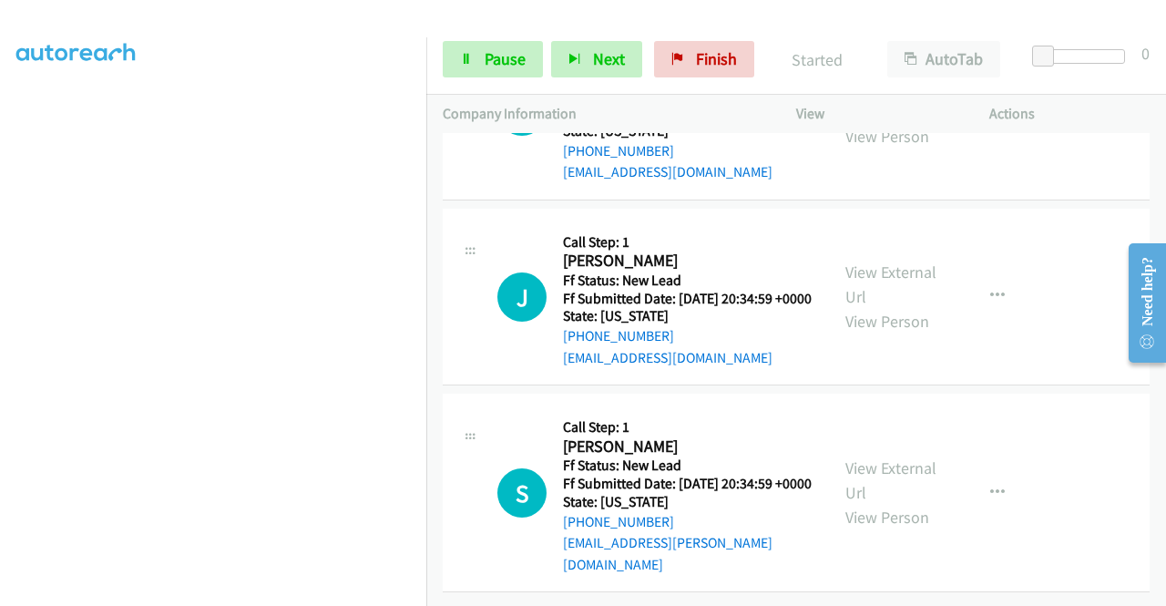
scroll to position [1844, 0]
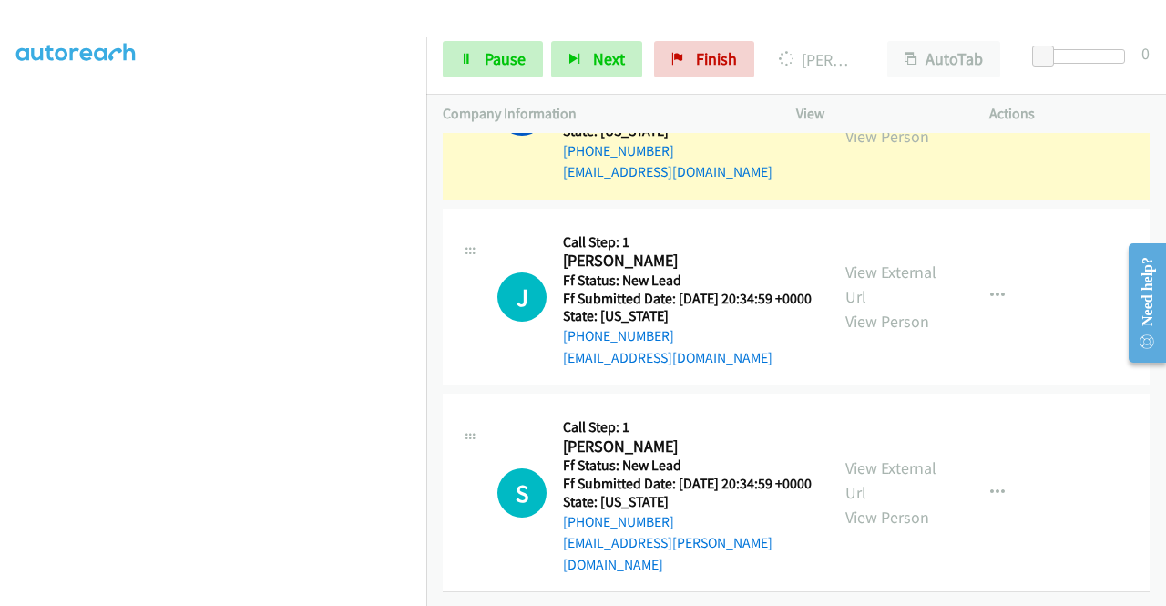
click at [867, 122] on link "View External Url" at bounding box center [890, 100] width 91 height 46
click at [0, 318] on aside "Dialing Mode: Power | Switch to Preview My Lists" at bounding box center [213, 165] width 426 height 1008
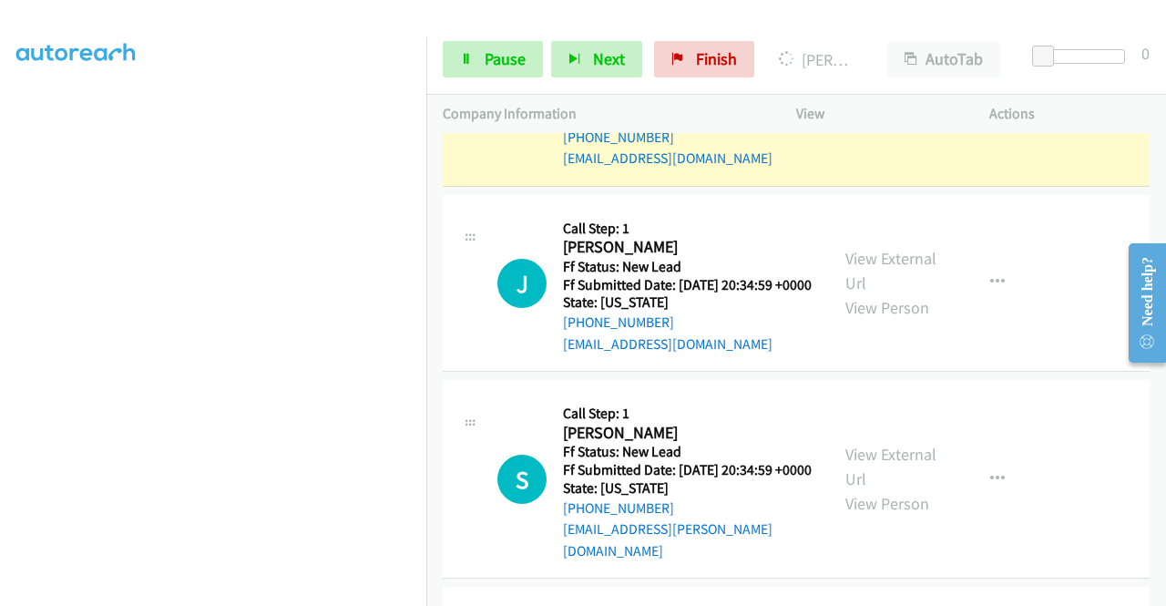
scroll to position [381, 0]
click at [463, 56] on icon at bounding box center [466, 60] width 13 height 13
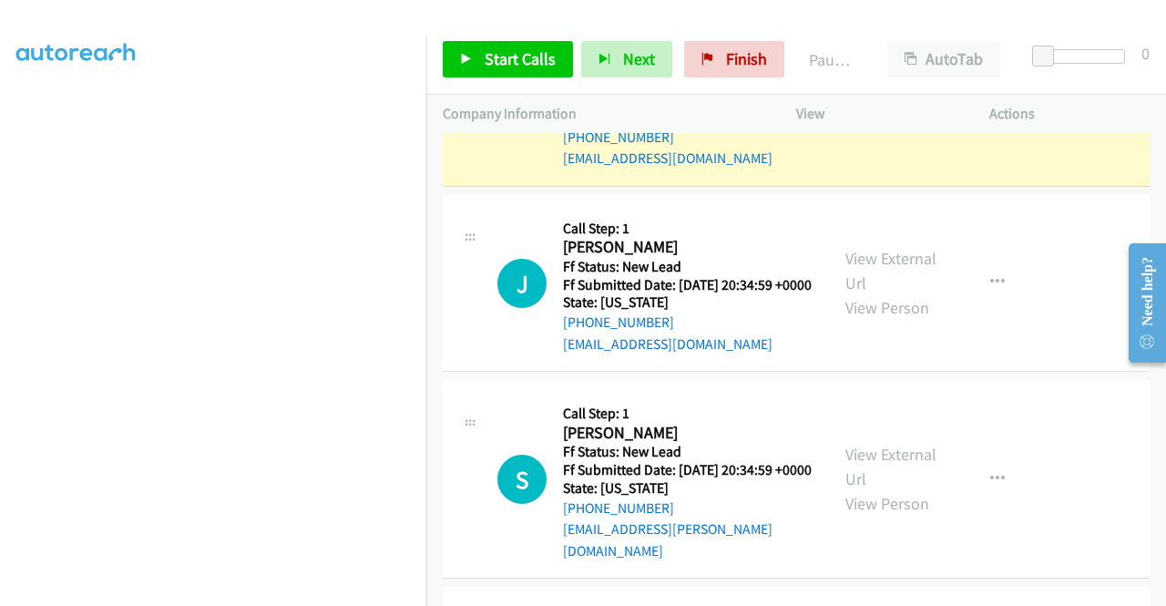
scroll to position [403, 0]
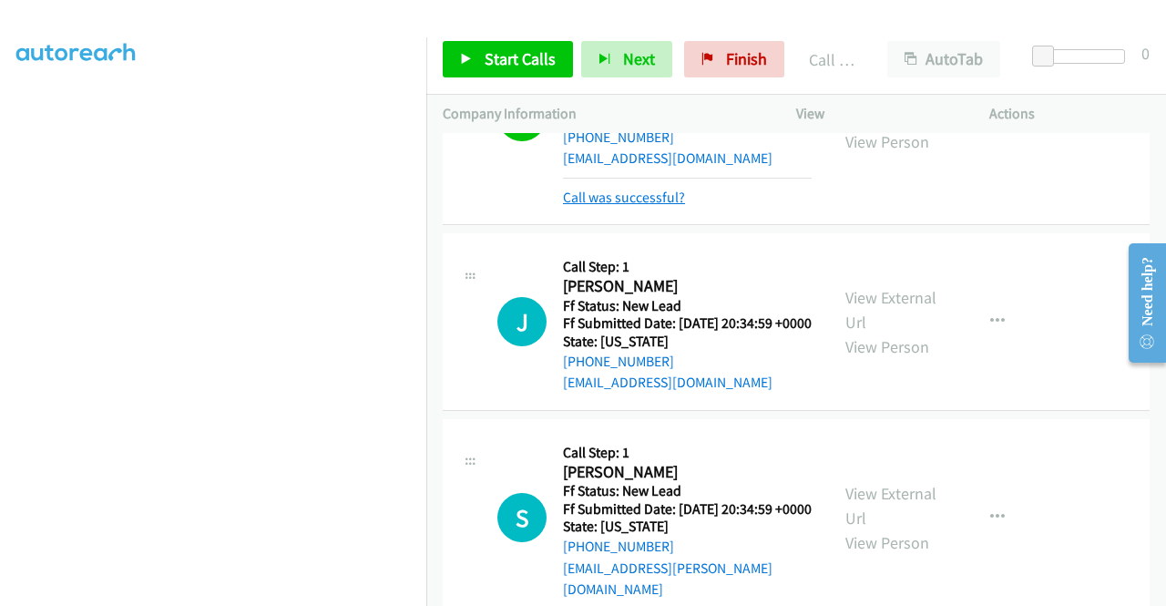
click at [616, 206] on link "Call was successful?" at bounding box center [624, 197] width 122 height 17
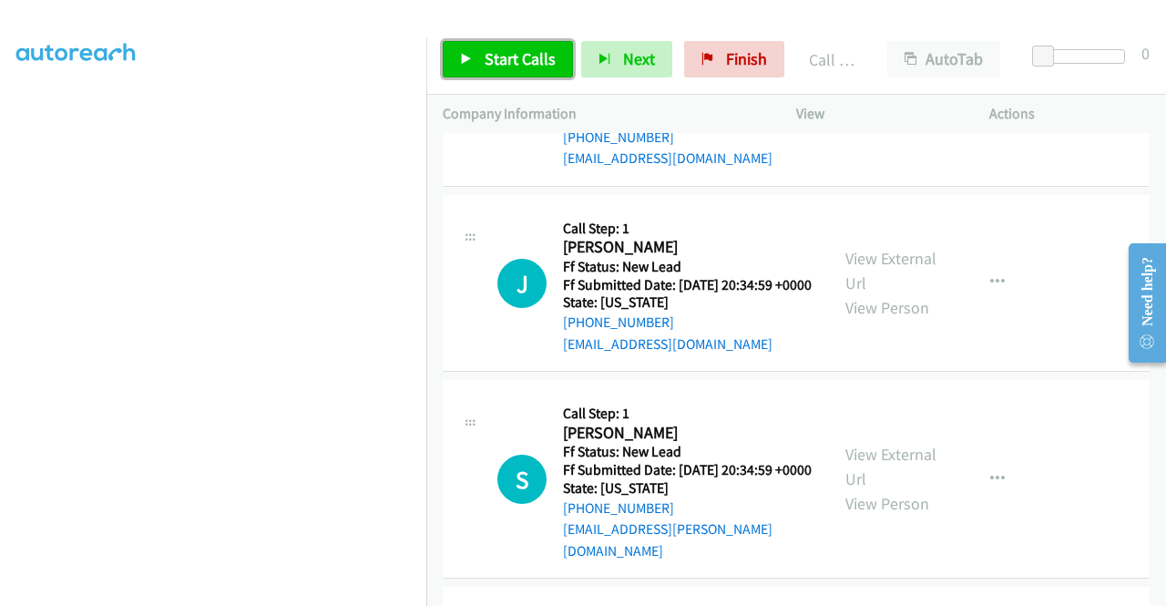
click at [527, 69] on link "Start Calls" at bounding box center [508, 59] width 130 height 36
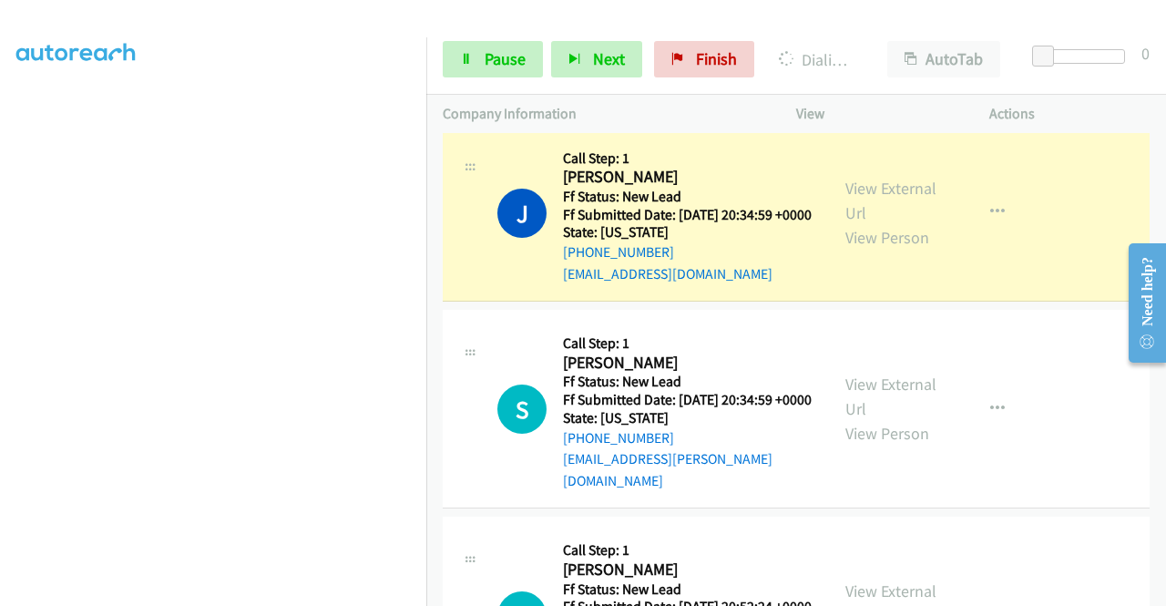
scroll to position [1922, 0]
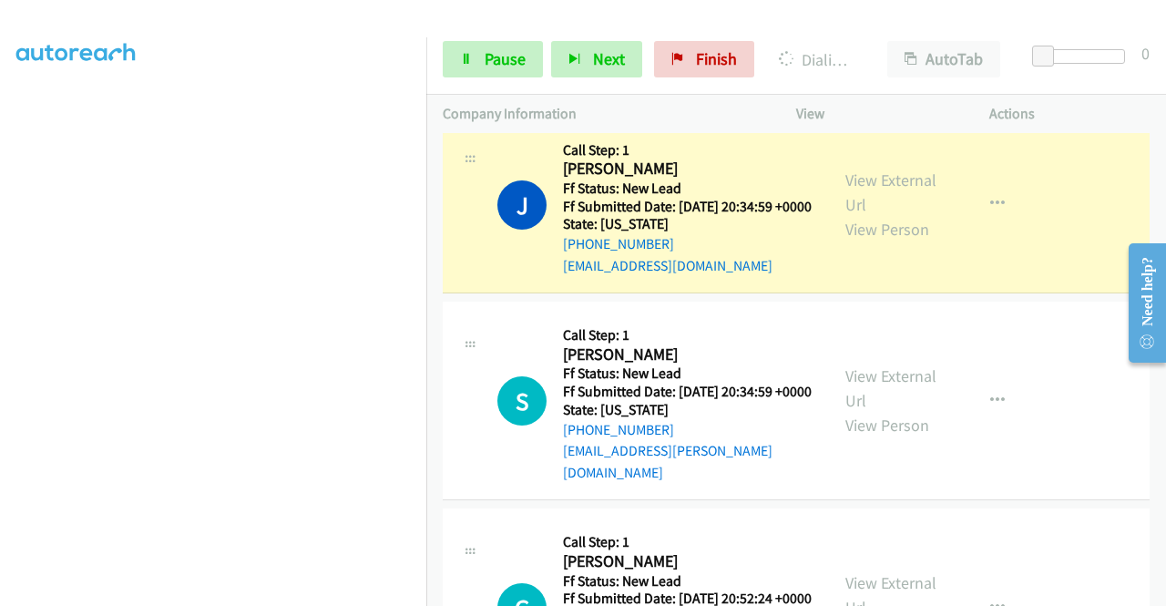
click at [869, 241] on div "View External Url View Person" at bounding box center [892, 205] width 95 height 74
click at [867, 215] on link "View External Url" at bounding box center [890, 192] width 91 height 46
click at [0, 312] on aside "Dialing Mode: Power | Switch to Preview My Lists" at bounding box center [213, 139] width 426 height 1008
click at [453, 70] on link "Pause" at bounding box center [493, 59] width 100 height 36
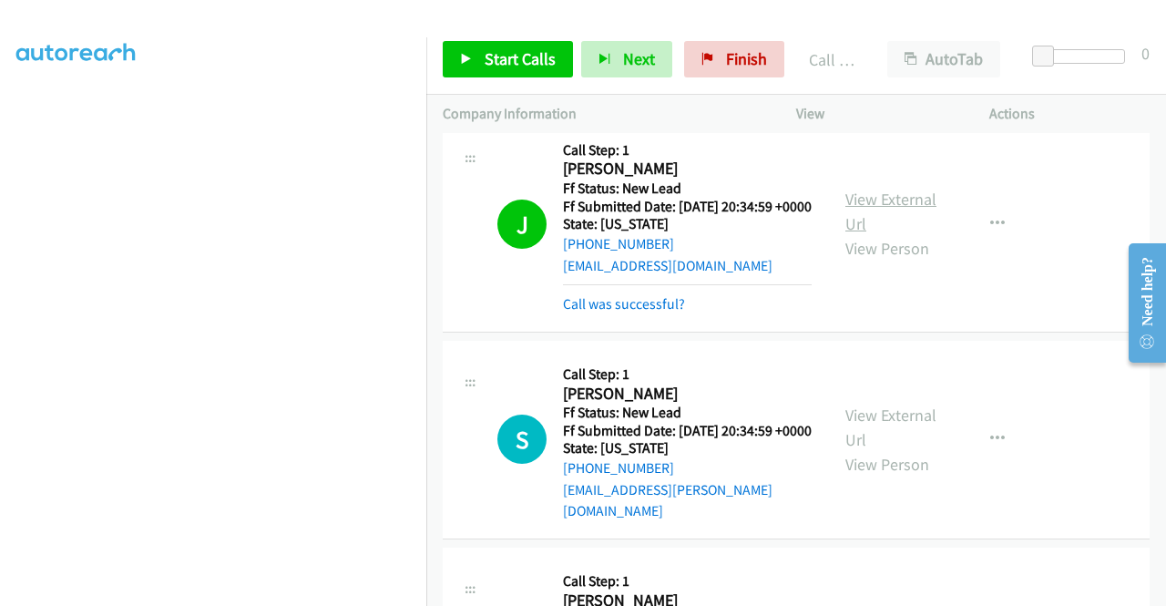
click at [874, 234] on link "View External Url" at bounding box center [890, 212] width 91 height 46
click at [530, 72] on link "Start Calls" at bounding box center [508, 59] width 130 height 36
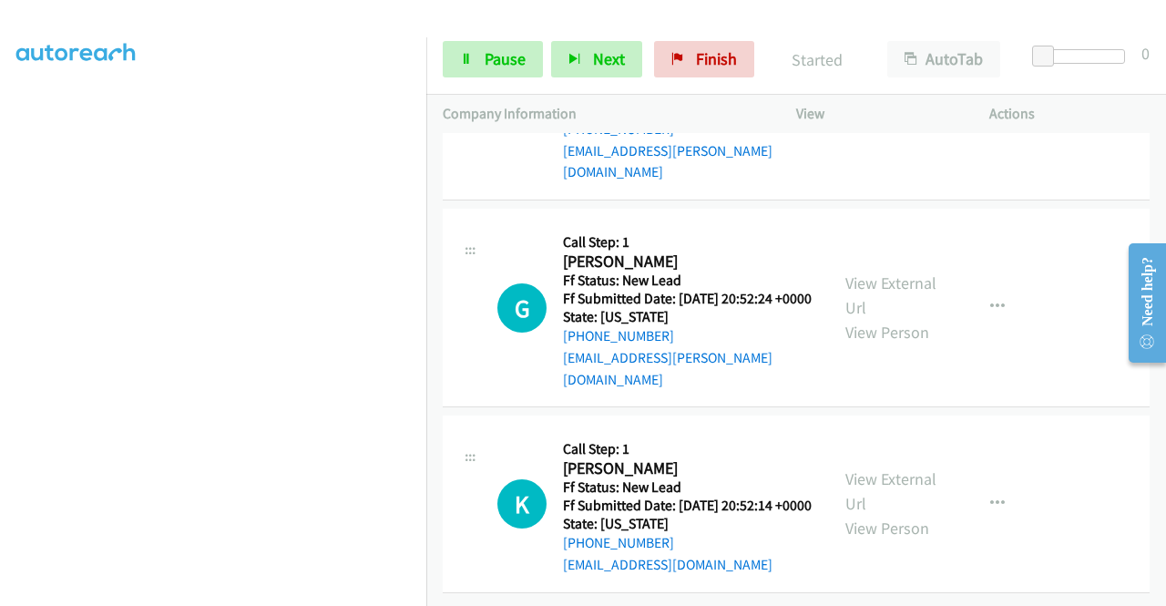
scroll to position [2286, 0]
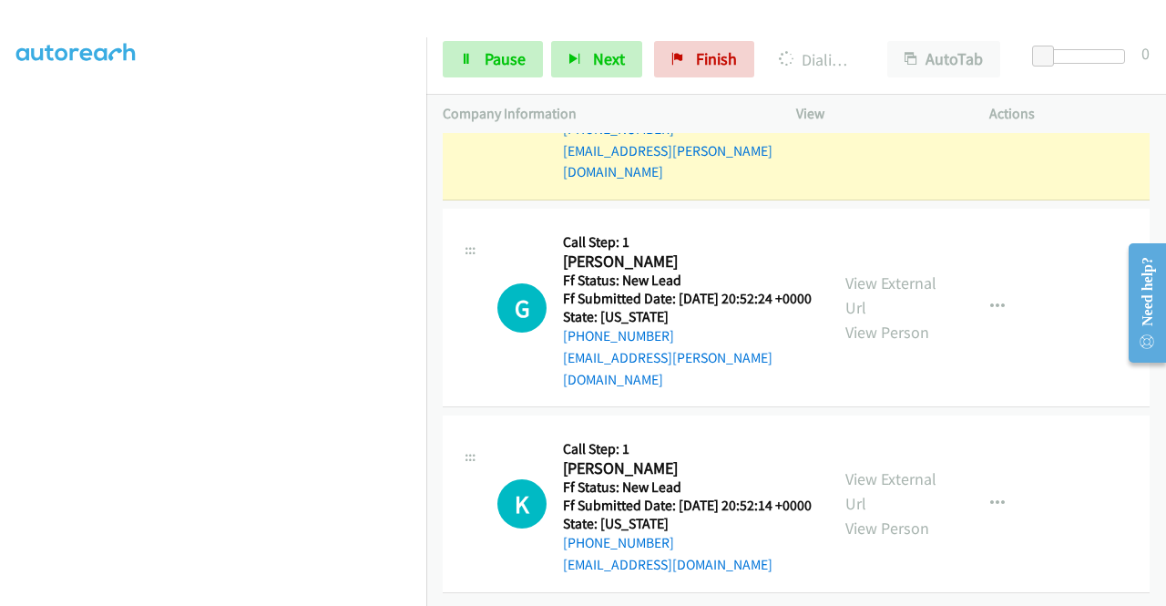
click at [872, 111] on link "View External Url" at bounding box center [890, 89] width 91 height 46
click at [0, 312] on aside "Dialing Mode: Power | Switch to Preview My Lists" at bounding box center [213, 139] width 426 height 1008
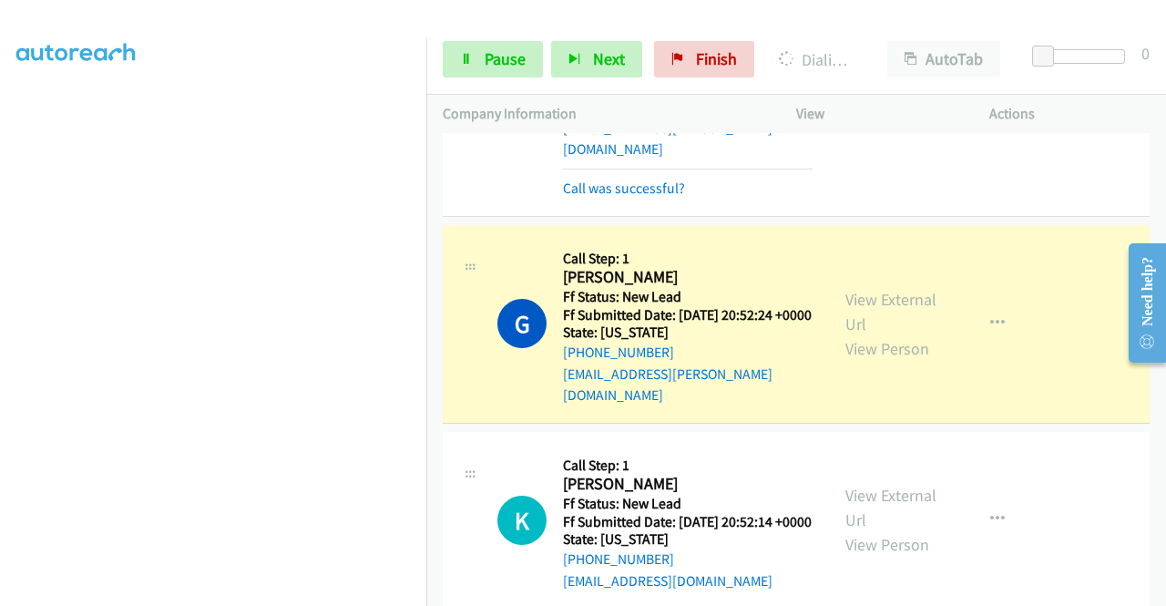
scroll to position [2497, 0]
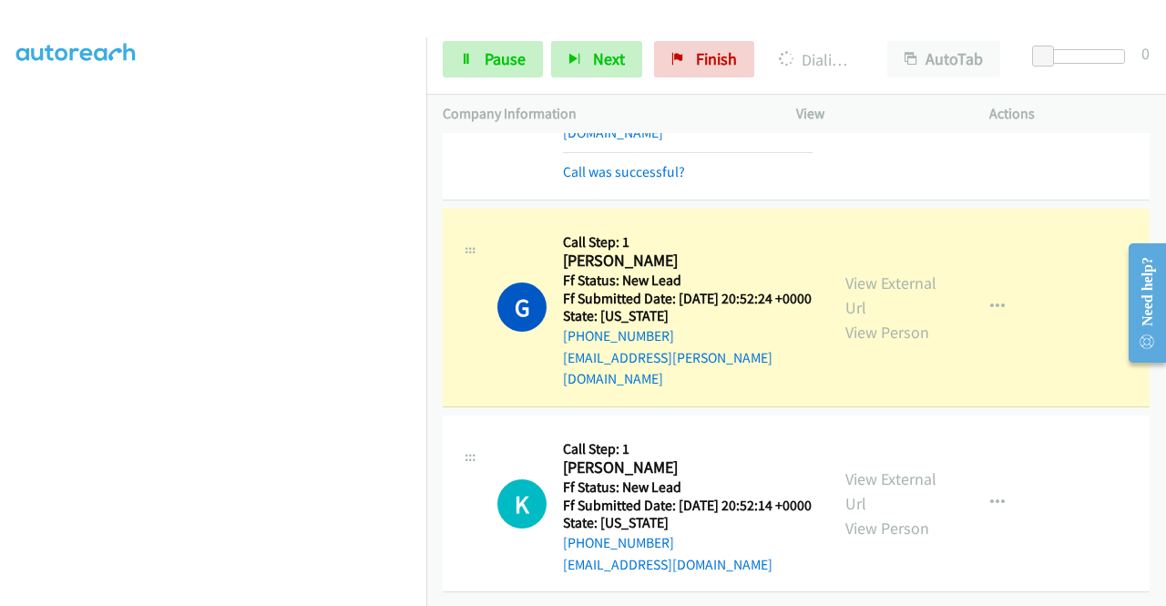
click at [918, 271] on div "View External Url View Person" at bounding box center [892, 308] width 95 height 74
click at [885, 272] on link "View External Url" at bounding box center [890, 295] width 91 height 46
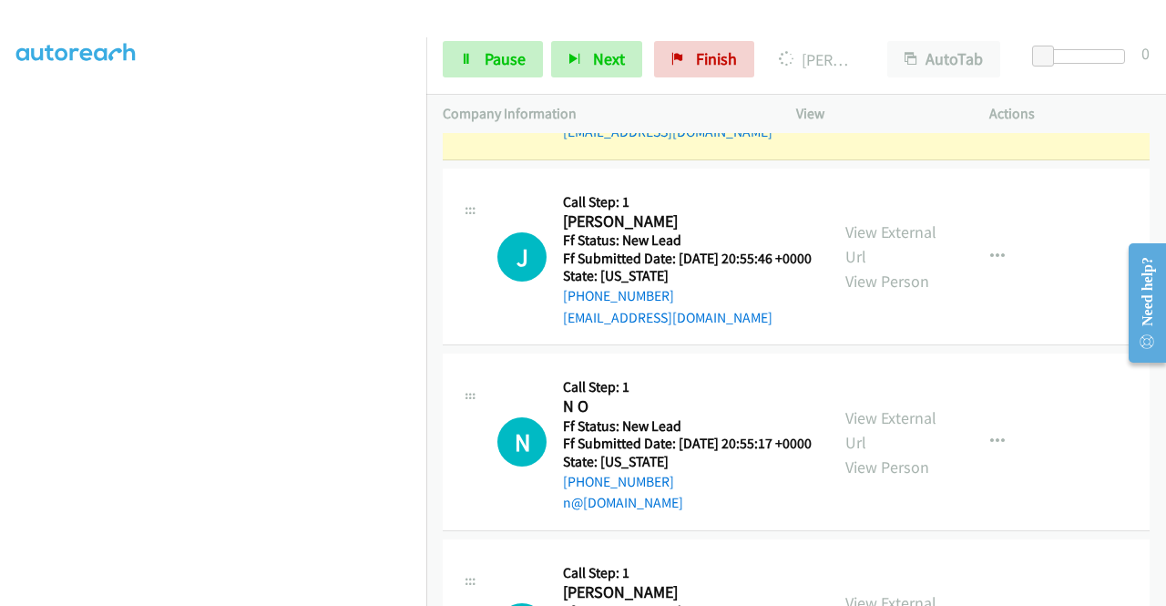
scroll to position [2782, 0]
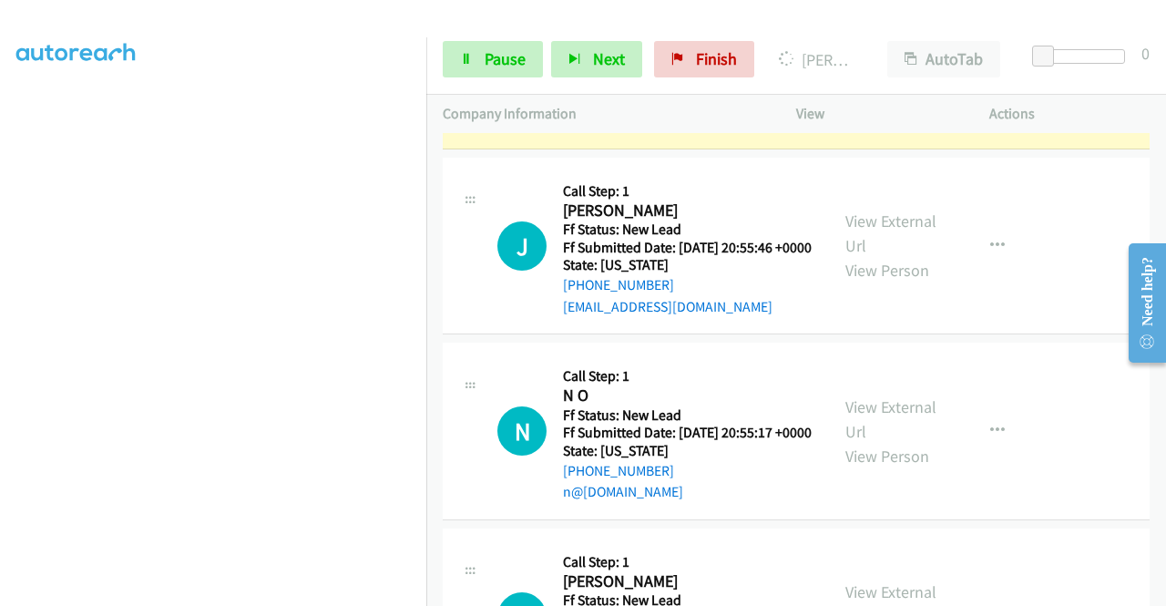
click at [852, 71] on link "View External Url" at bounding box center [890, 49] width 91 height 46
click at [506, 65] on span "Pause" at bounding box center [505, 58] width 41 height 21
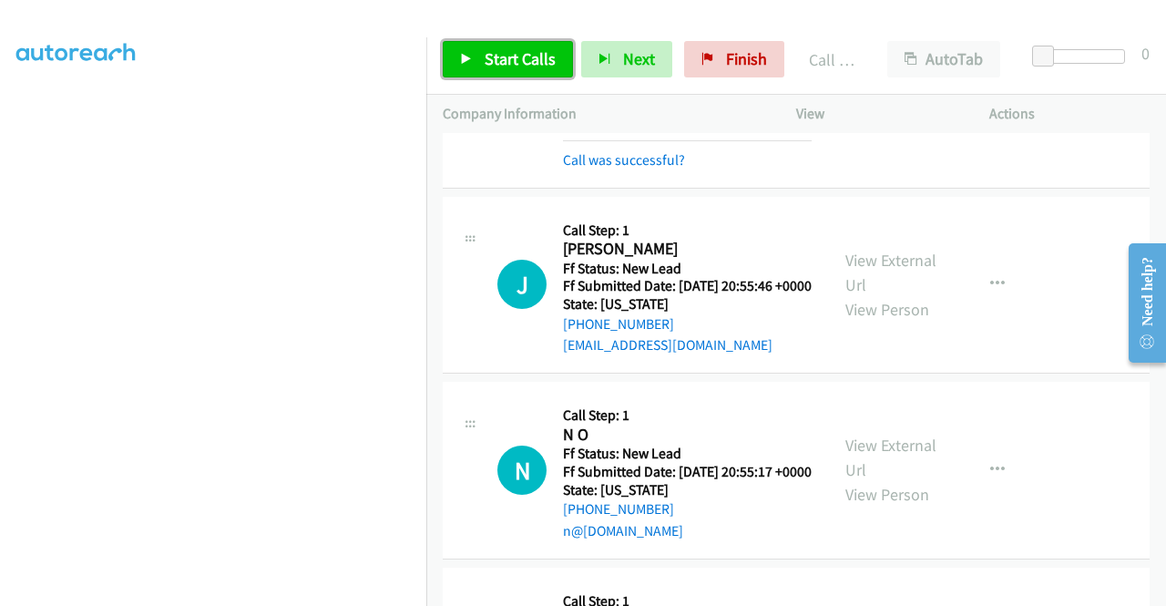
click at [511, 67] on span "Start Calls" at bounding box center [520, 58] width 71 height 21
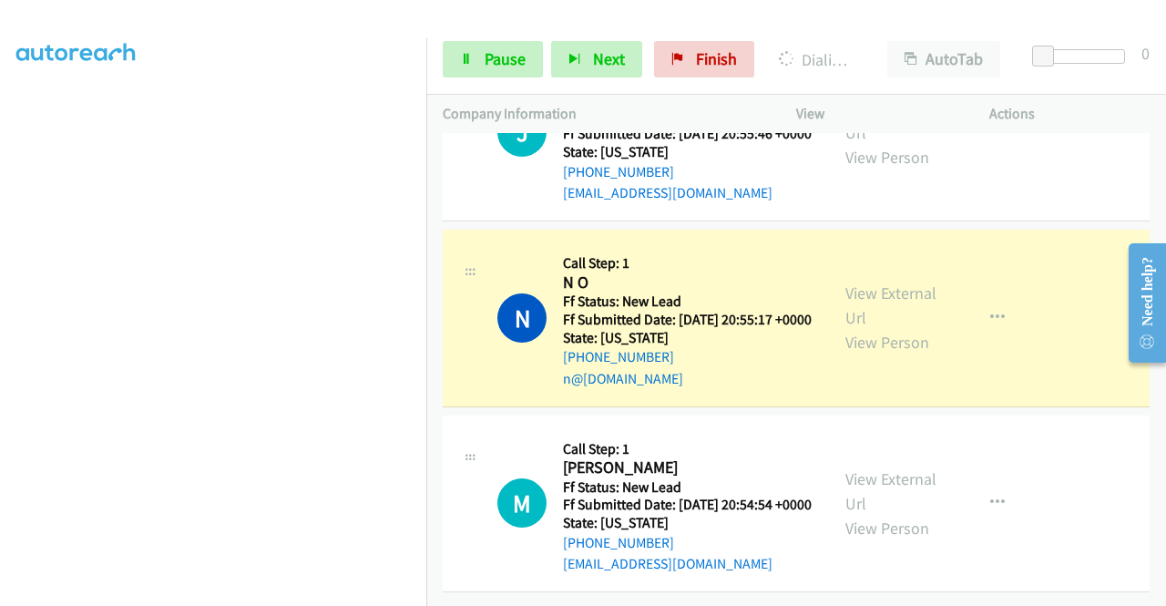
scroll to position [2991, 0]
click at [864, 328] on link "View External Url" at bounding box center [890, 305] width 91 height 46
click at [0, 296] on aside "Dialing Mode: Power | Switch to Preview My Lists" at bounding box center [213, 139] width 426 height 1008
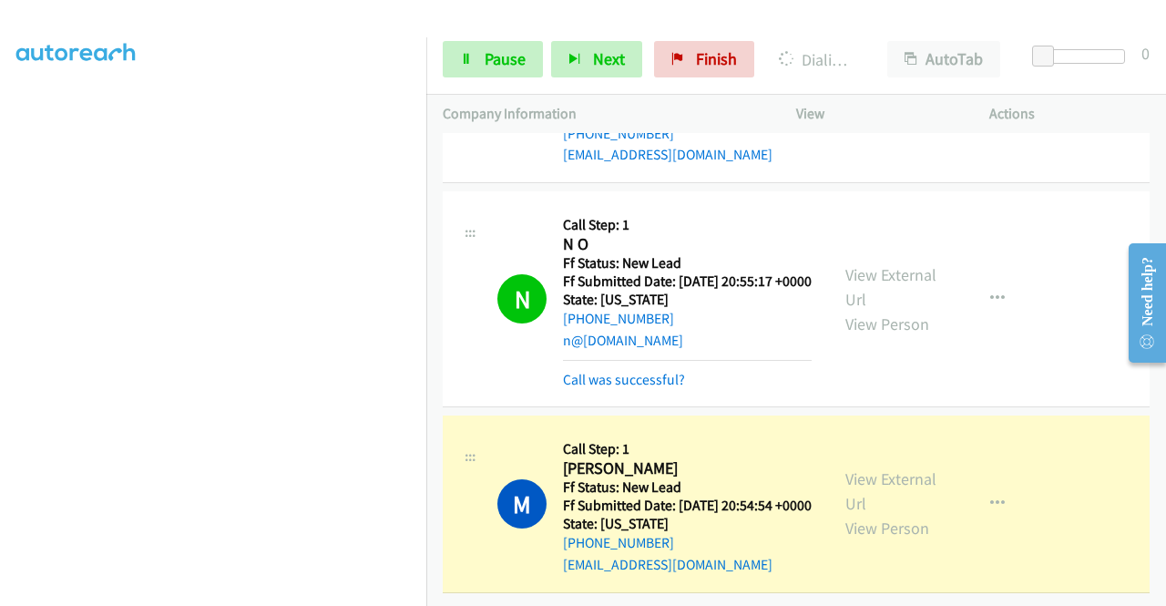
scroll to position [3221, 0]
click at [895, 468] on link "View External Url" at bounding box center [890, 491] width 91 height 46
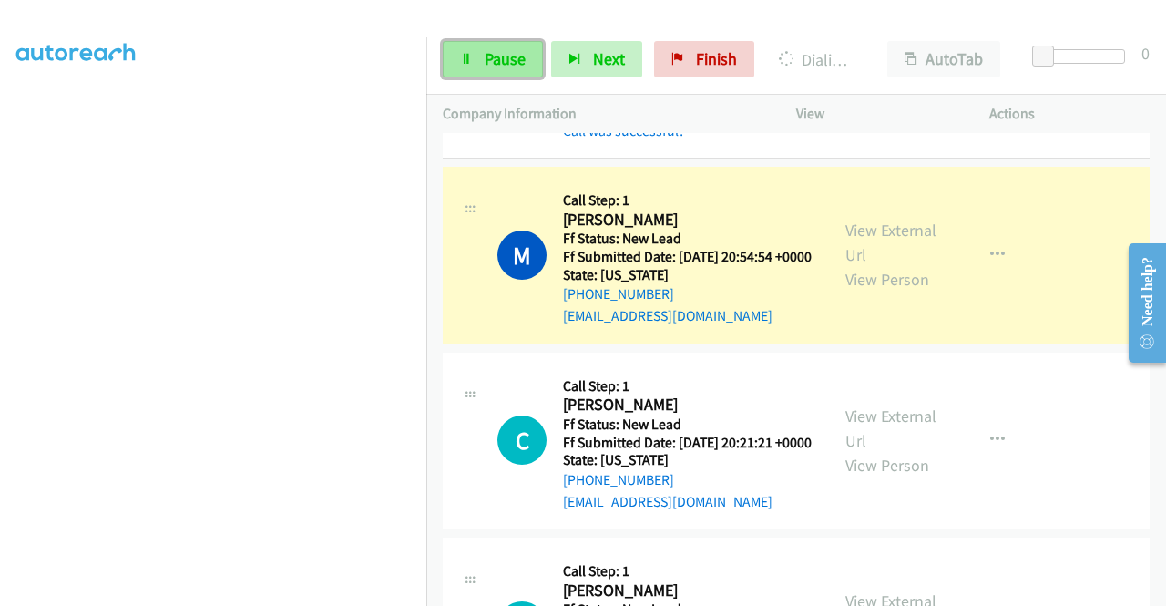
click at [491, 61] on span "Pause" at bounding box center [505, 58] width 41 height 21
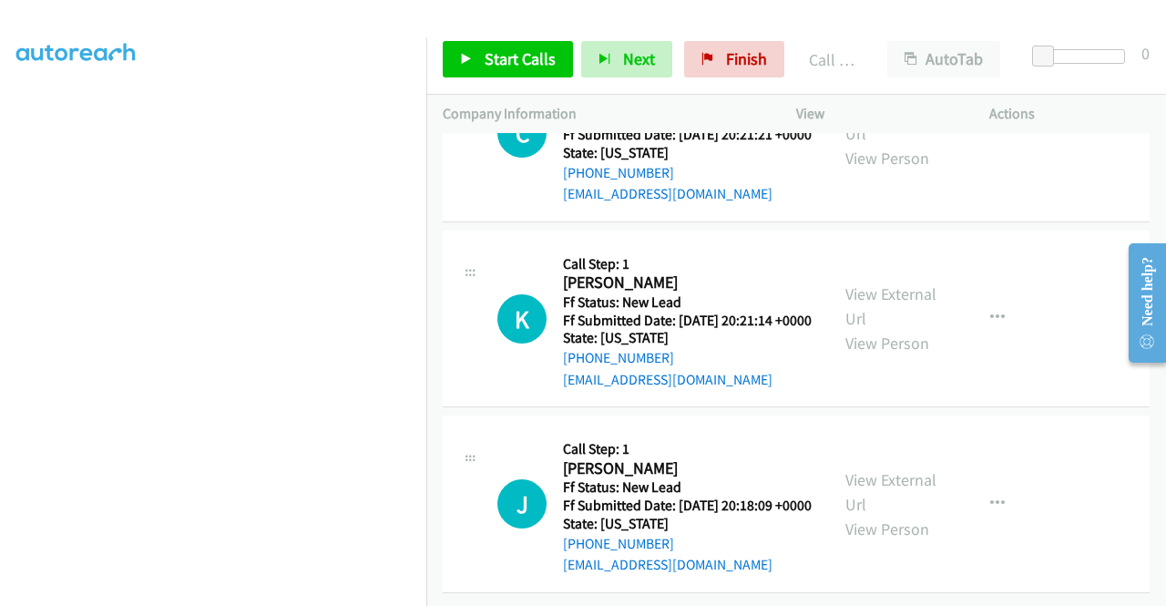
scroll to position [3711, 0]
click at [514, 51] on span "Start Calls" at bounding box center [520, 58] width 71 height 21
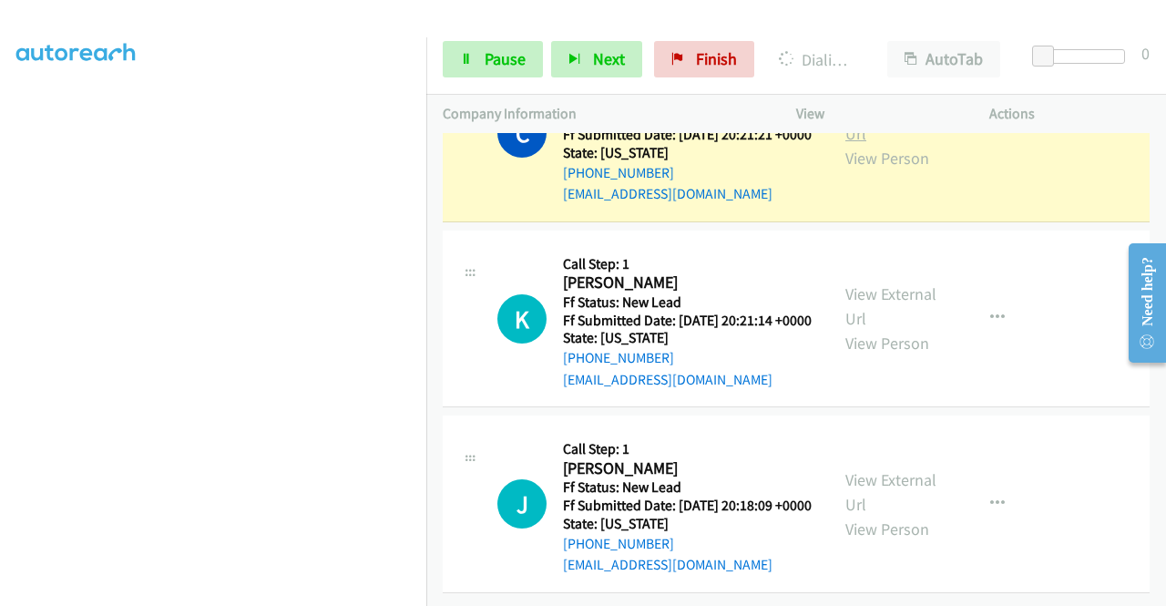
click at [846, 144] on link "View External Url" at bounding box center [890, 121] width 91 height 46
click at [0, 332] on aside "Dialing Mode: Power | Switch to Preview My Lists" at bounding box center [213, 139] width 426 height 1008
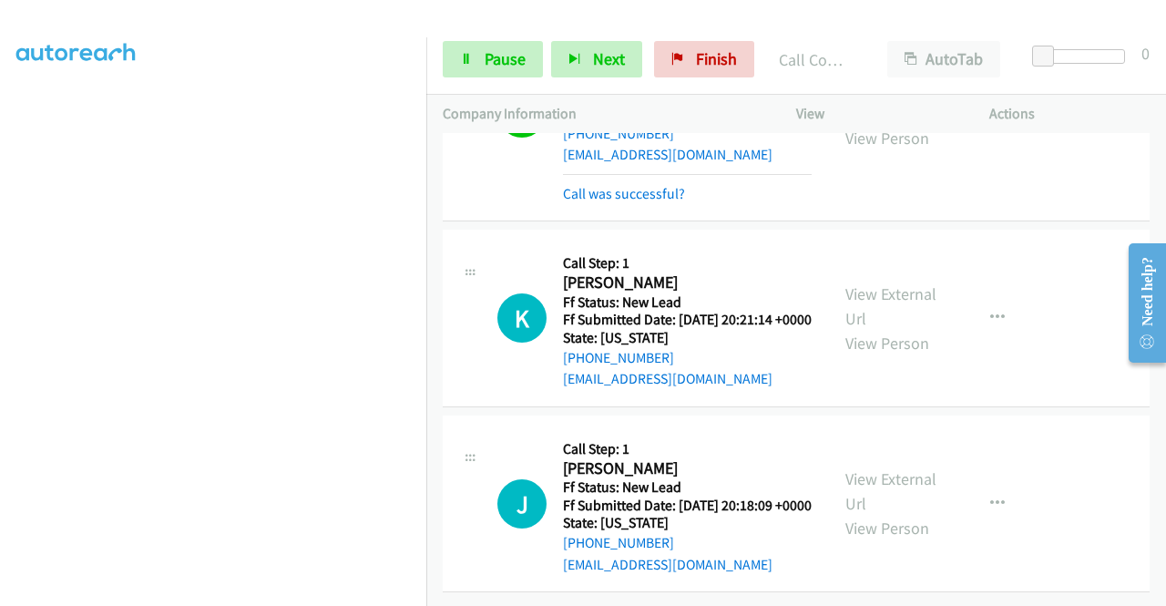
scroll to position [3908, 0]
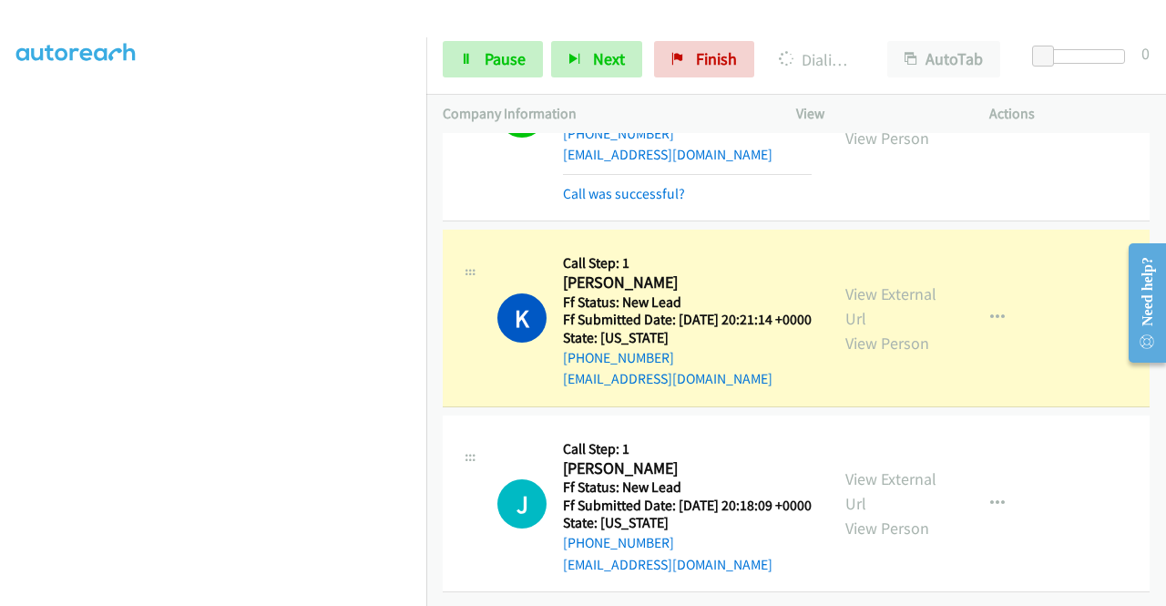
click at [881, 281] on div "View External Url View Person" at bounding box center [892, 318] width 95 height 74
click at [867, 283] on link "View External Url" at bounding box center [890, 306] width 91 height 46
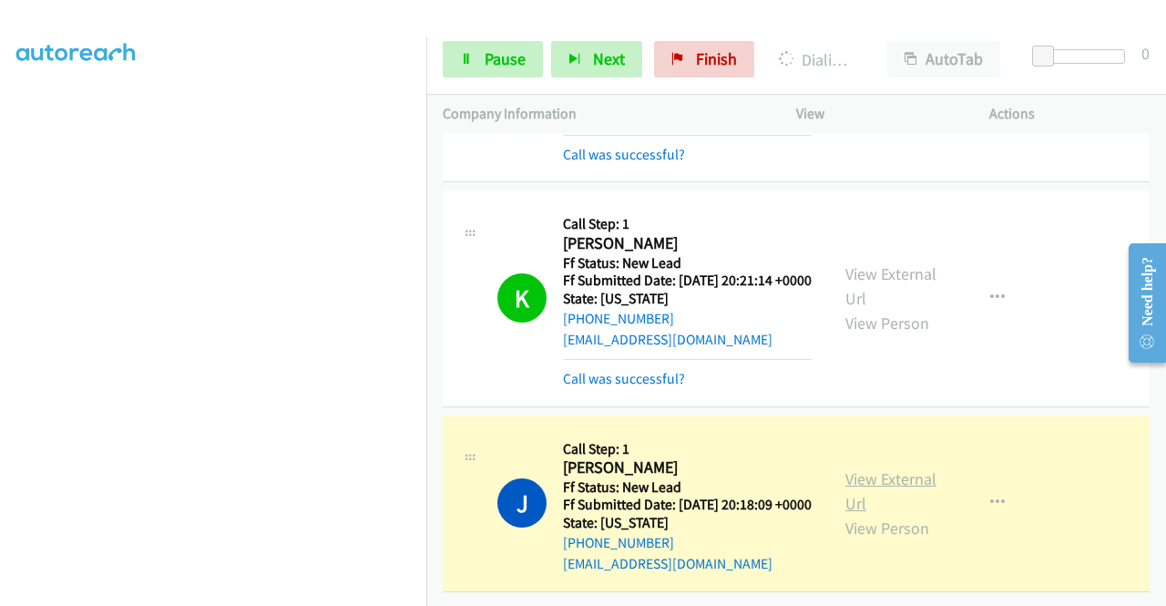
click at [876, 494] on link "View External Url" at bounding box center [890, 491] width 91 height 46
click at [465, 54] on icon at bounding box center [466, 60] width 13 height 13
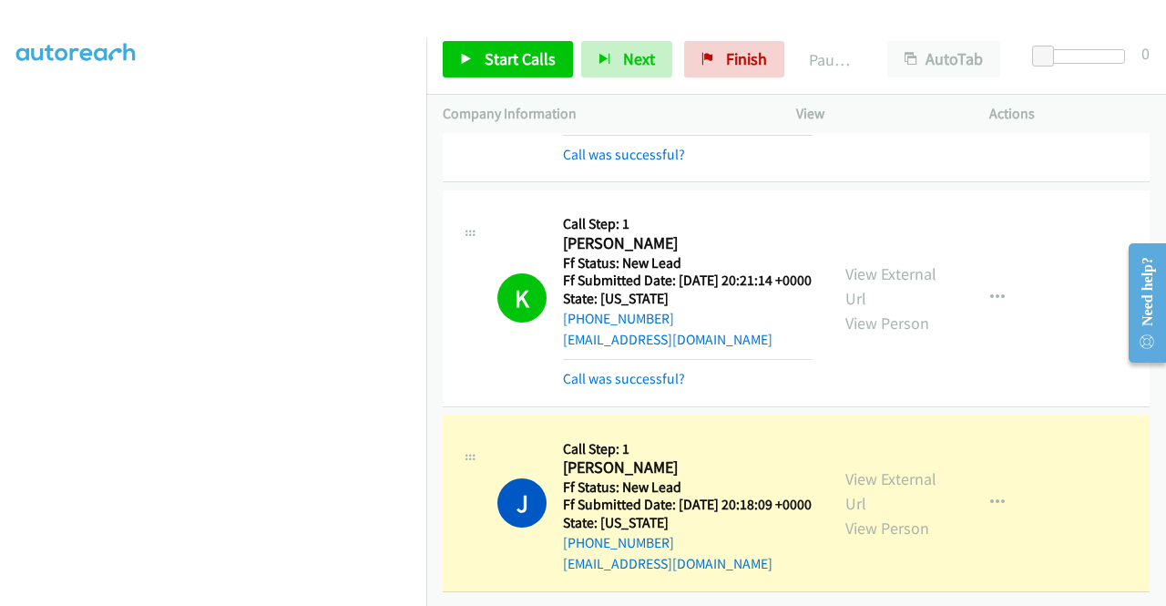
click at [426, 244] on nav "Dialing Mode: Power | Switch to Preview My Lists" at bounding box center [213, 340] width 427 height 606
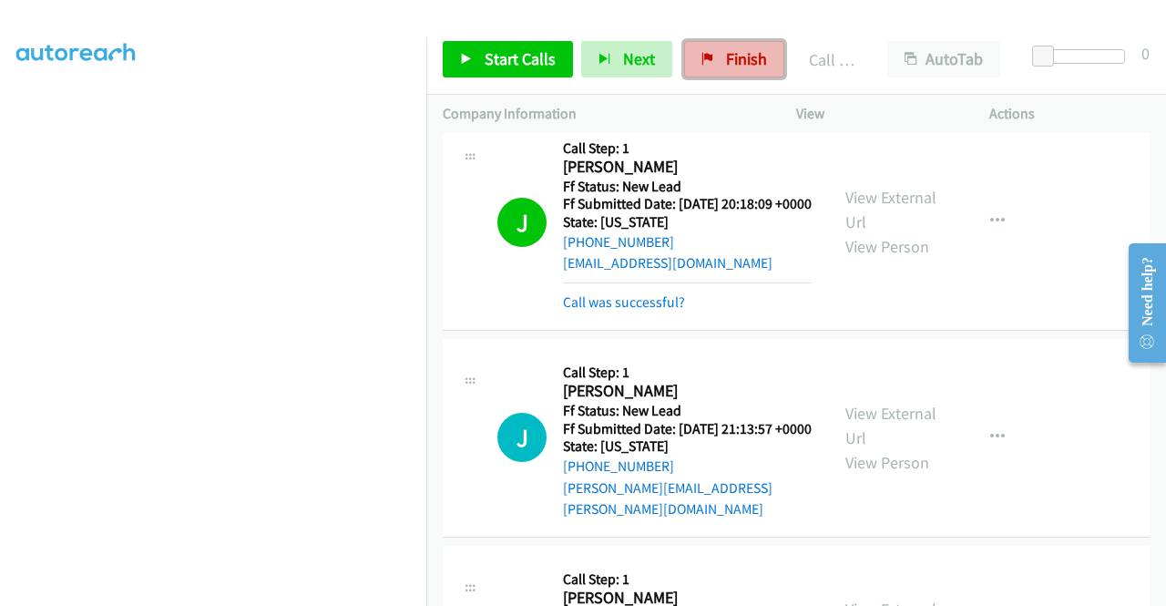
click at [726, 74] on link "Finish" at bounding box center [734, 59] width 100 height 36
